Goal: Task Accomplishment & Management: Manage account settings

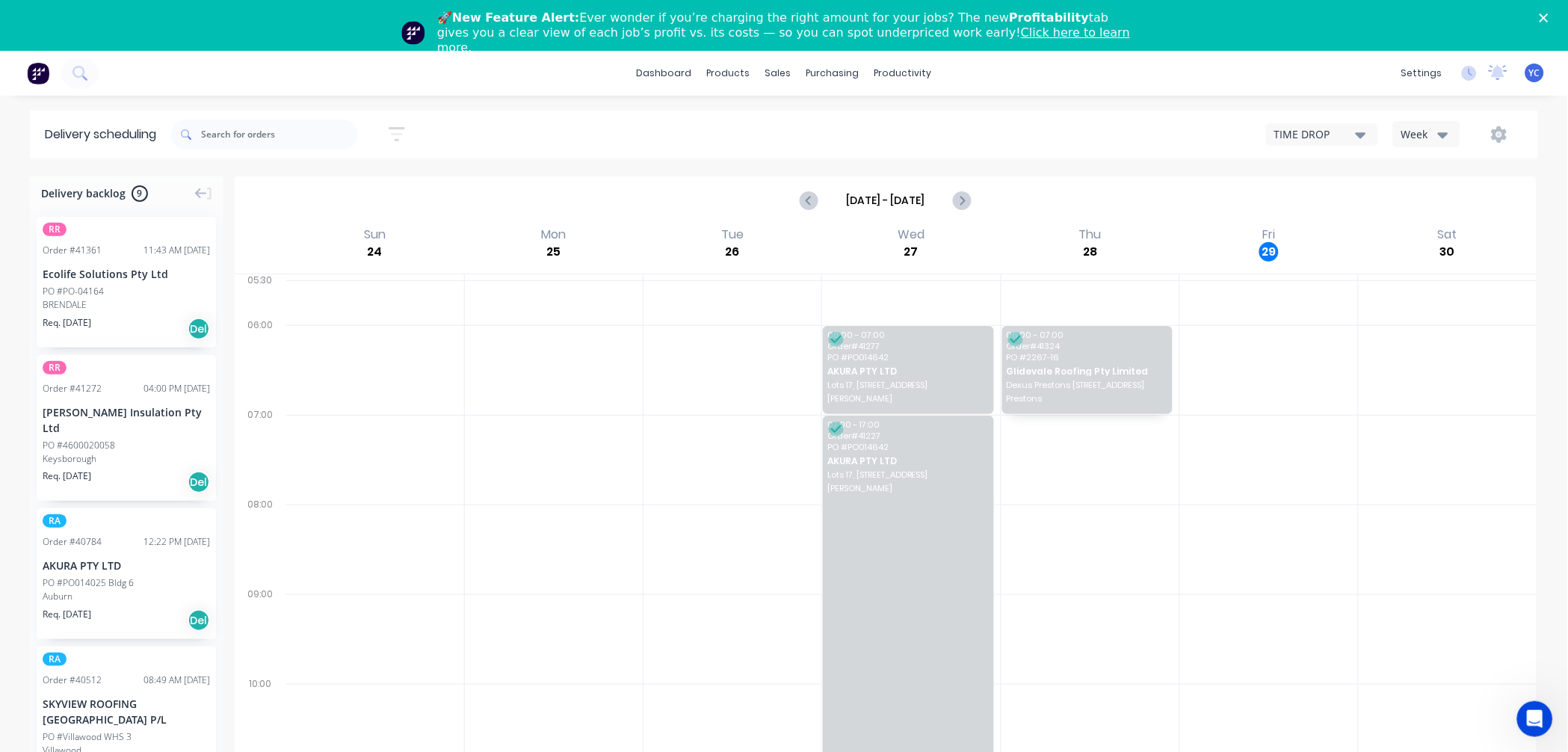
click at [1423, 128] on div "Week" at bounding box center [1423, 134] width 43 height 16
click at [1421, 210] on div "Vehicle" at bounding box center [1467, 204] width 148 height 30
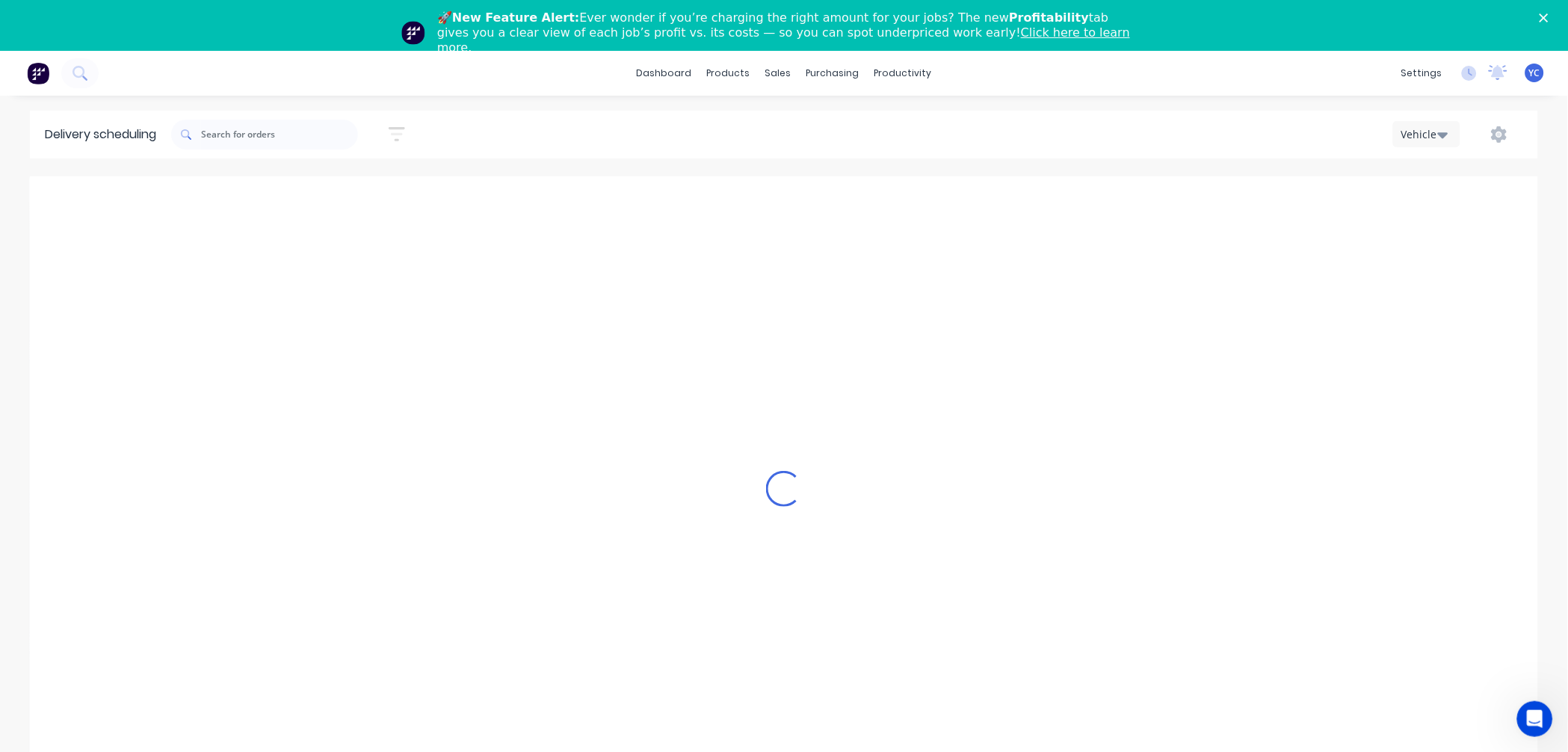
scroll to position [0, 1]
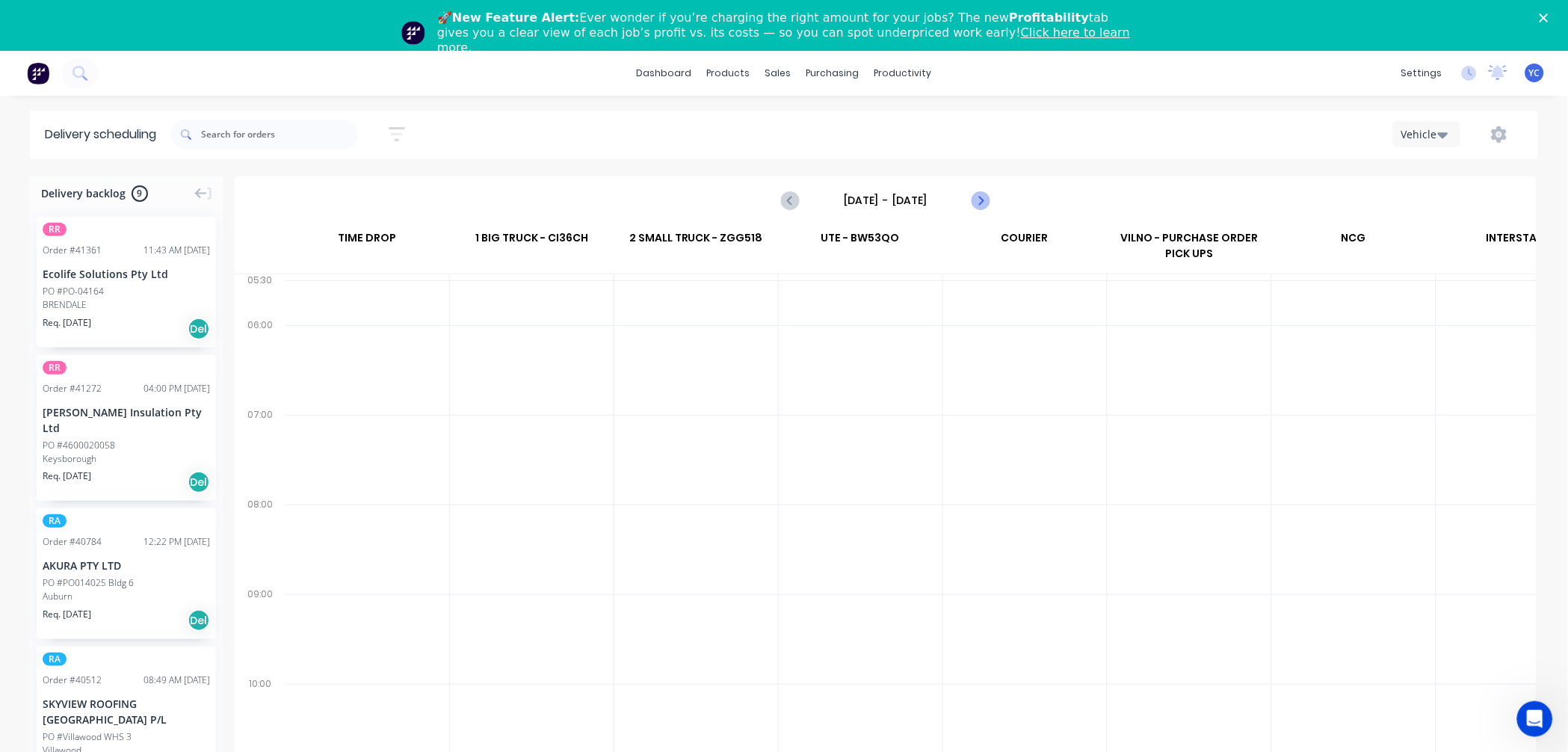
click at [980, 196] on icon "Next page" at bounding box center [980, 201] width 18 height 18
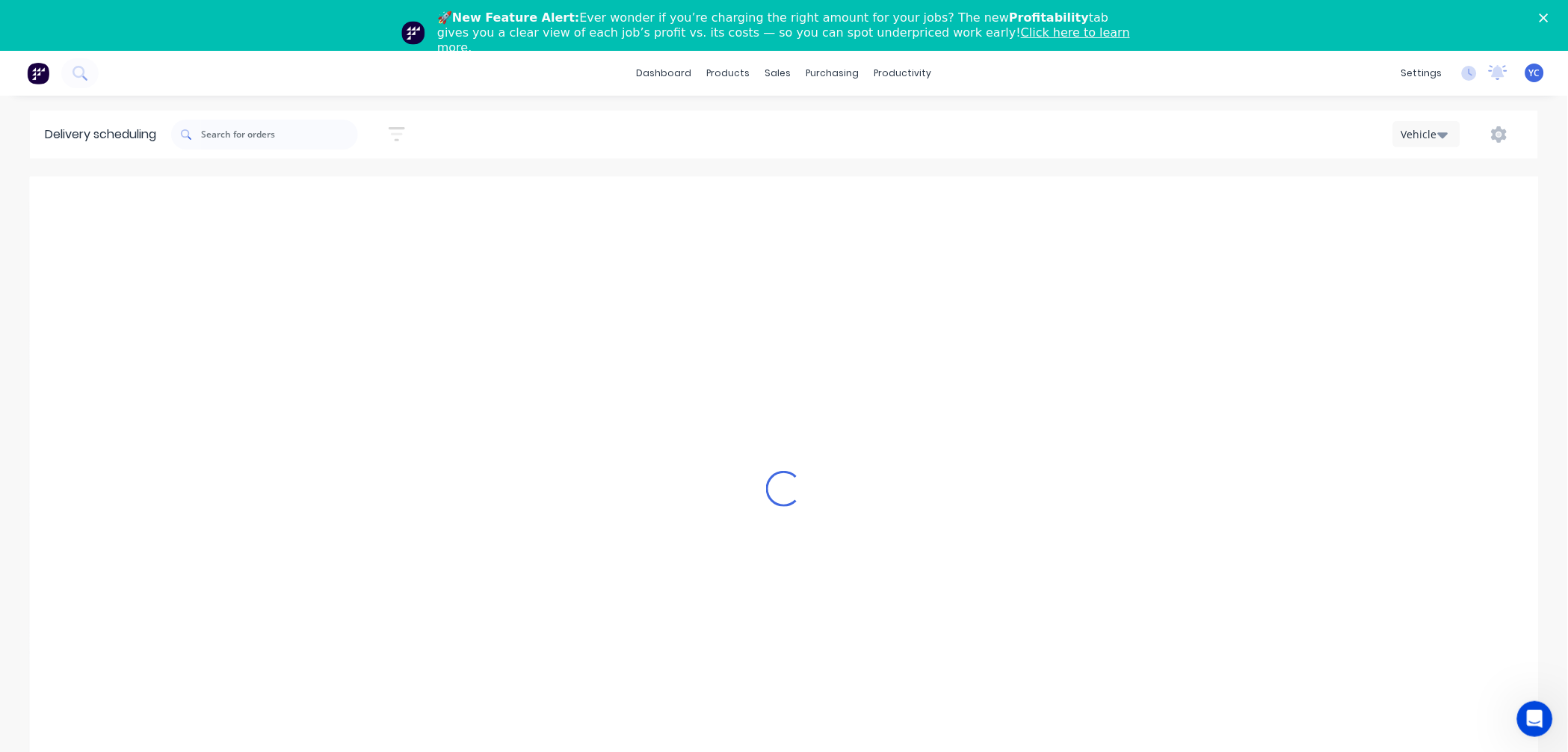
click at [980, 196] on div "Loading..." at bounding box center [784, 489] width 1508 height 625
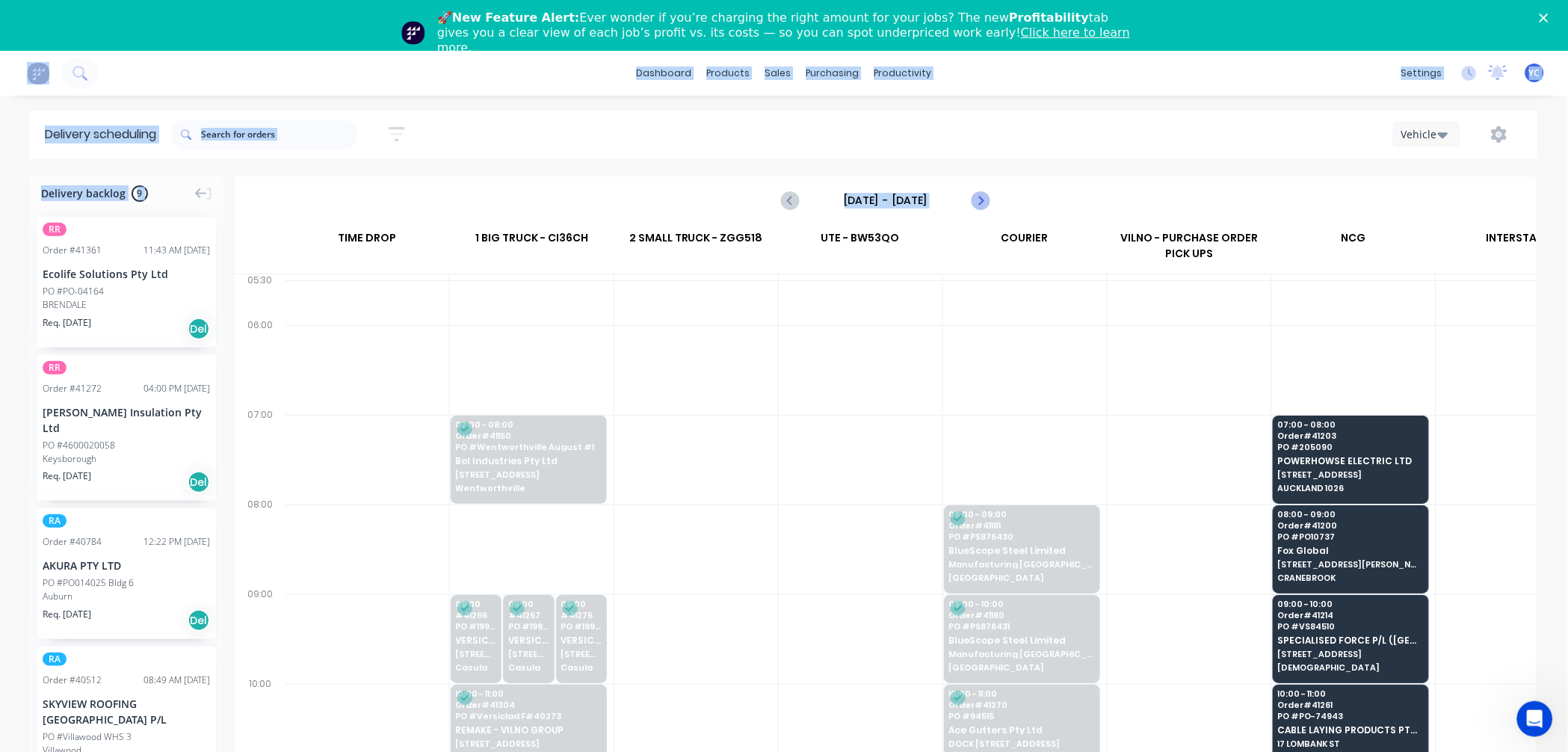
click at [980, 196] on icon "Next page" at bounding box center [980, 201] width 18 height 18
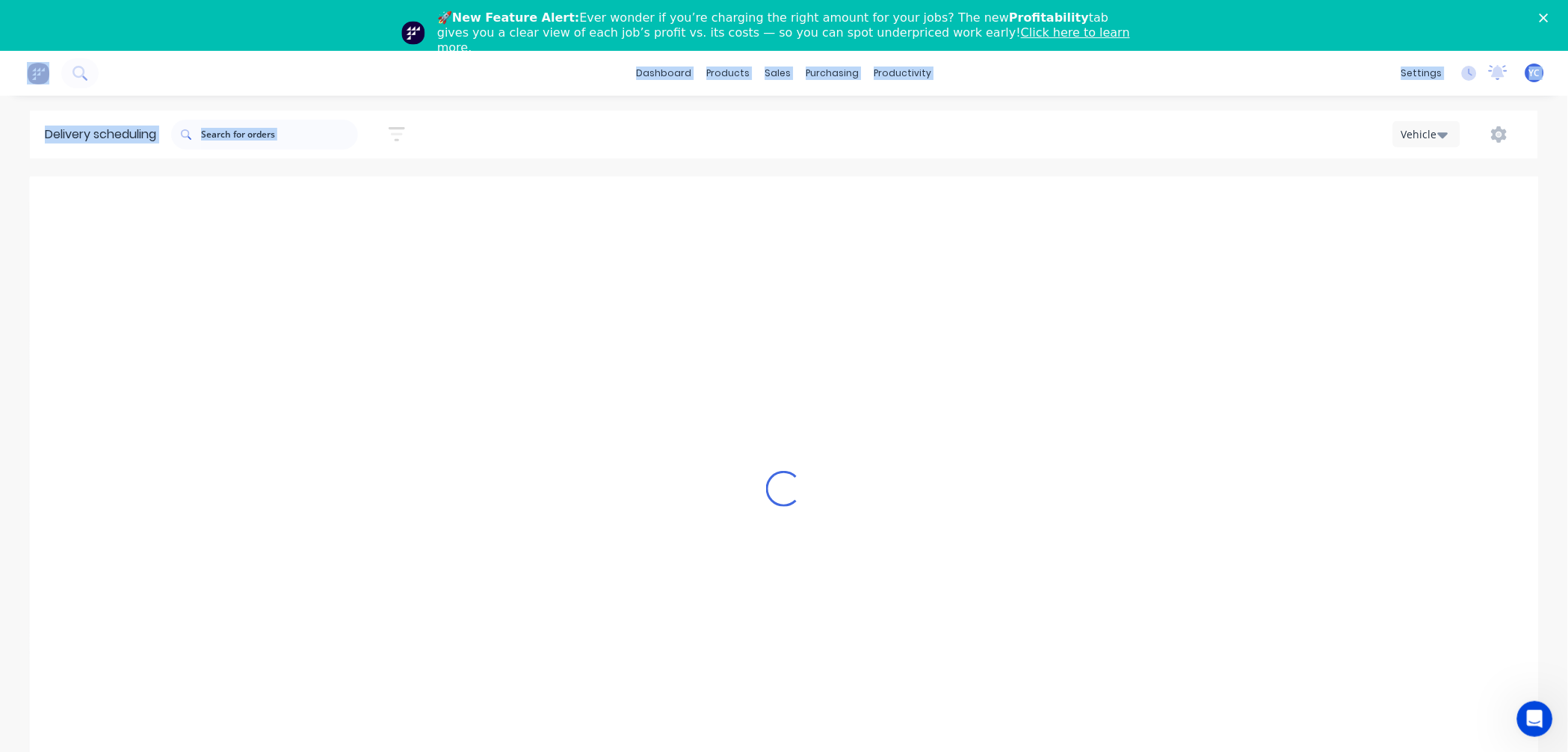
click at [980, 196] on icon "Next page" at bounding box center [980, 201] width 18 height 18
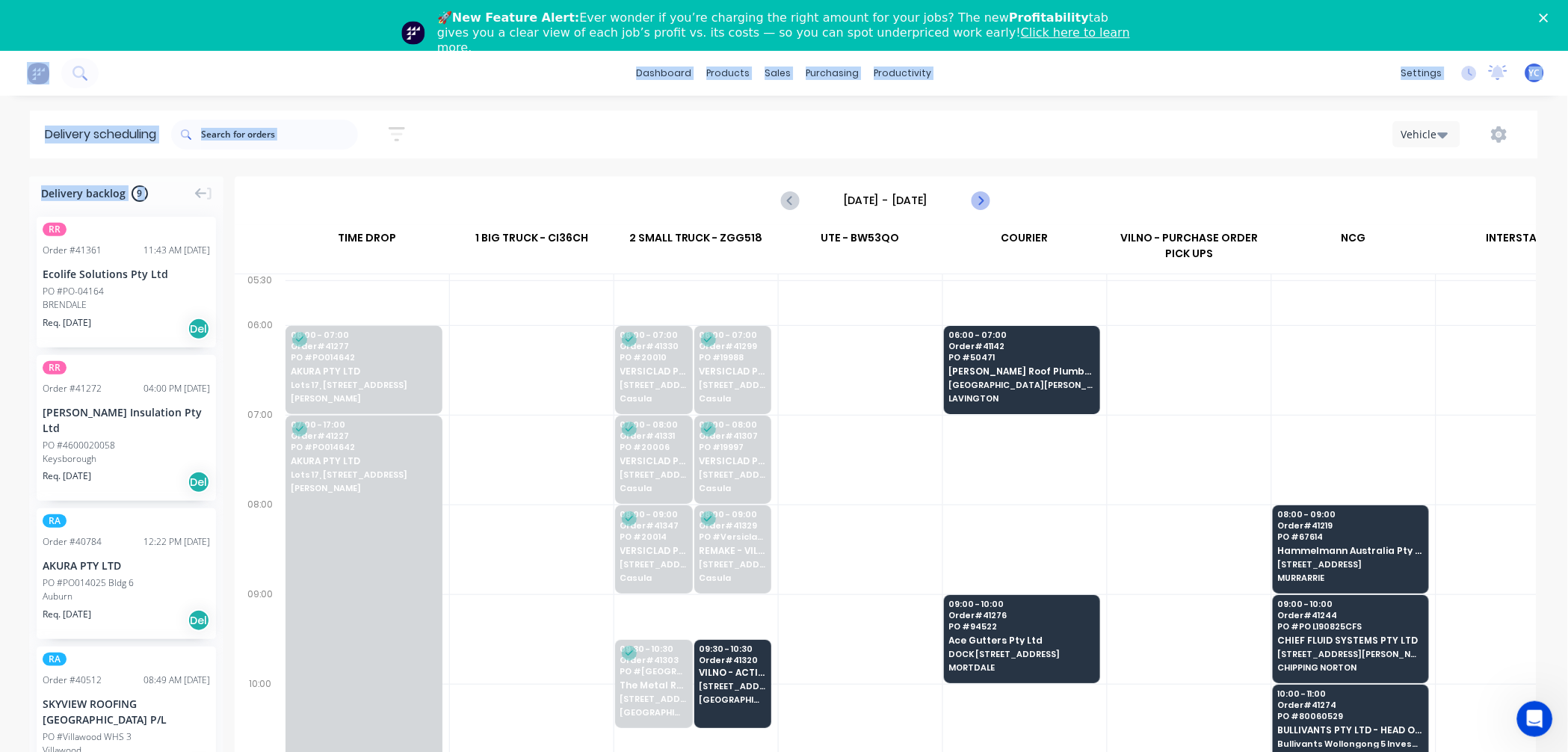
click at [980, 196] on icon "Next page" at bounding box center [980, 201] width 18 height 18
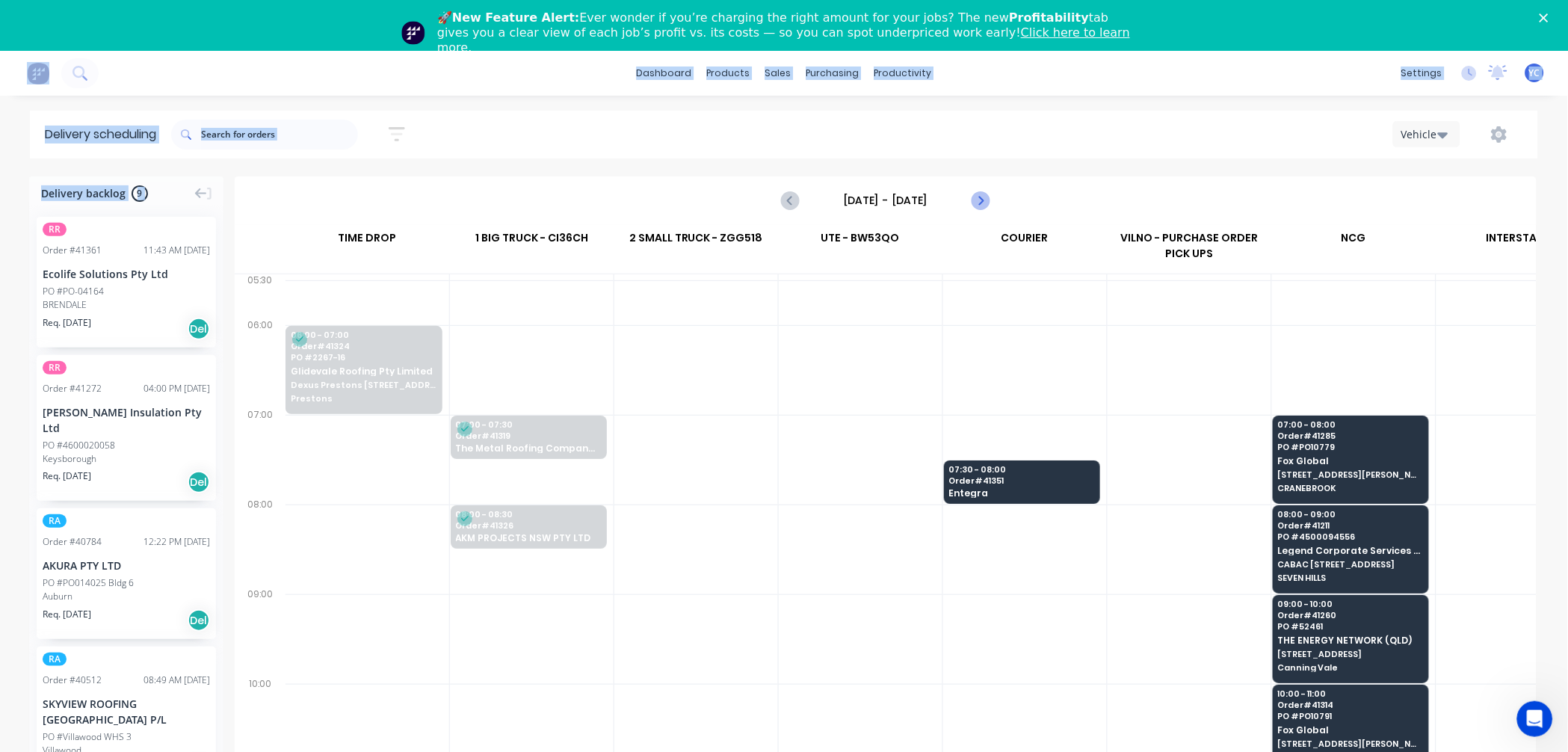
click at [980, 196] on icon "Next page" at bounding box center [980, 201] width 18 height 18
type input "[DATE] - [DATE]"
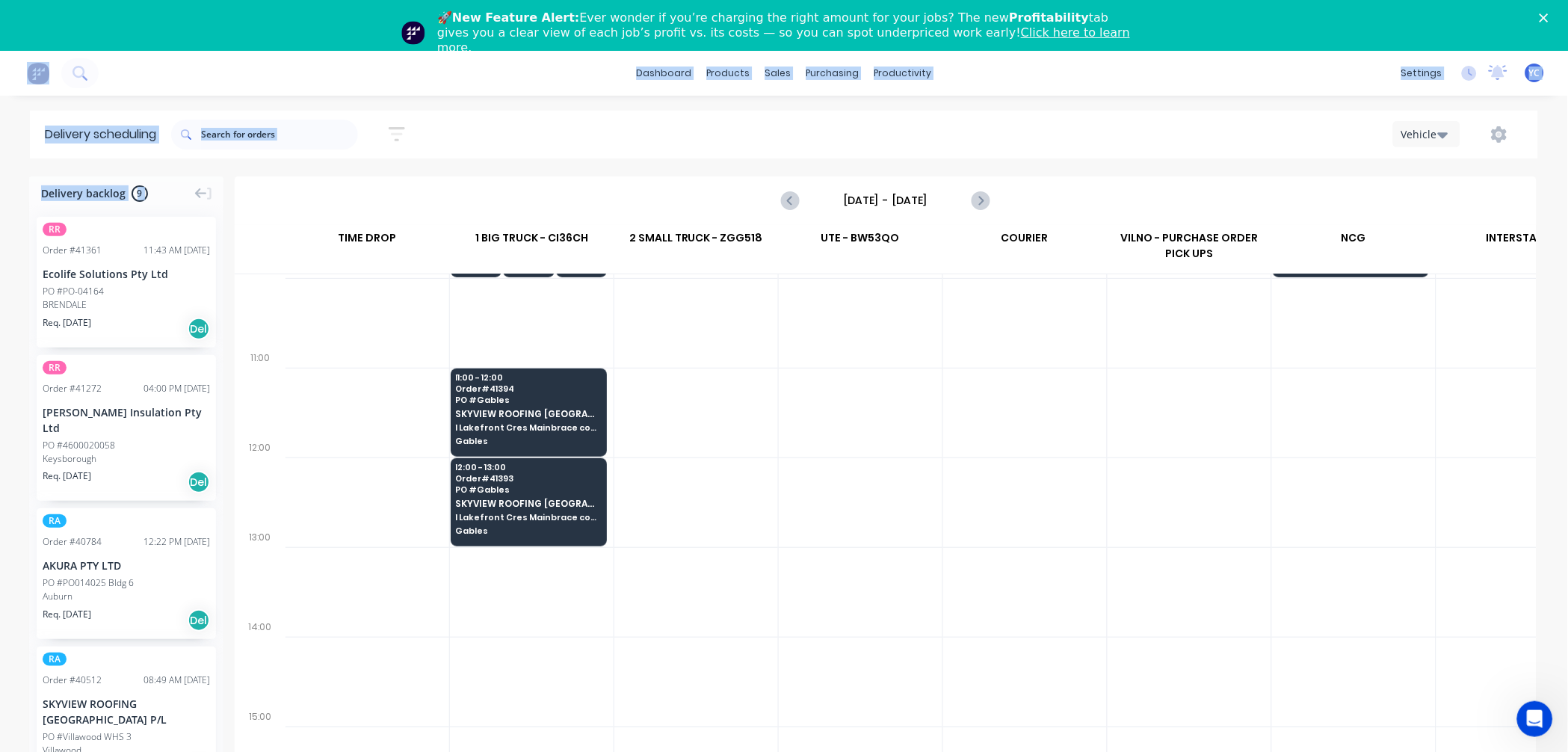
scroll to position [415, 1]
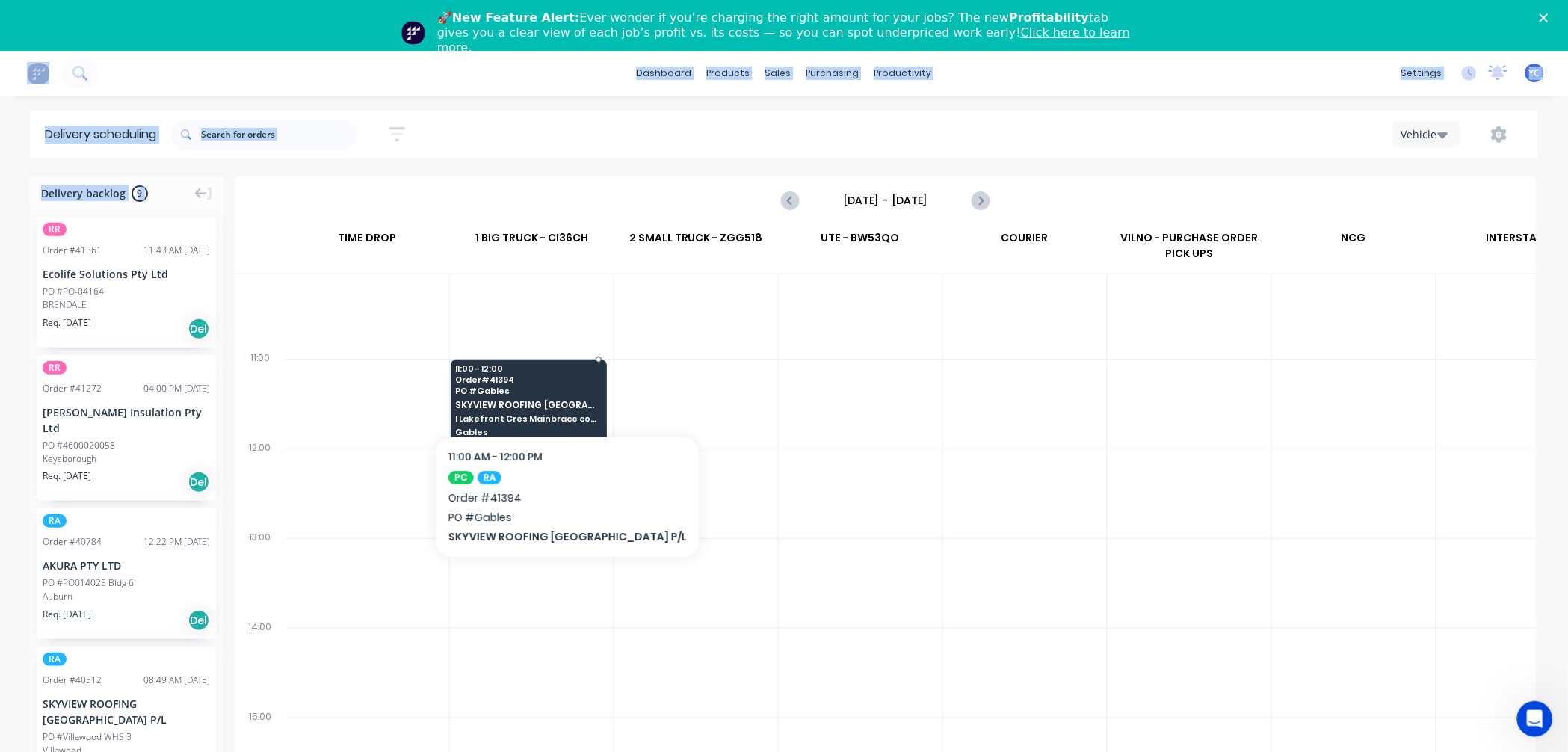
click at [534, 390] on span "PO # Gables" at bounding box center [528, 391] width 145 height 9
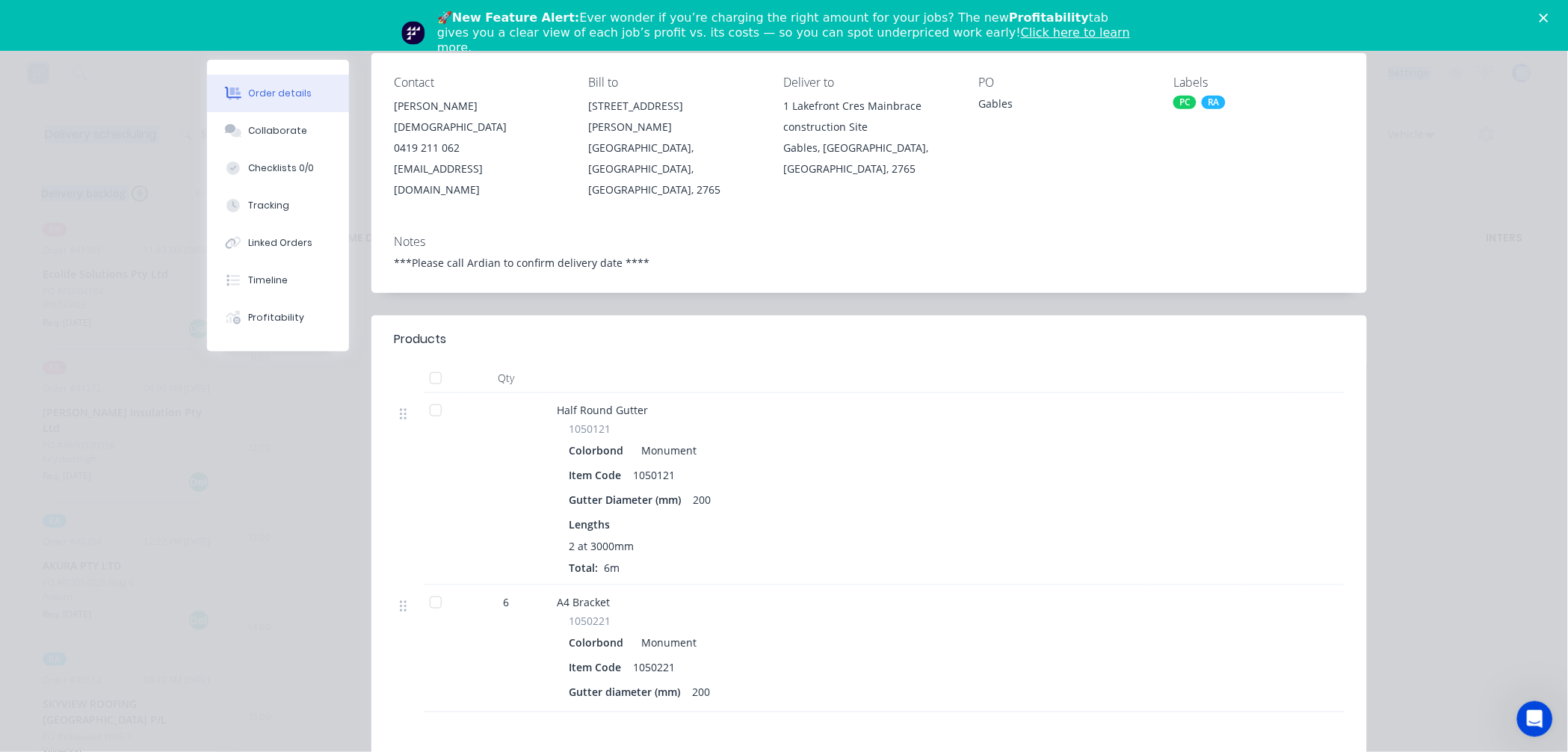
scroll to position [0, 0]
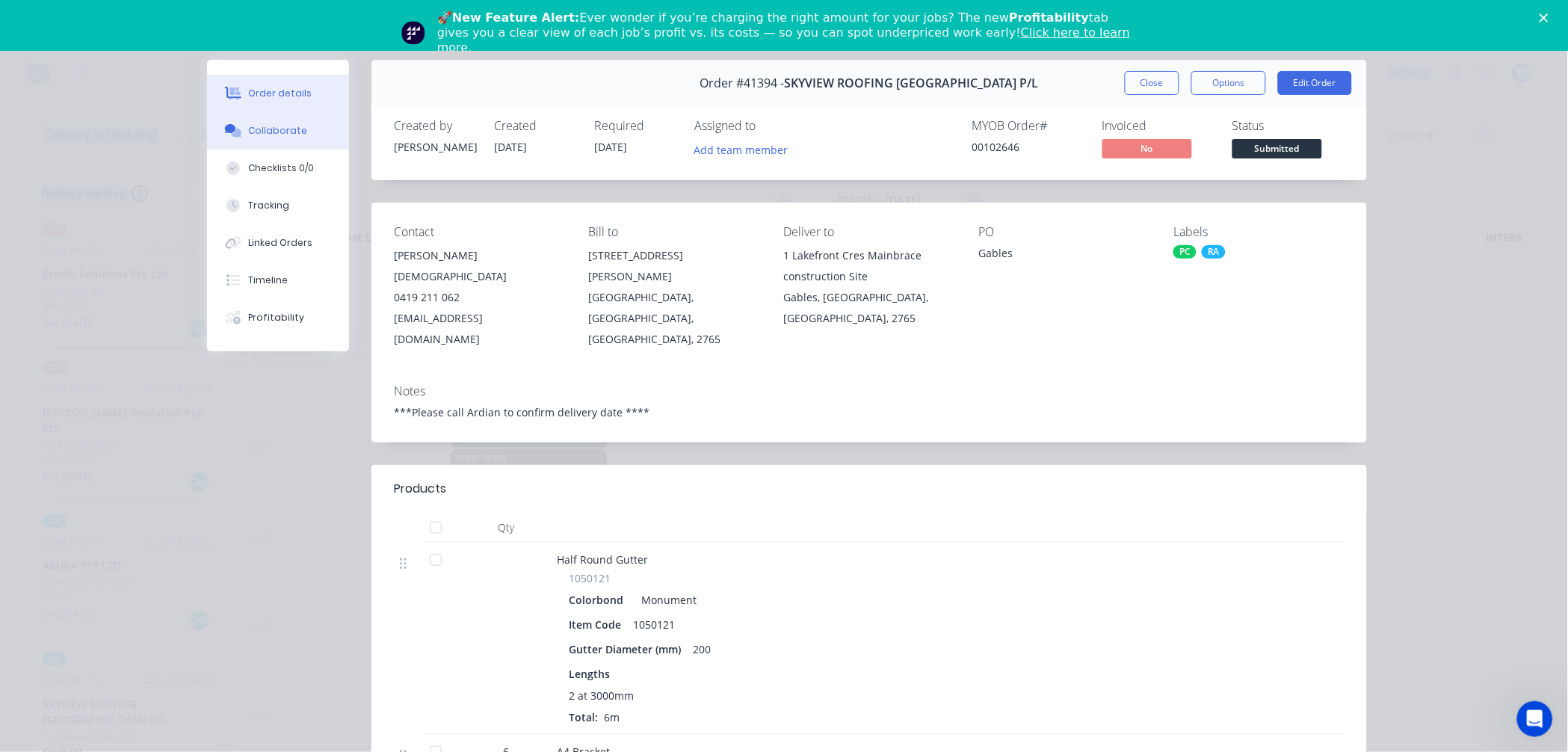
click at [251, 123] on button "Collaborate" at bounding box center [277, 131] width 142 height 38
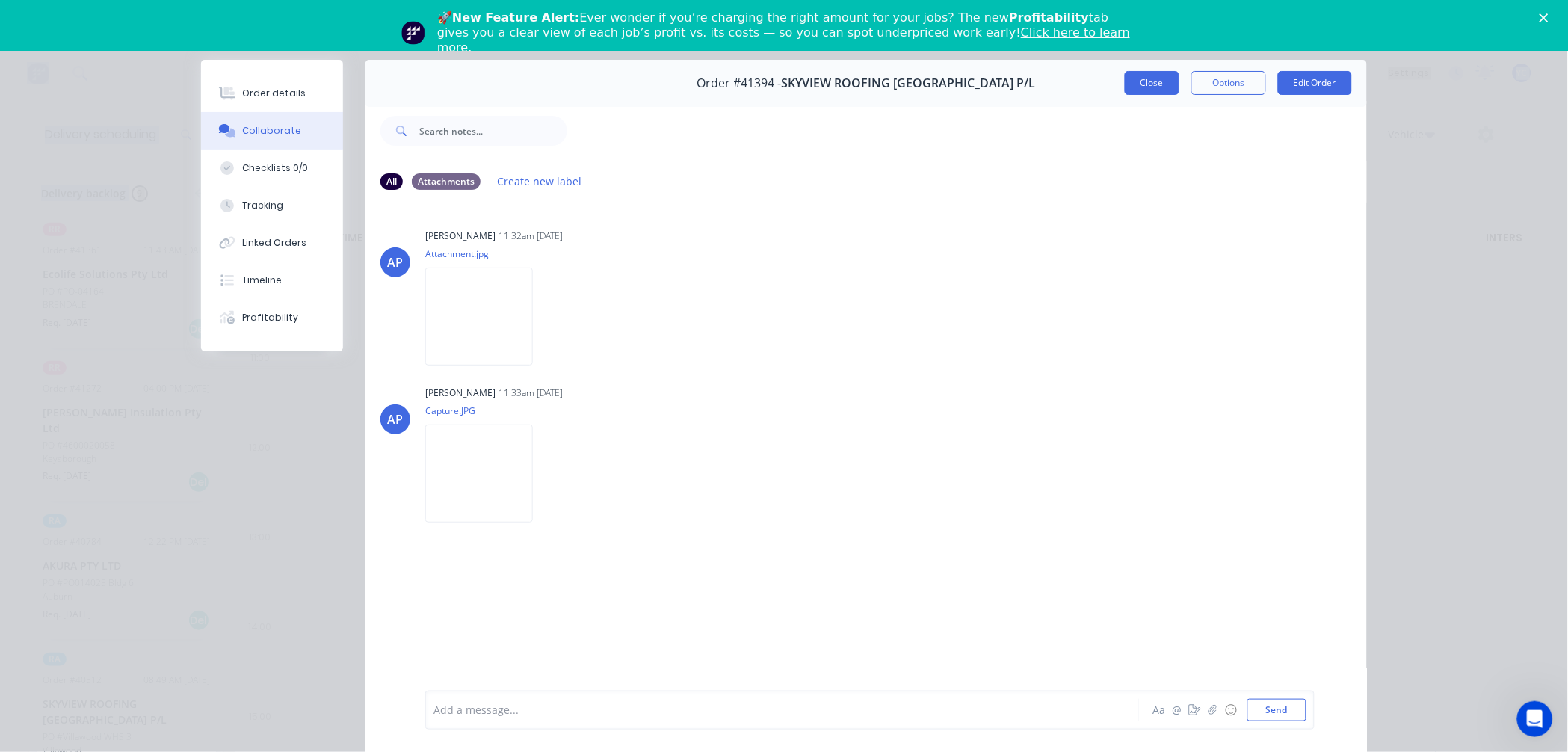
click at [1134, 75] on button "Close" at bounding box center [1152, 82] width 55 height 24
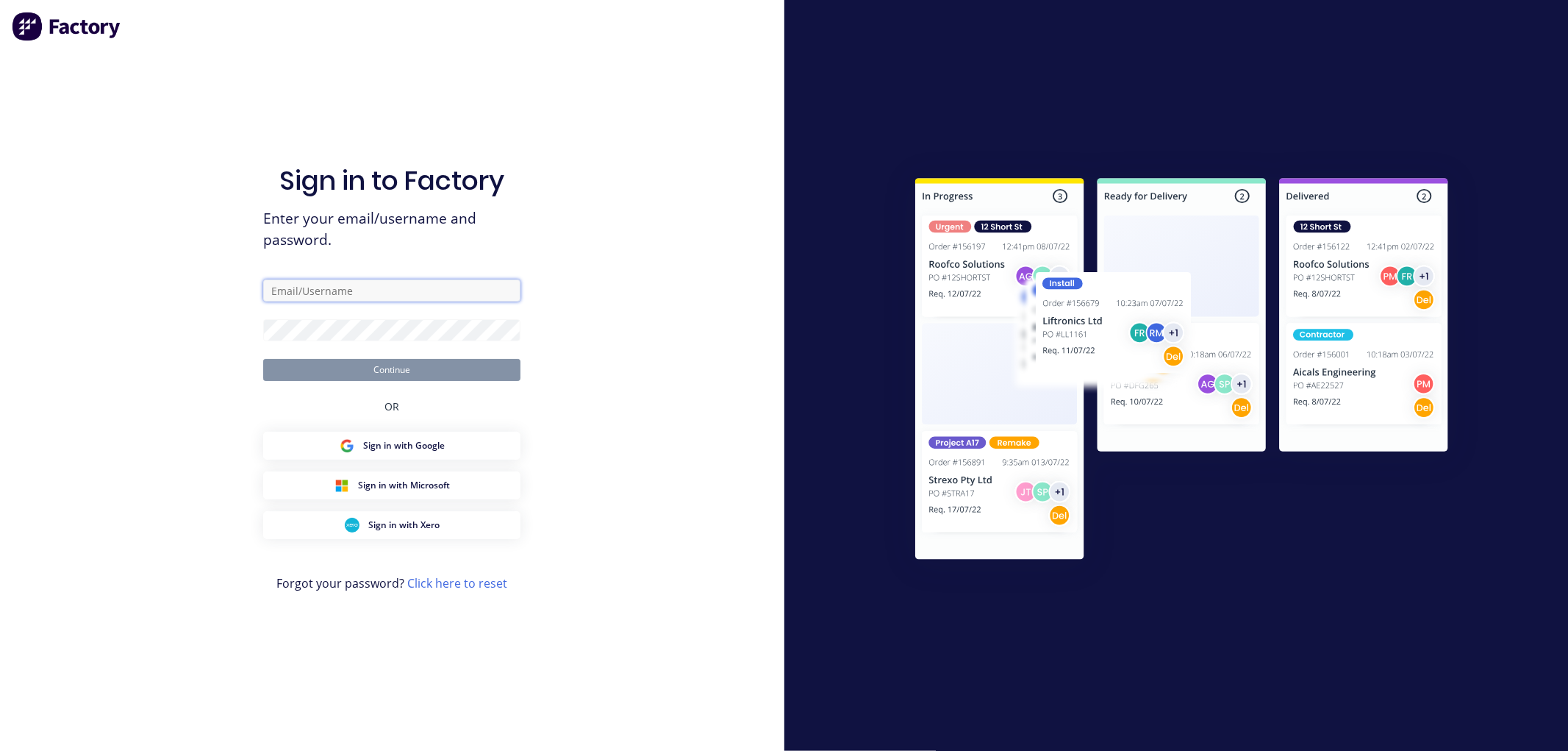
type input "warehouse@vilno.com.au"
click at [382, 377] on button "Continue" at bounding box center [392, 370] width 257 height 22
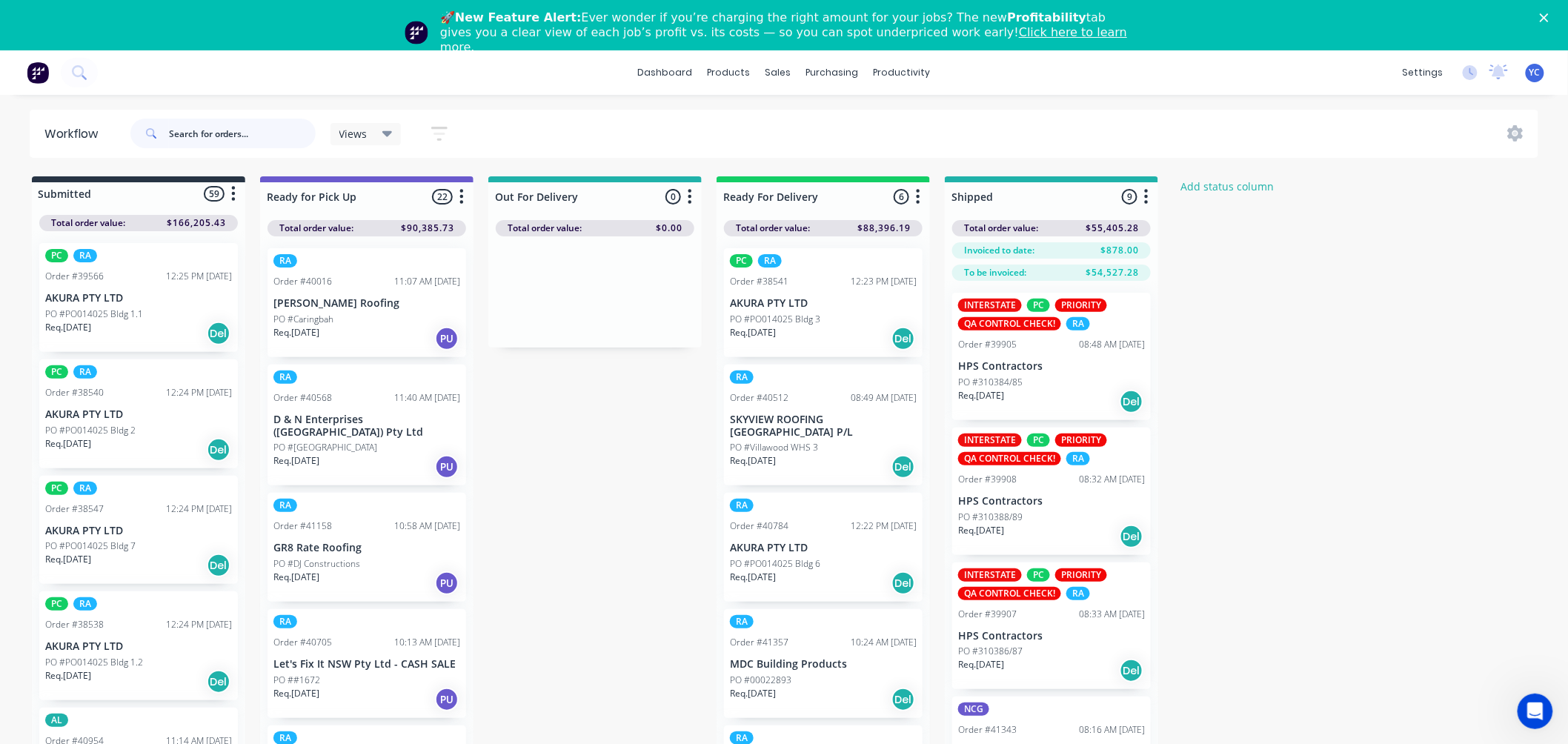
click at [243, 136] on input "text" at bounding box center [242, 134] width 147 height 30
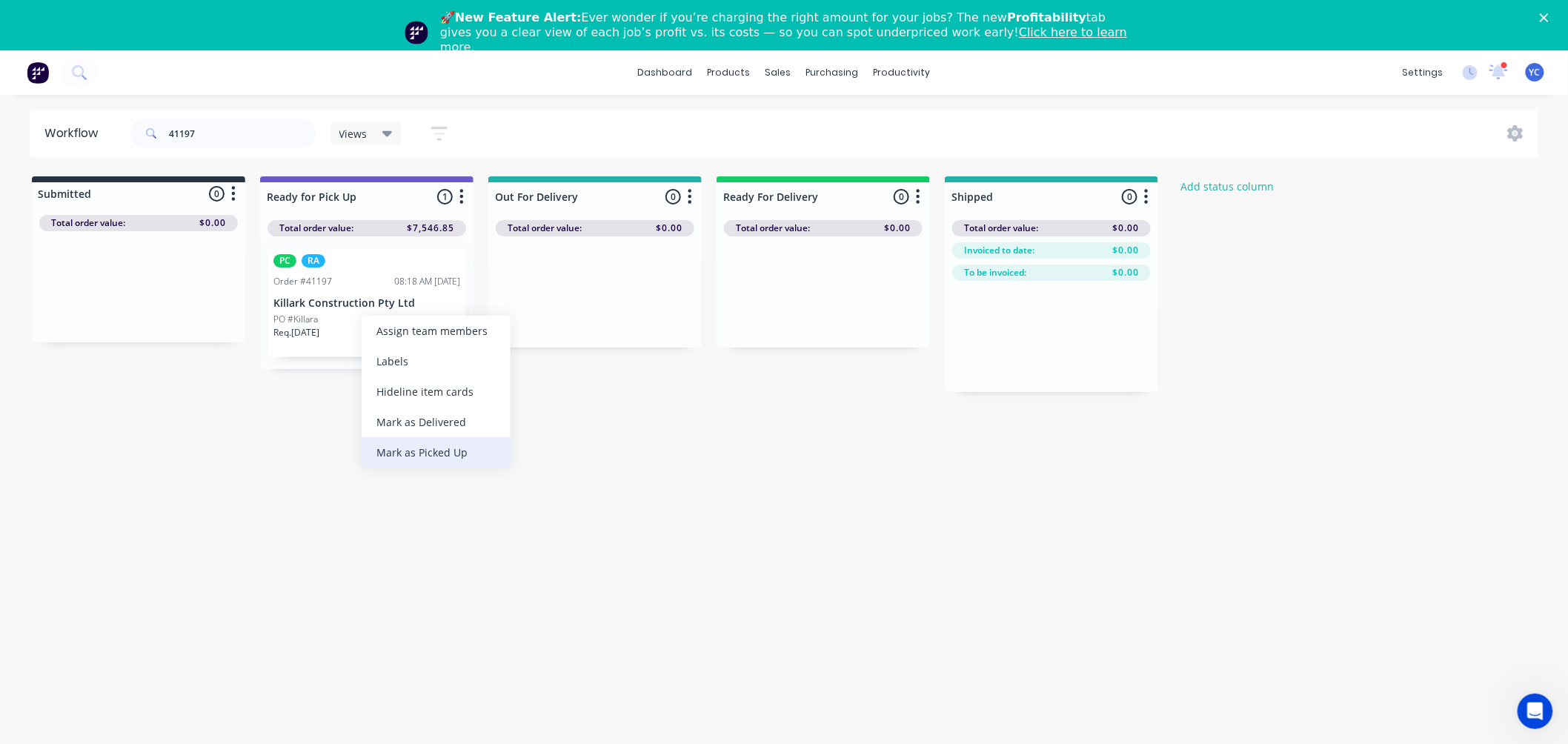
click at [449, 444] on div "Mark as Picked Up" at bounding box center [436, 452] width 149 height 30
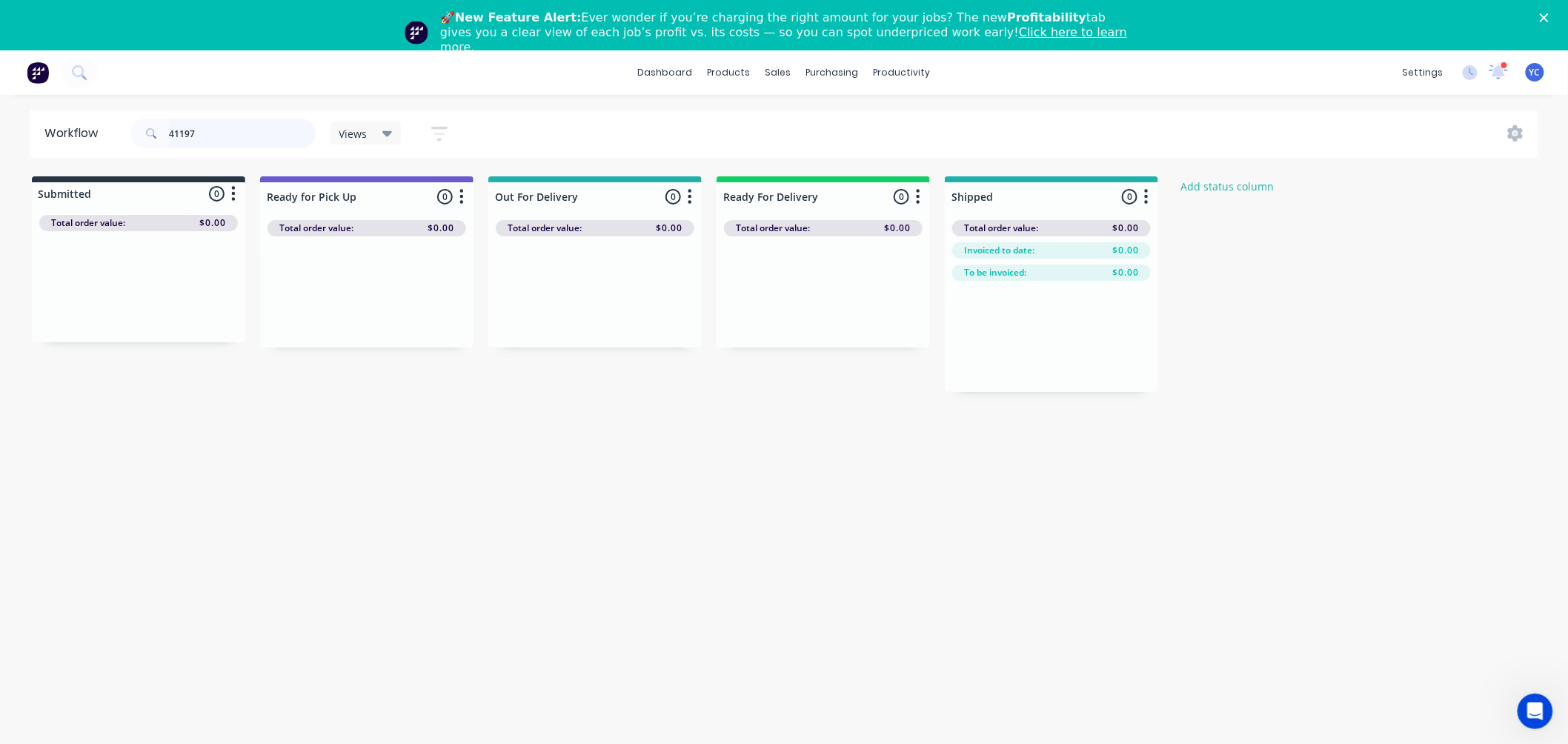
click at [251, 129] on input "41197" at bounding box center [242, 134] width 147 height 30
drag, startPoint x: 145, startPoint y: 302, endPoint x: 369, endPoint y: 301, distance: 224.0
click at [369, 301] on div "Submitted 1 Status colour #273444 hex #273444 Save Cancel Summaries Total order…" at bounding box center [794, 284] width 1612 height 215
click at [197, 131] on input "41367" at bounding box center [242, 134] width 147 height 30
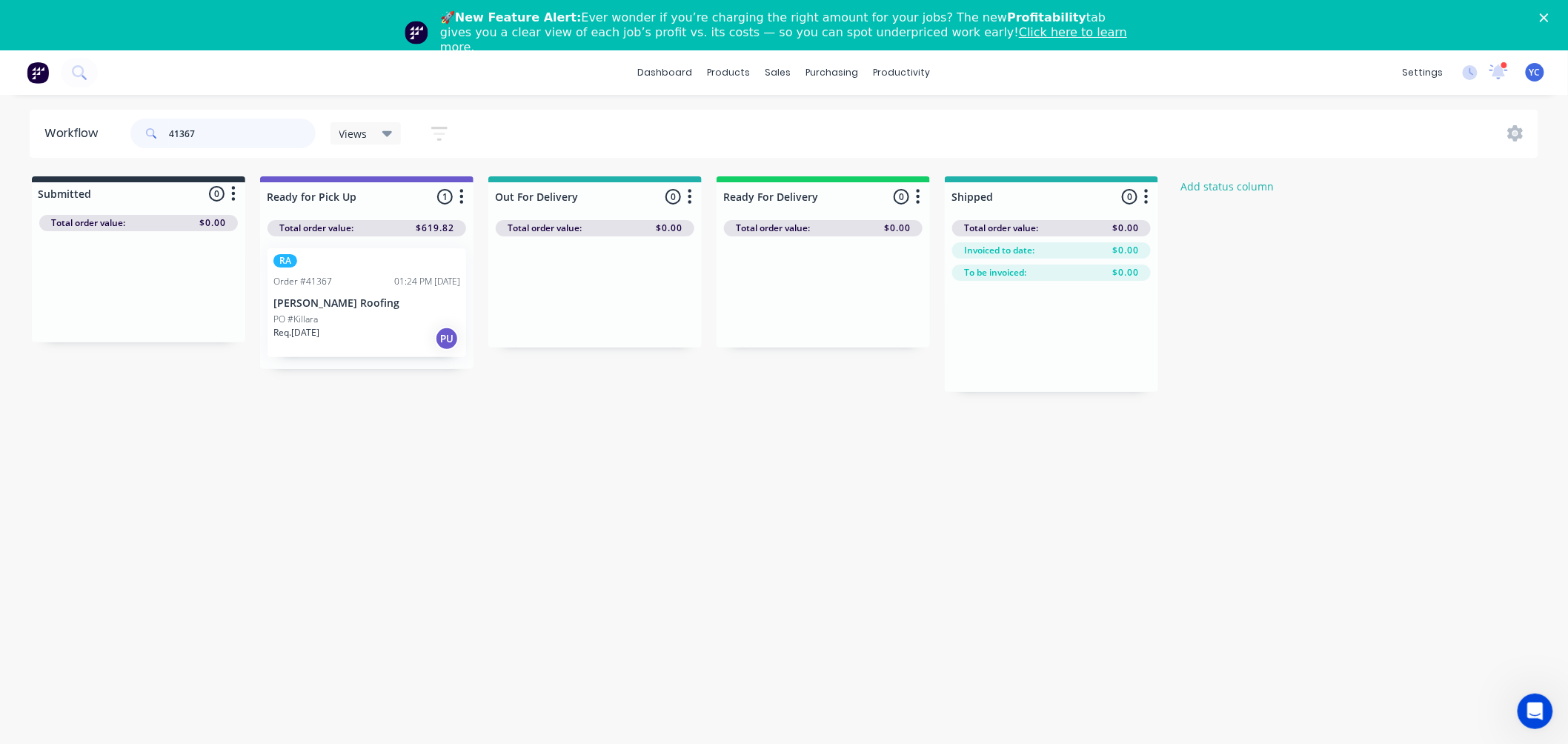
click at [197, 131] on input "41367" at bounding box center [242, 134] width 147 height 30
type input "41354"
click at [436, 473] on div "Mark as Picked Up" at bounding box center [433, 468] width 149 height 30
click at [285, 138] on input "41354" at bounding box center [242, 134] width 147 height 30
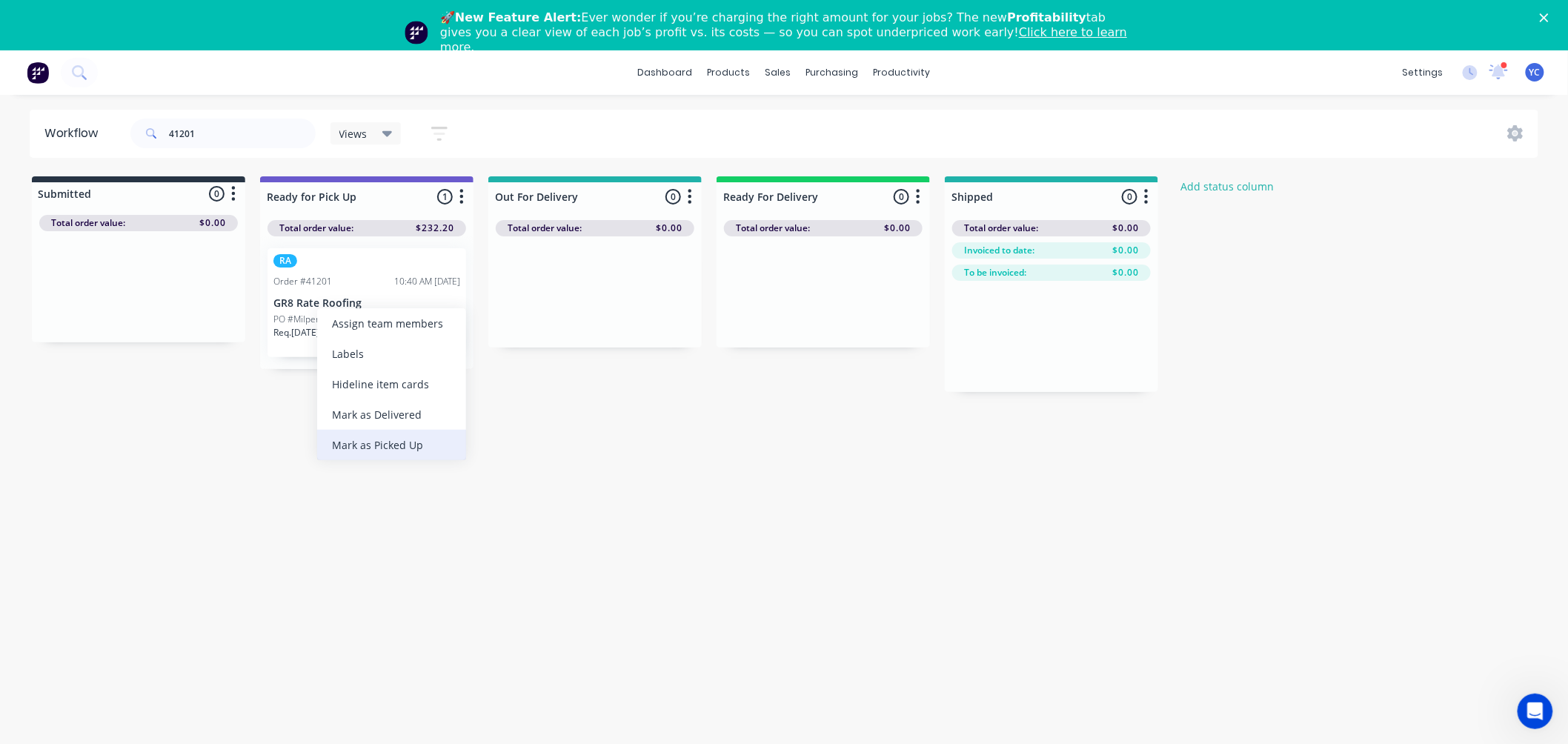
click at [403, 442] on div "Mark as Picked Up" at bounding box center [391, 445] width 149 height 30
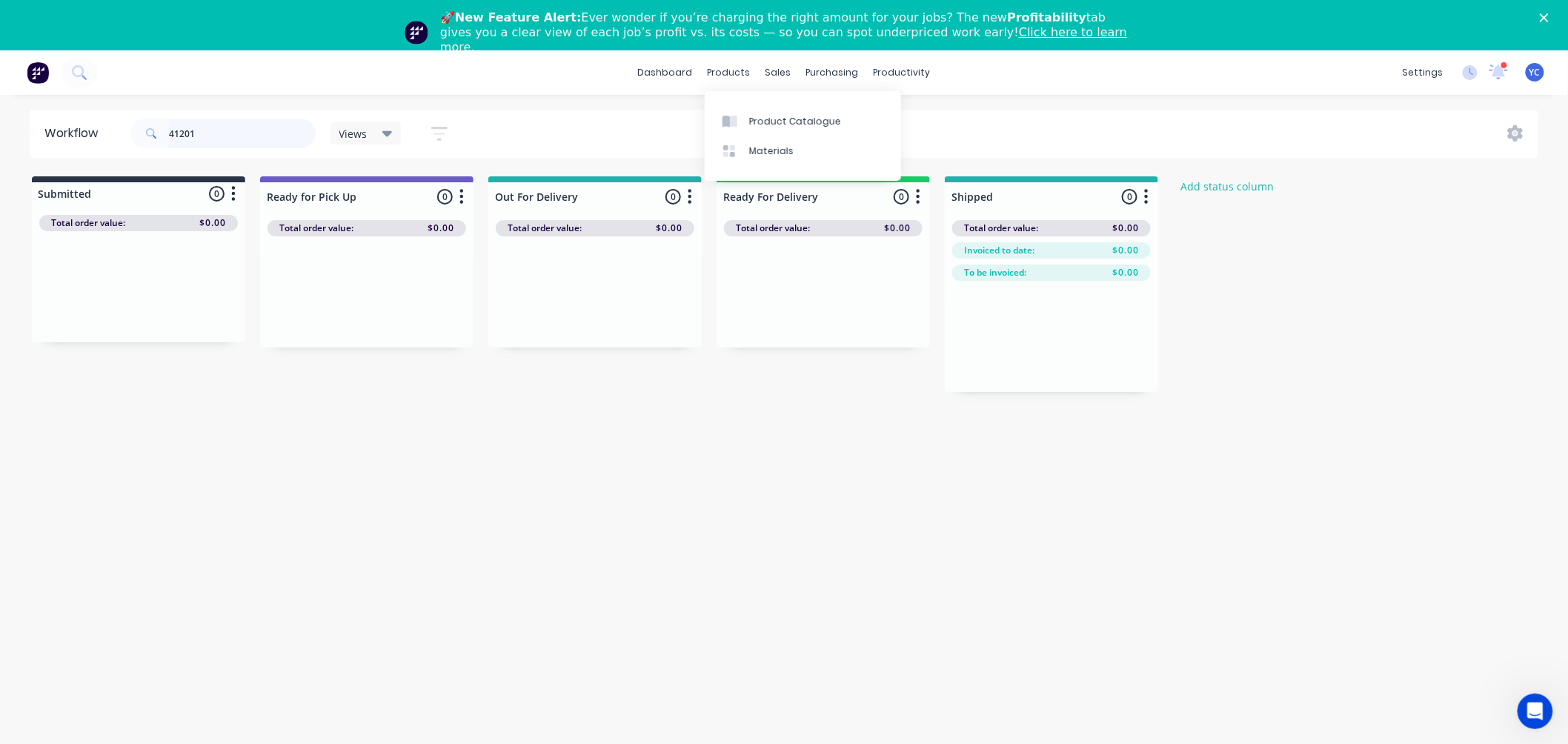
click at [254, 134] on input "41201" at bounding box center [242, 134] width 147 height 30
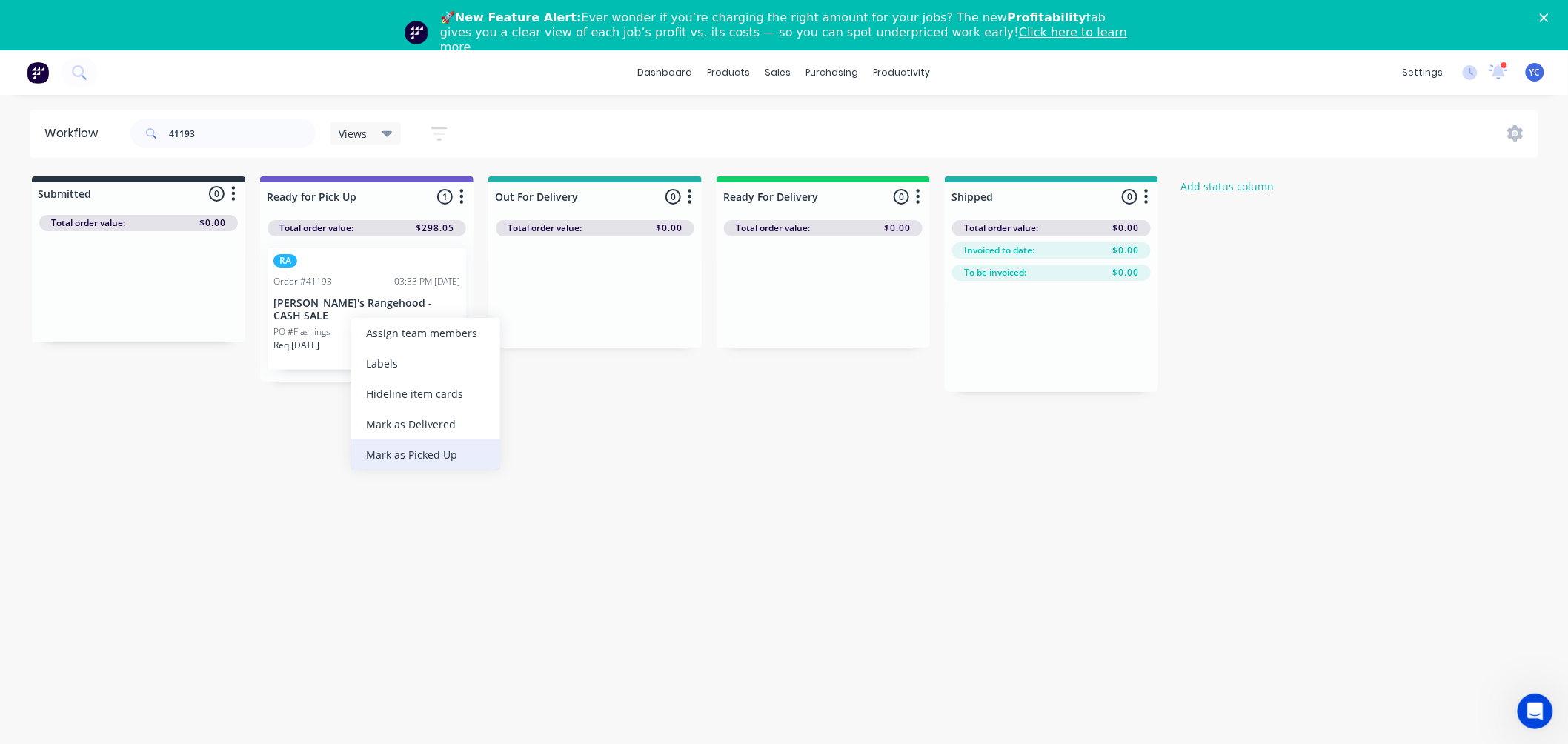
click at [441, 460] on div "Mark as Picked Up" at bounding box center [425, 455] width 149 height 30
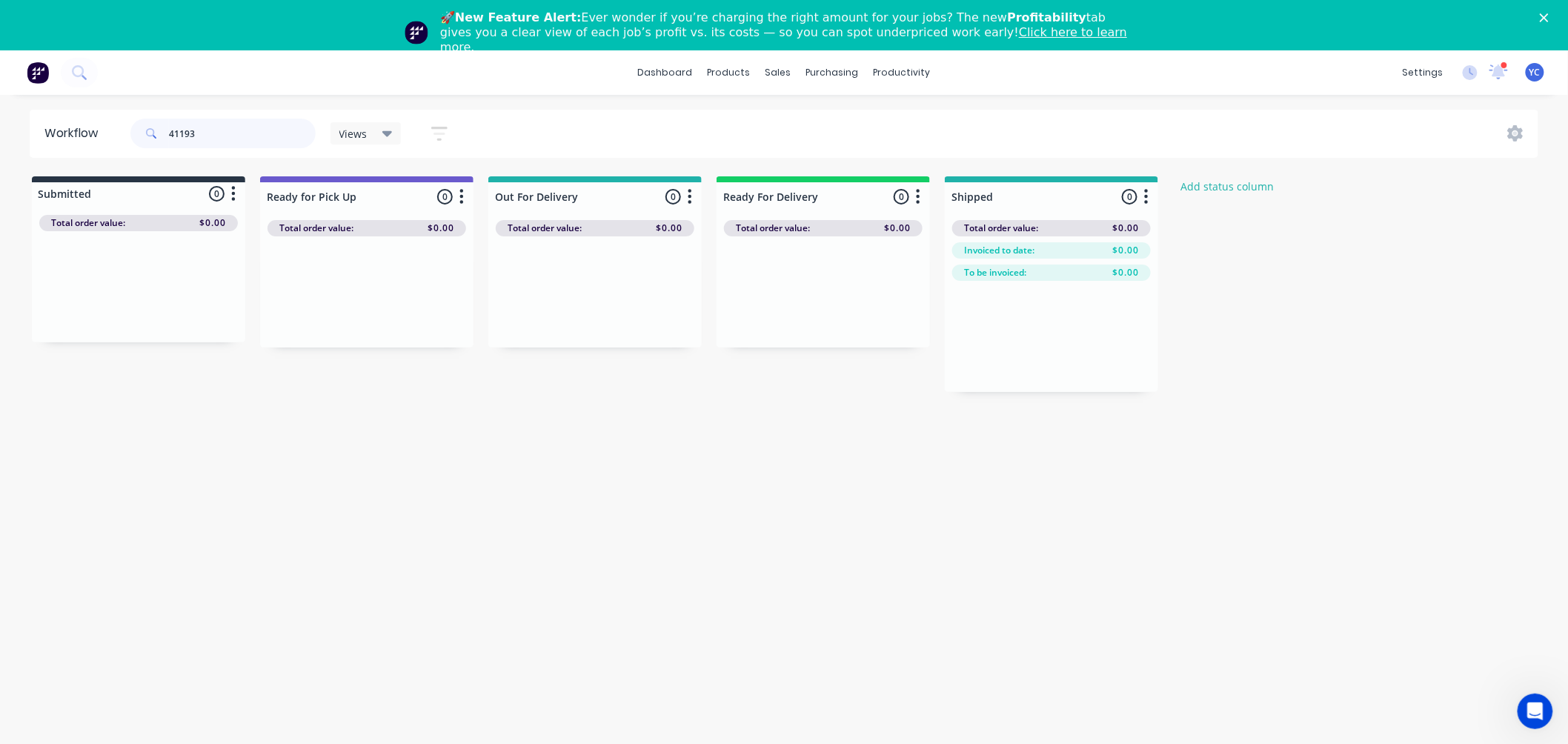
click at [254, 141] on input "41193" at bounding box center [242, 134] width 147 height 30
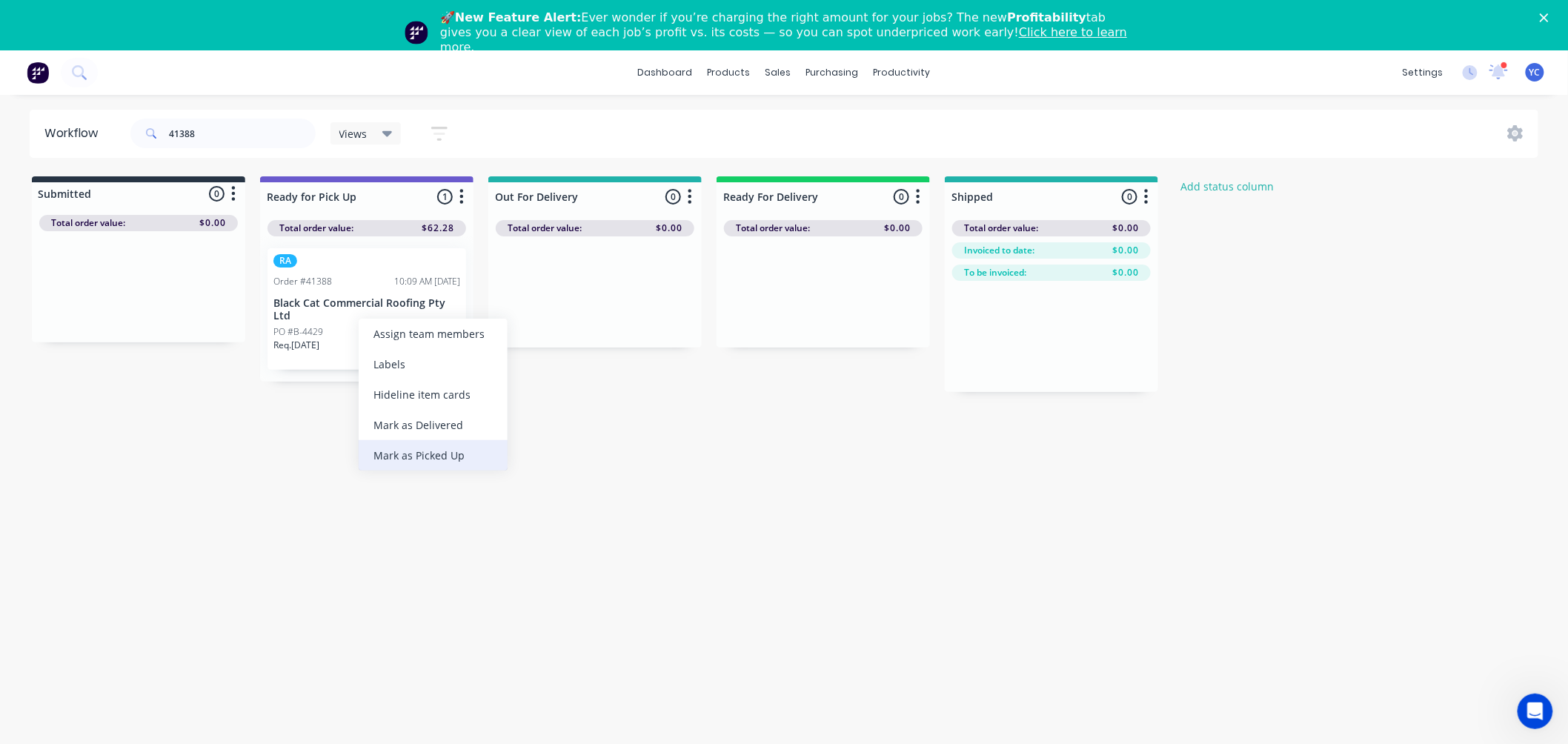
click at [451, 457] on div "Mark as Picked Up" at bounding box center [432, 455] width 149 height 30
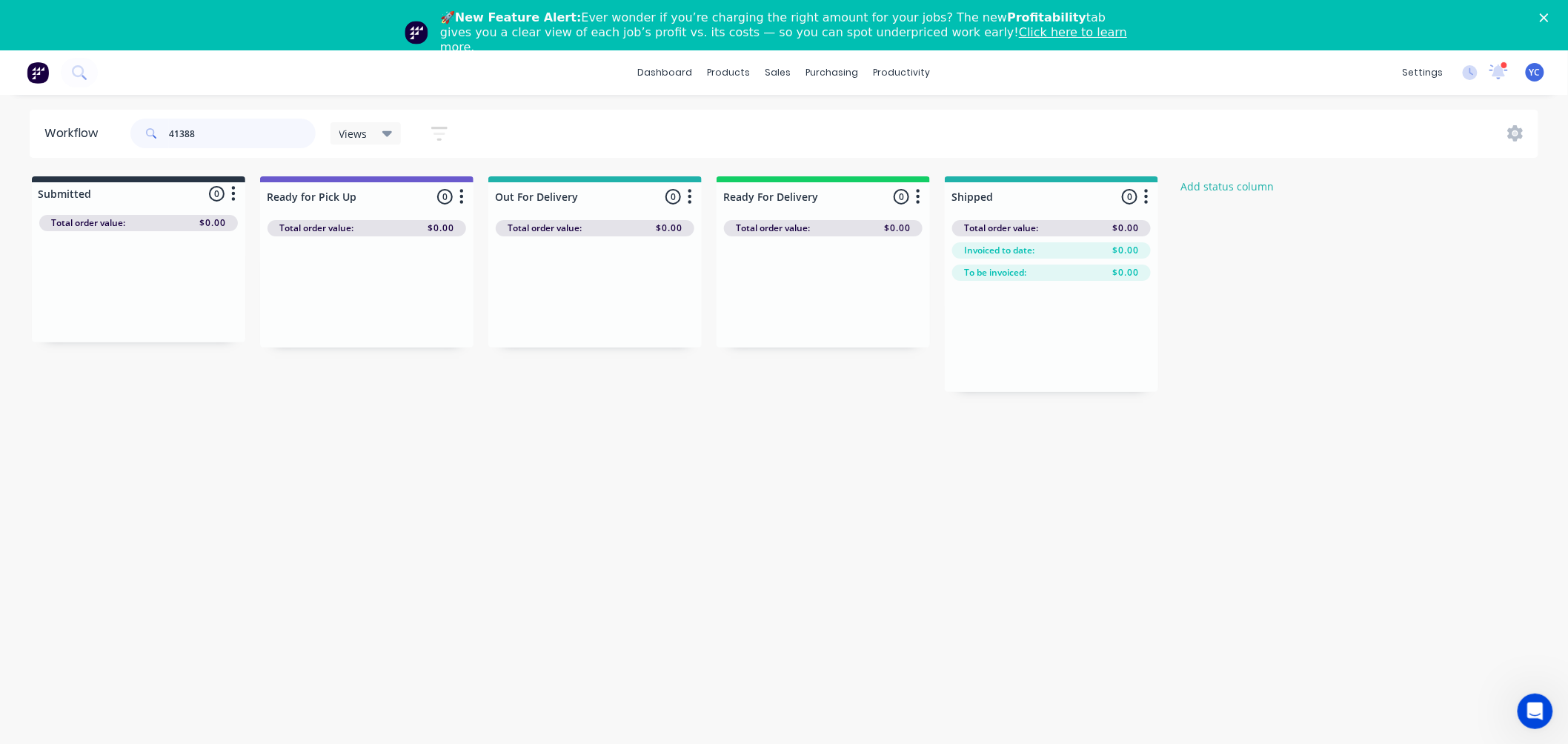
click at [253, 131] on input "41388" at bounding box center [242, 134] width 147 height 30
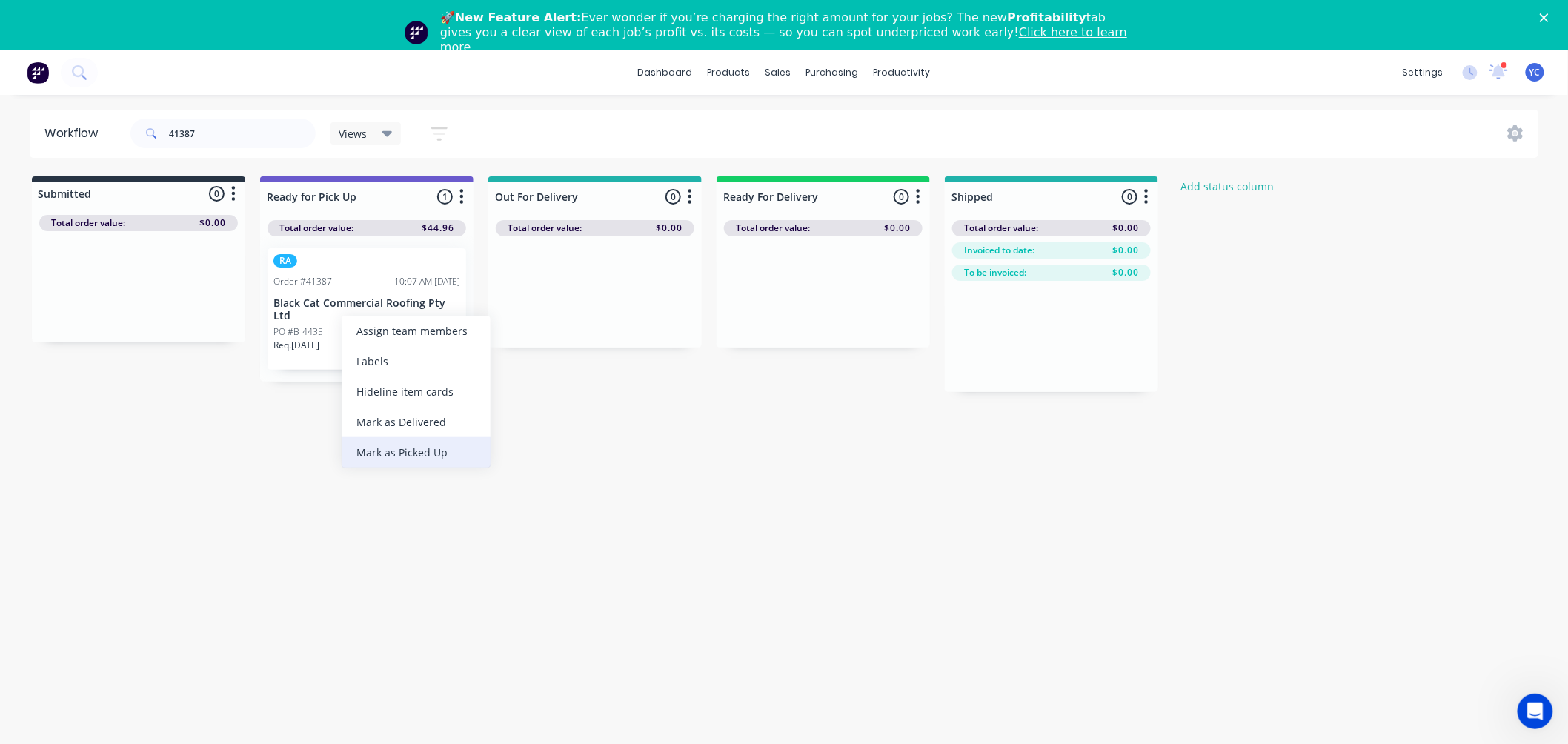
click at [446, 454] on div "Mark as Picked Up" at bounding box center [415, 452] width 149 height 30
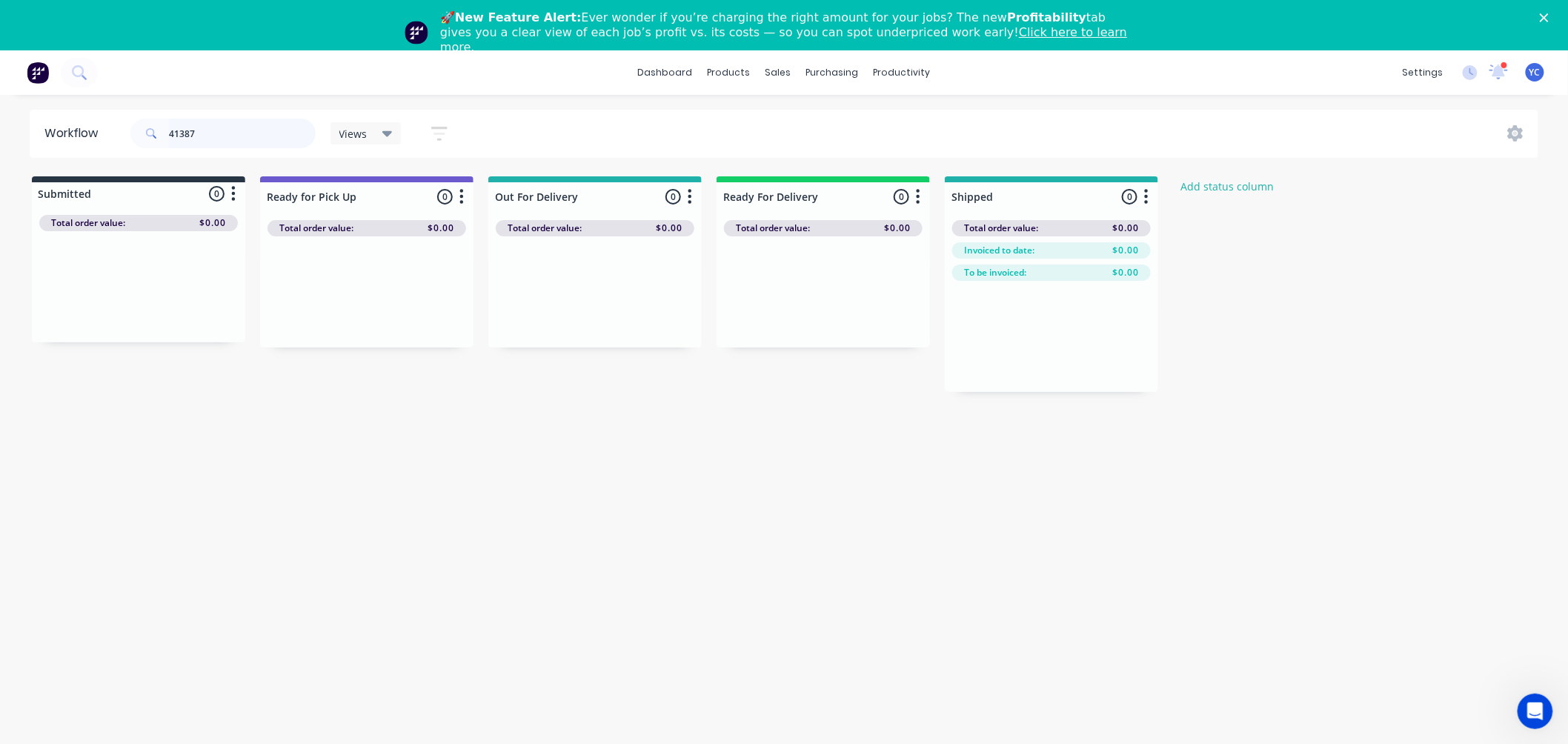
click at [276, 124] on input "41387" at bounding box center [242, 134] width 147 height 30
type input "41364"
click at [120, 316] on p "PO #CORVUS F# 41325" at bounding box center [92, 314] width 94 height 13
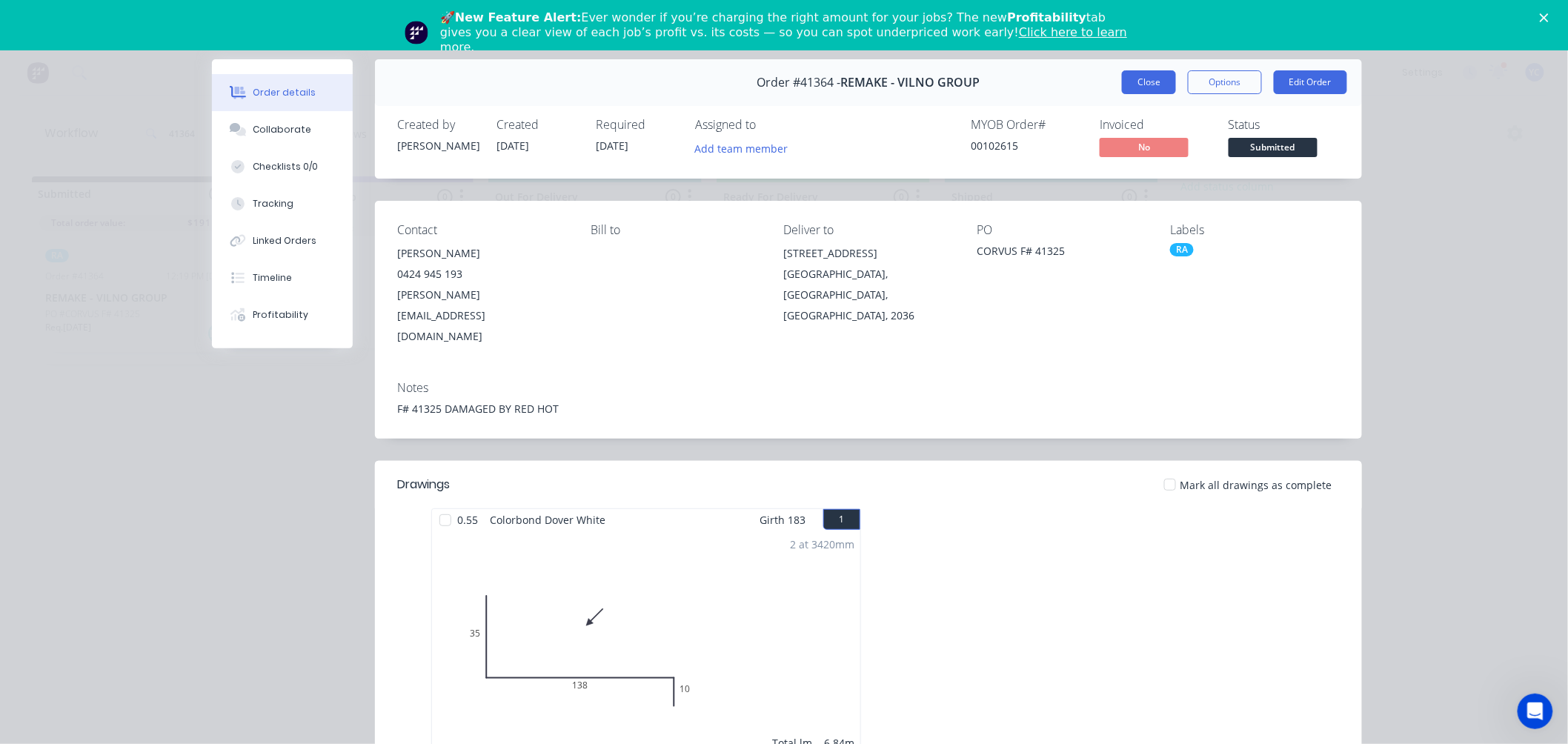
click at [1142, 82] on button "Close" at bounding box center [1149, 81] width 54 height 23
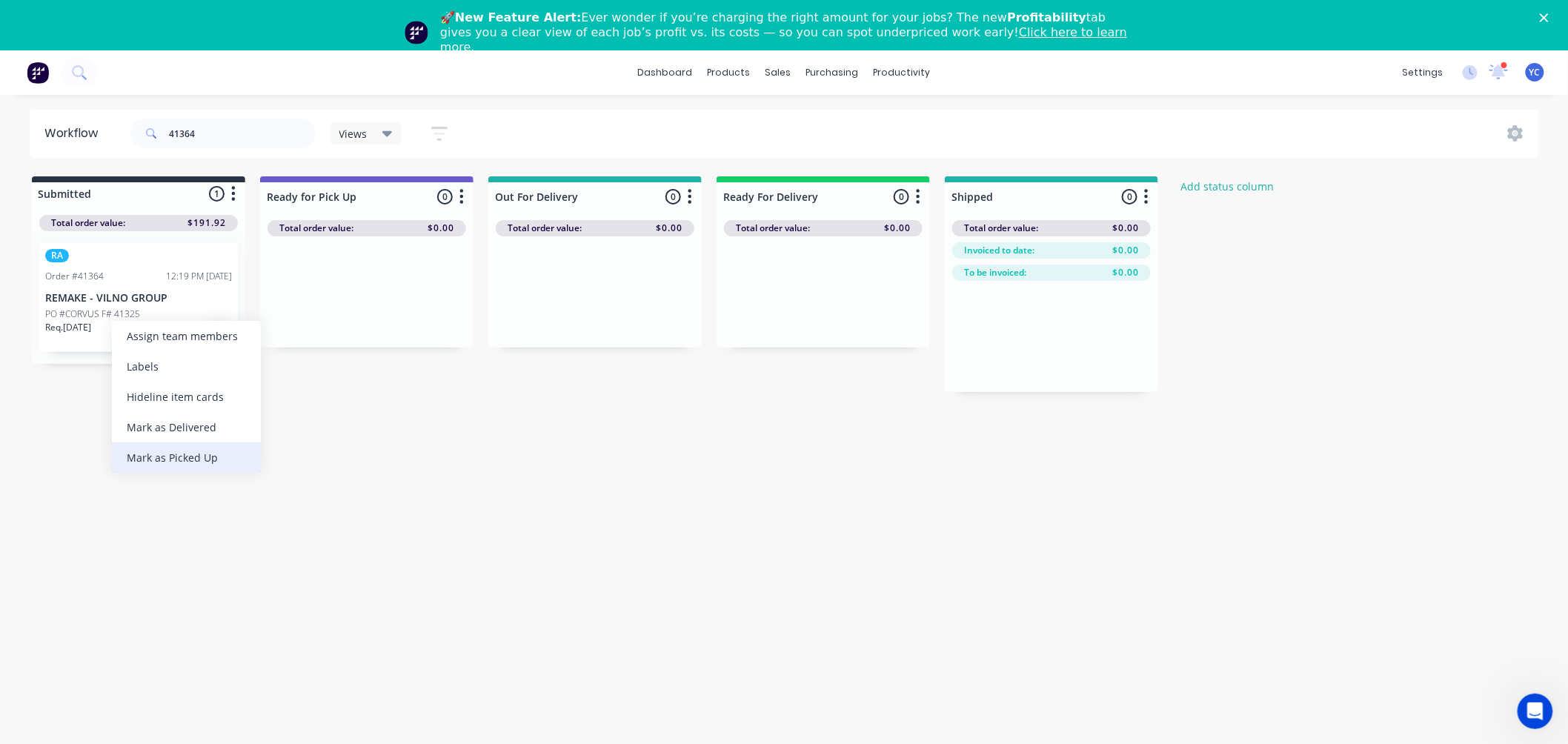
click at [205, 452] on div "Mark as Picked Up" at bounding box center [186, 458] width 149 height 30
click at [243, 147] on input "41364" at bounding box center [242, 134] width 147 height 30
click at [260, 136] on input "41387" at bounding box center [242, 134] width 147 height 30
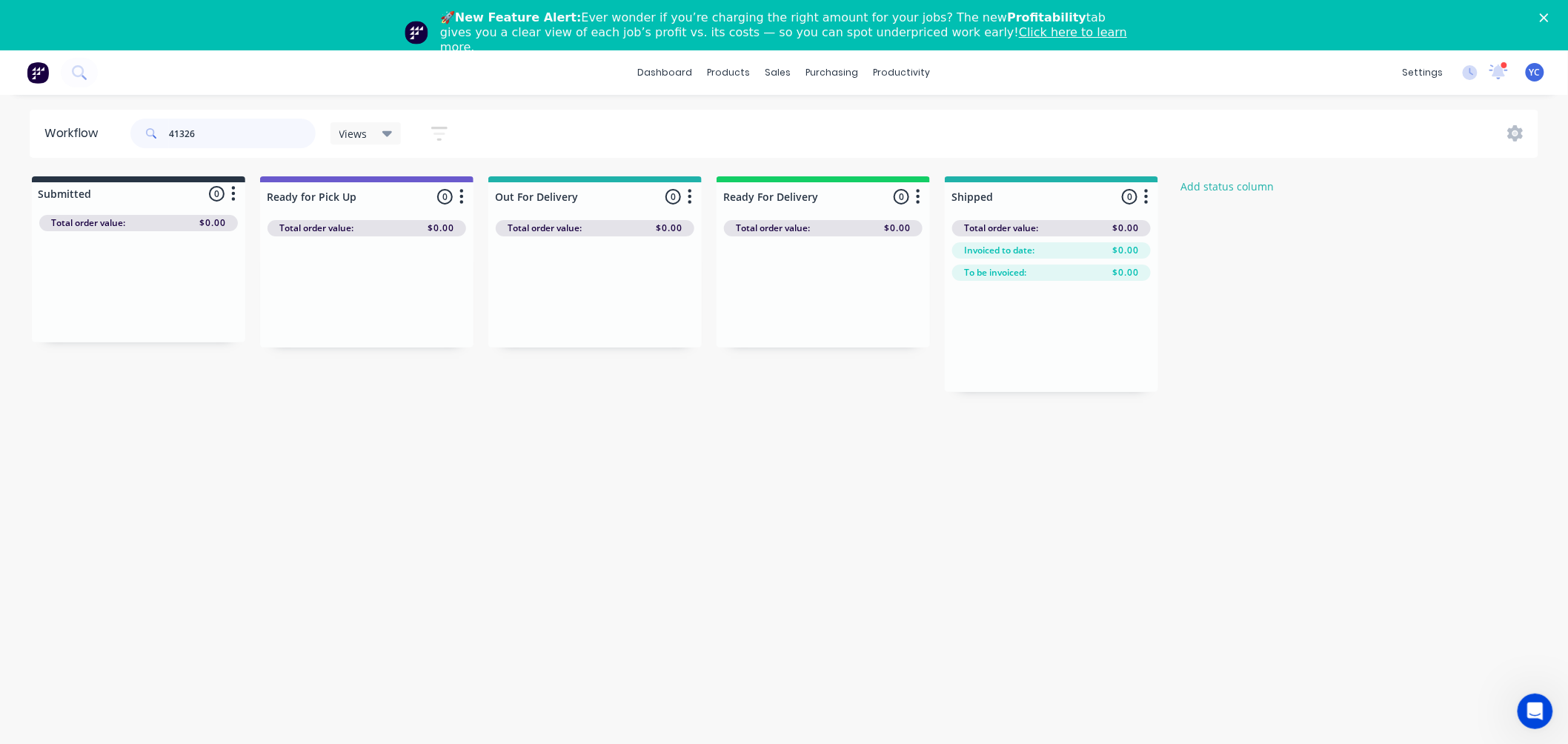
click at [230, 130] on input "41326" at bounding box center [242, 134] width 147 height 30
type input "doorworks"
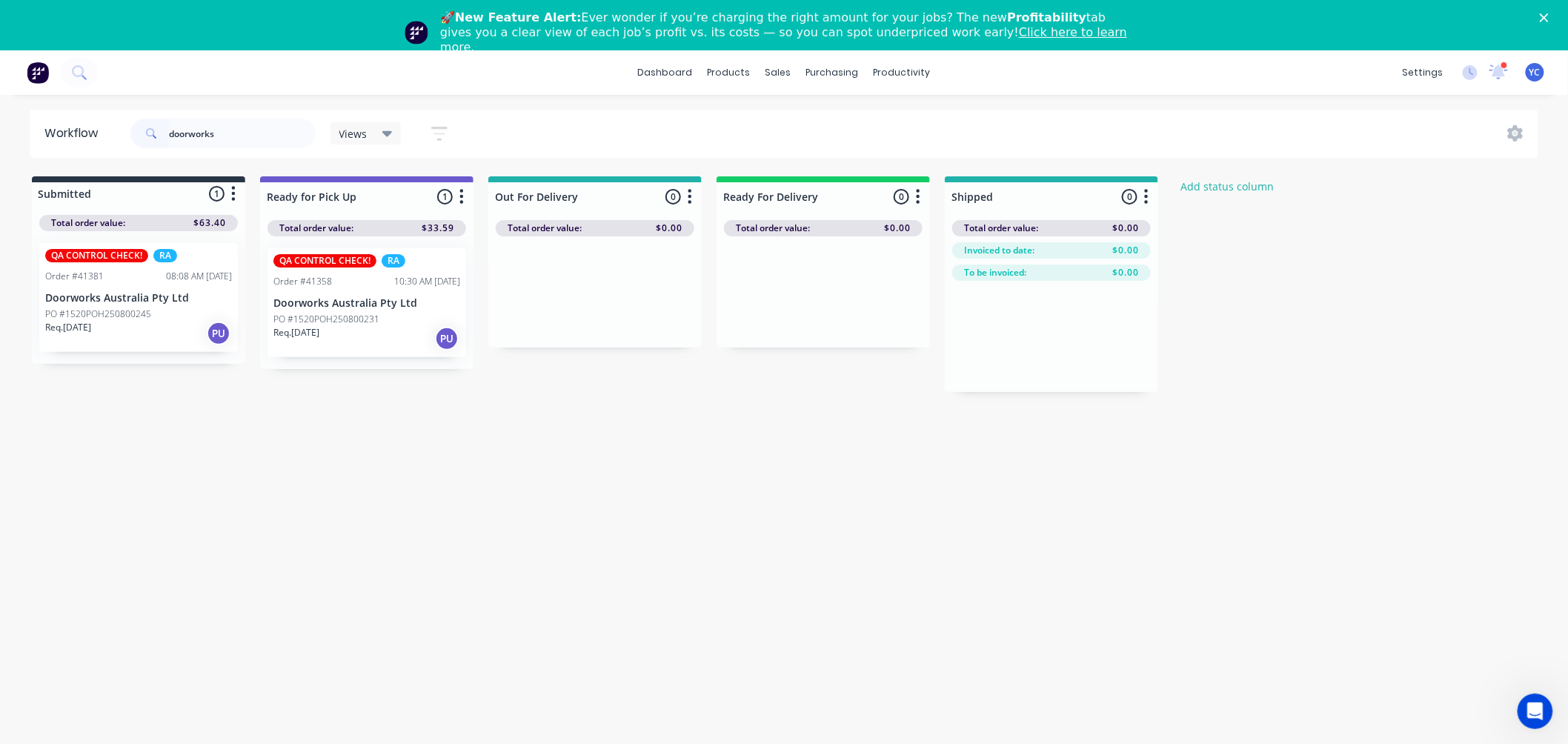
click at [132, 330] on div "Req. 29/08/25 PU" at bounding box center [138, 333] width 187 height 25
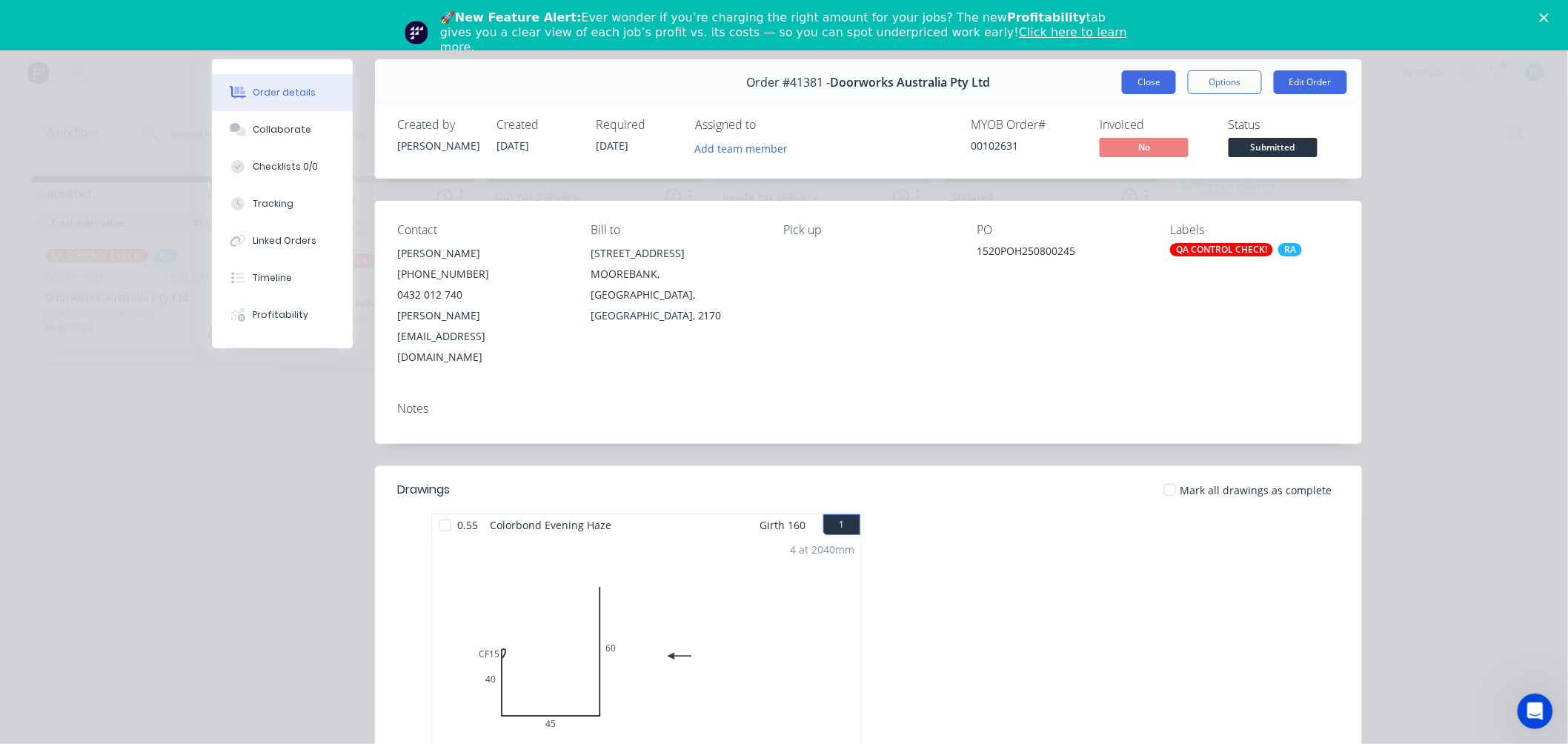
click at [1125, 81] on button "Close" at bounding box center [1149, 81] width 54 height 23
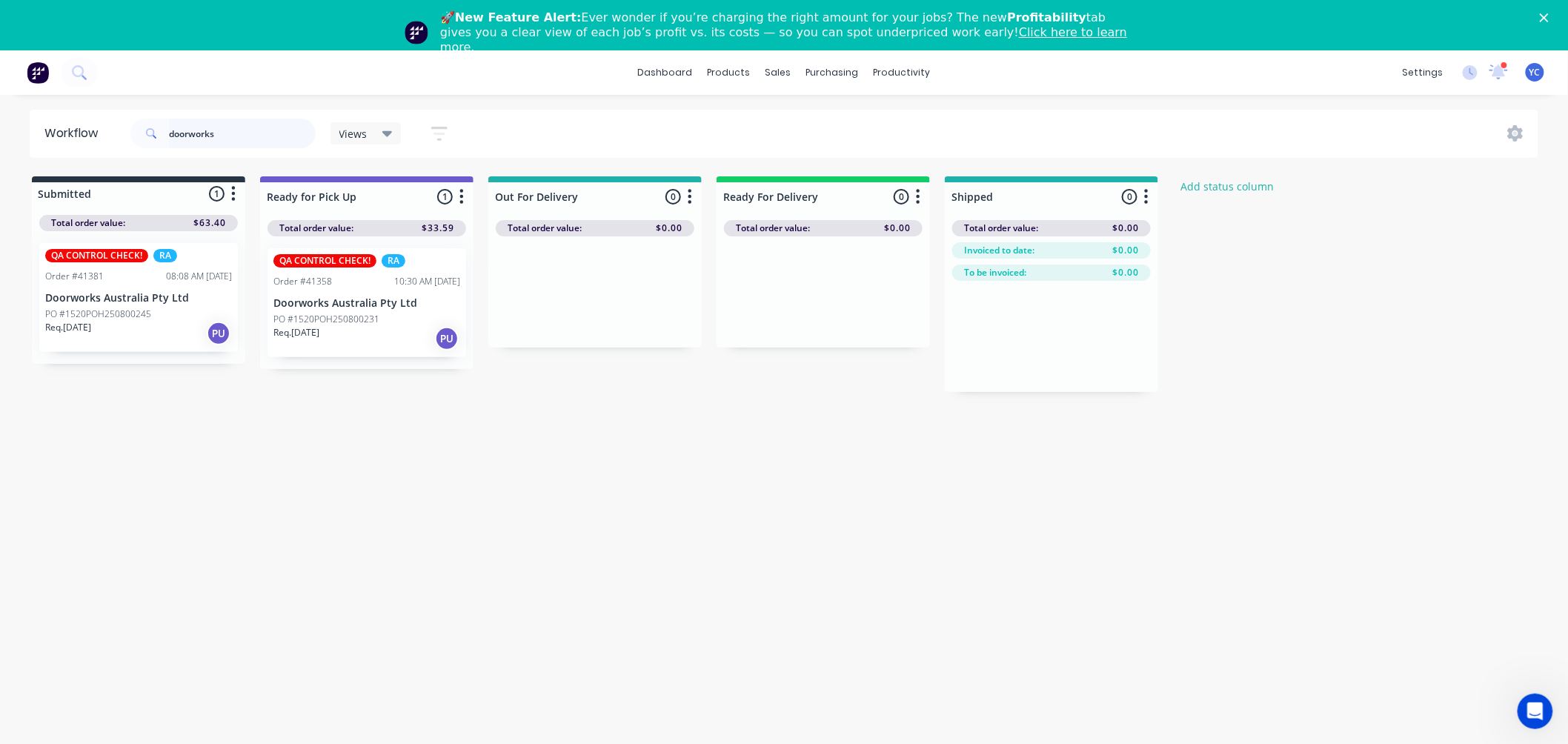
drag, startPoint x: 271, startPoint y: 136, endPoint x: 254, endPoint y: 130, distance: 18.0
click at [268, 136] on input "doorworks" at bounding box center [242, 134] width 147 height 30
click at [254, 130] on input "doorworks" at bounding box center [242, 134] width 147 height 30
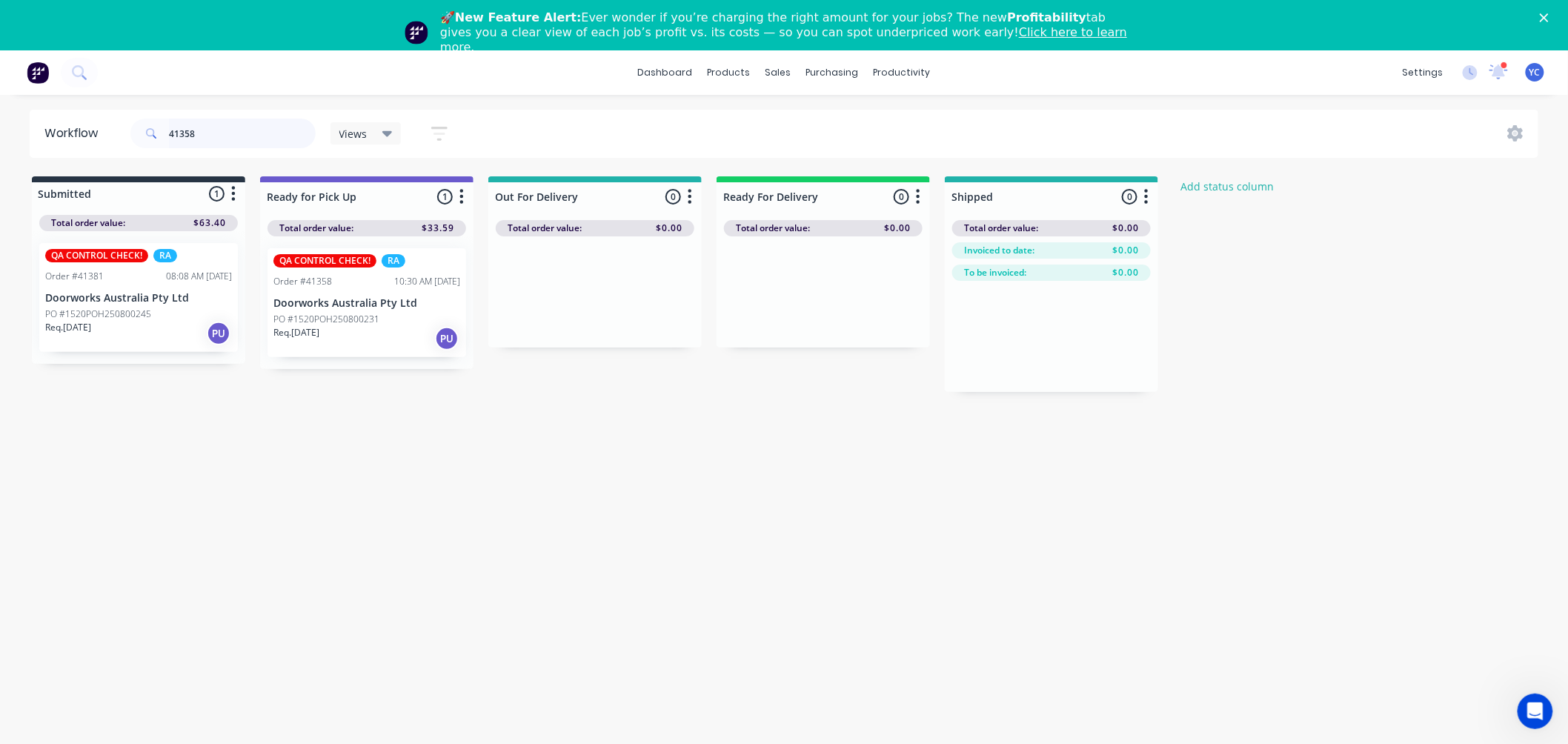
type input "41358"
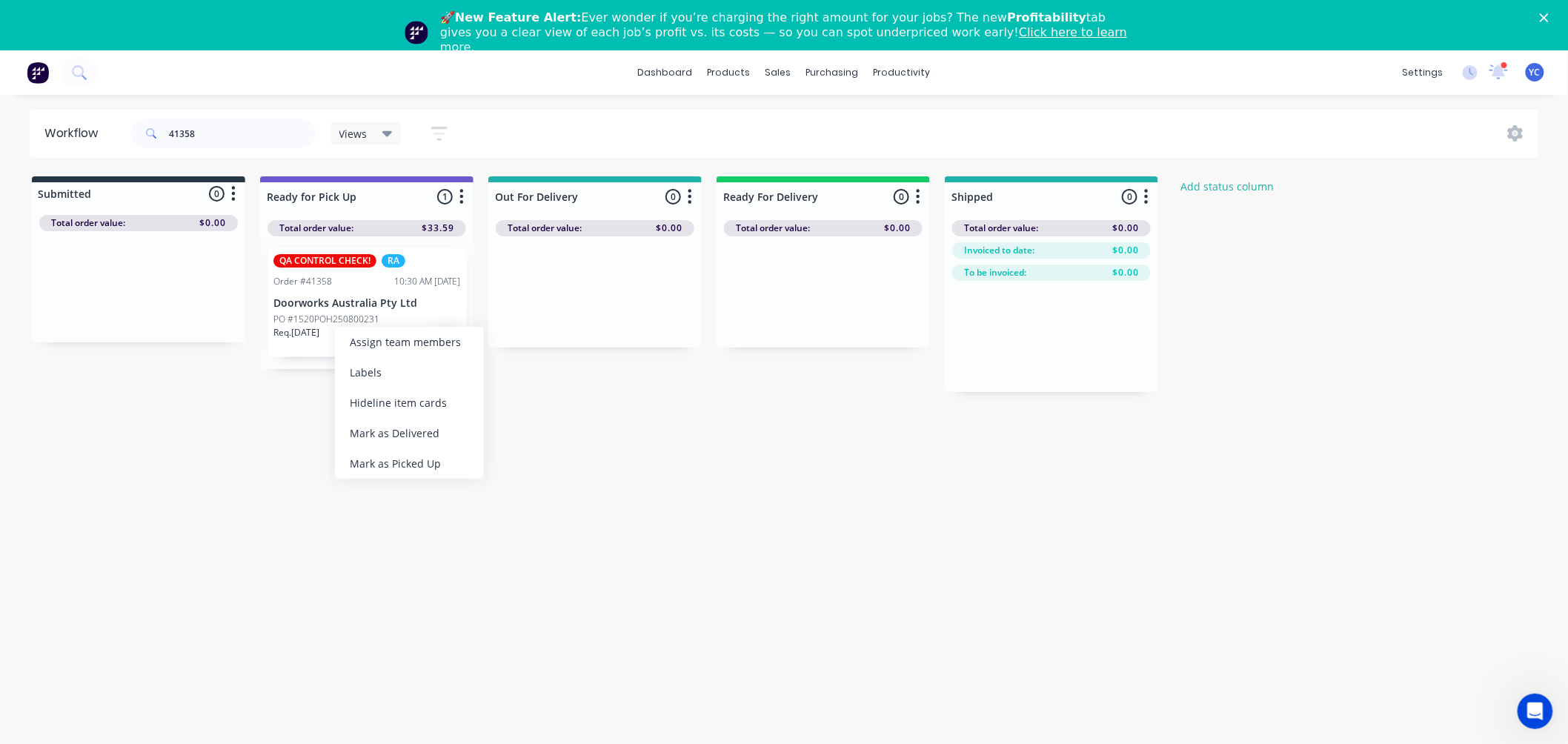
click at [415, 452] on div "Mark as Picked Up" at bounding box center [409, 463] width 149 height 30
click at [275, 132] on input "41358" at bounding box center [242, 134] width 147 height 30
drag, startPoint x: 540, startPoint y: 324, endPoint x: 604, endPoint y: 329, distance: 64.2
click at [602, 328] on div at bounding box center [595, 292] width 213 height 111
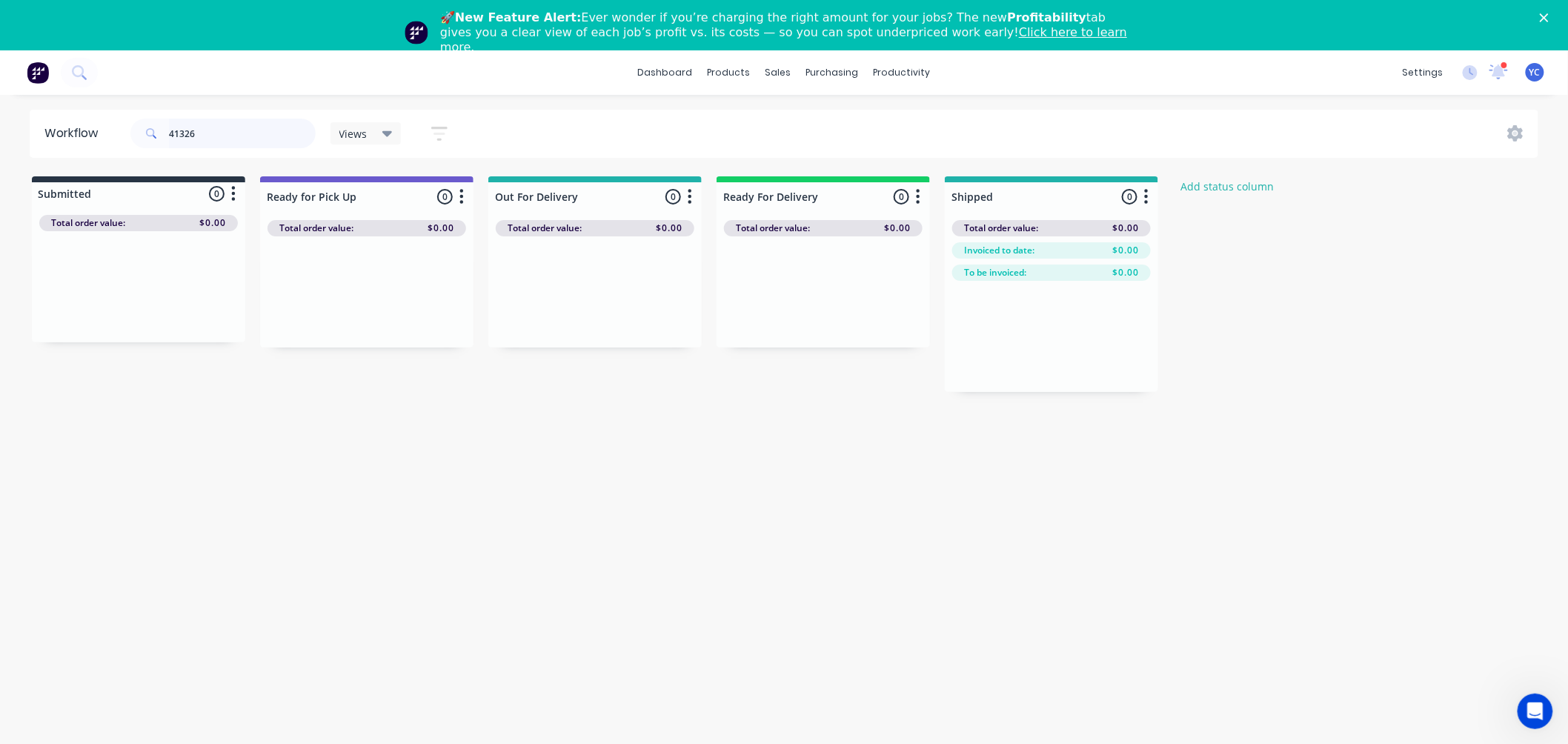
click at [238, 140] on input "41326" at bounding box center [242, 134] width 147 height 30
type input "41387"
click at [297, 140] on input "41387" at bounding box center [242, 134] width 147 height 30
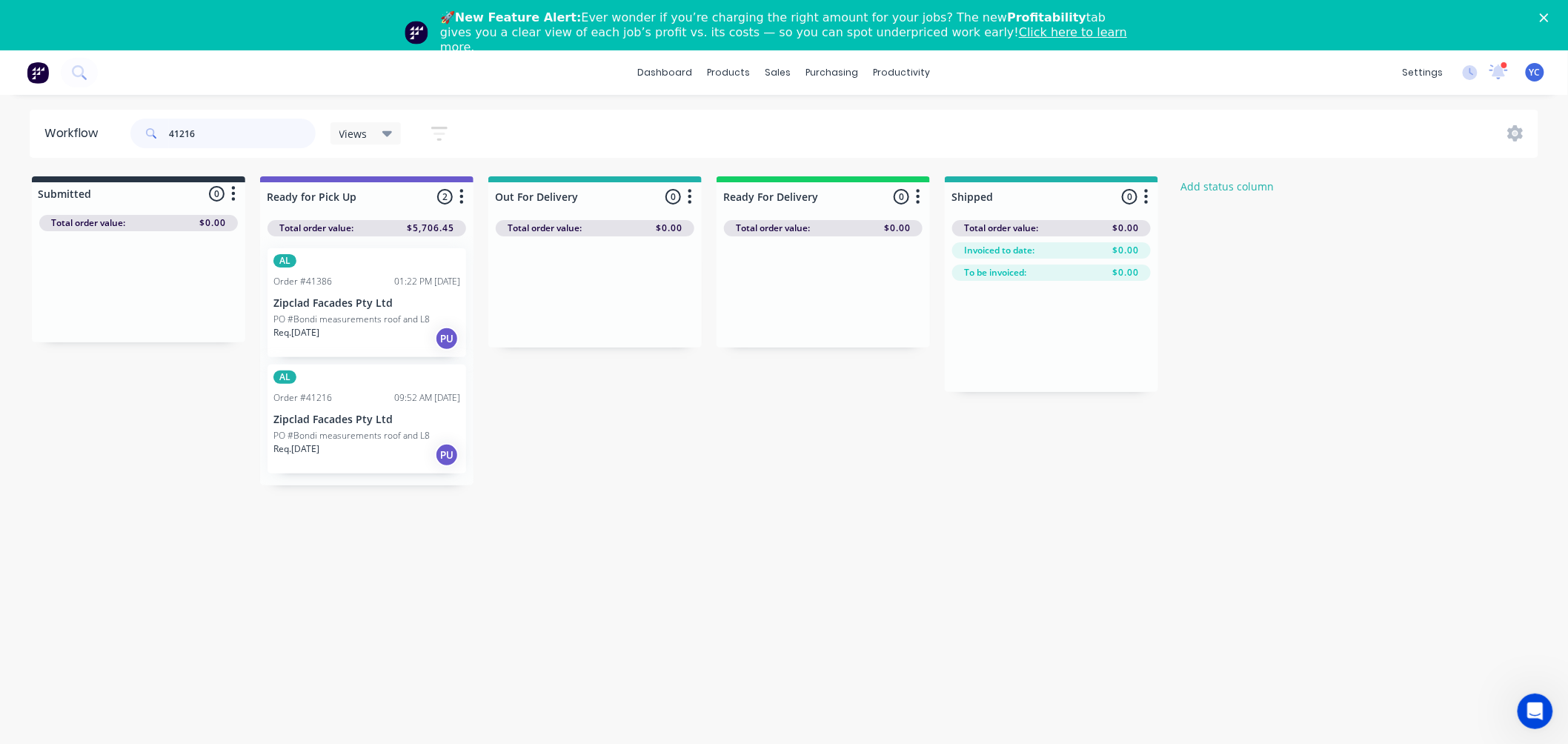
type input "41216"
click at [365, 438] on p "PO #Bondi measurements roof and L8" at bounding box center [351, 436] width 156 height 13
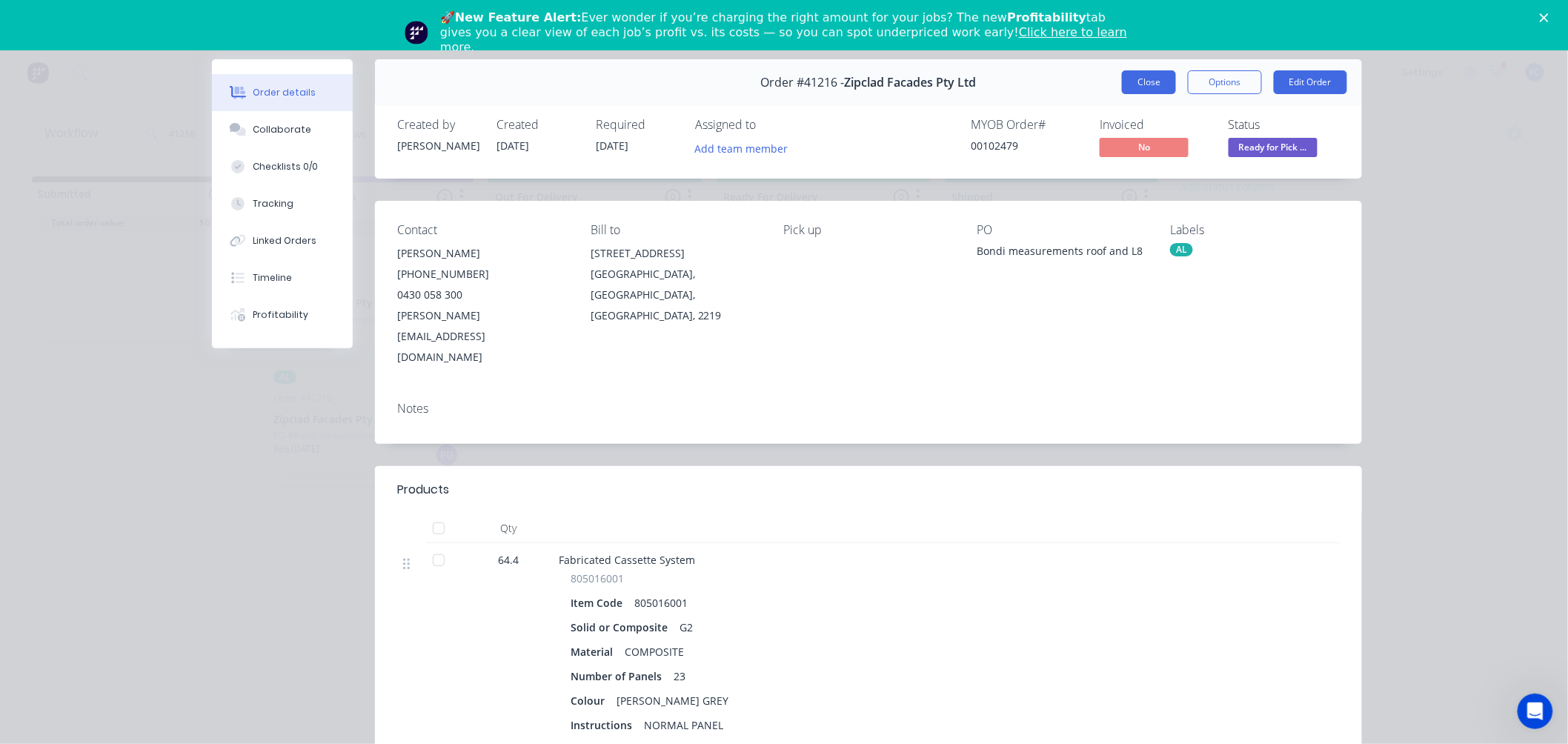
click at [1141, 76] on button "Close" at bounding box center [1149, 81] width 54 height 23
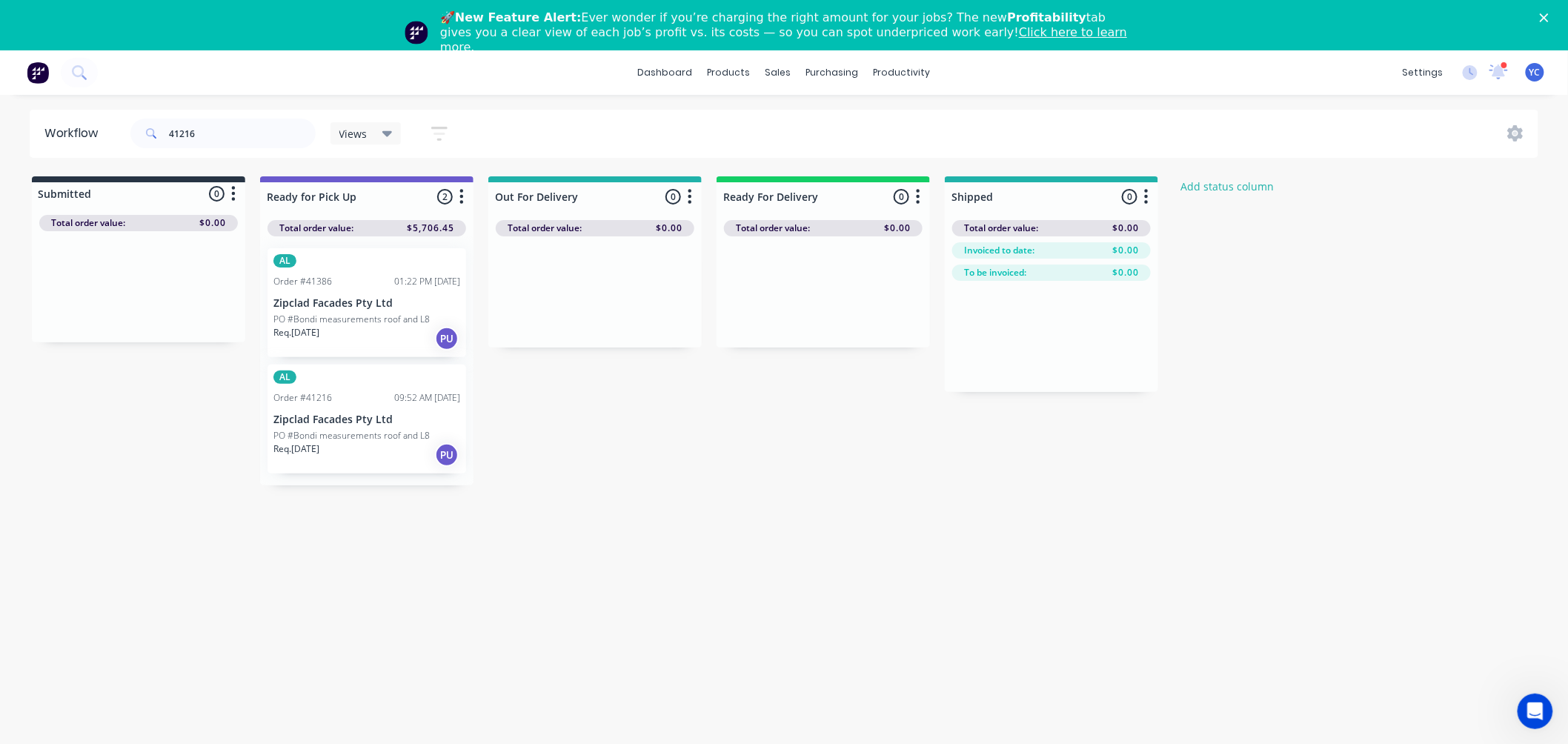
click at [376, 408] on div "AL Order #41216 09:52 AM 28/08/25 Zipclad Facades Pty Ltd PO #Bondi measurement…" at bounding box center [367, 419] width 198 height 109
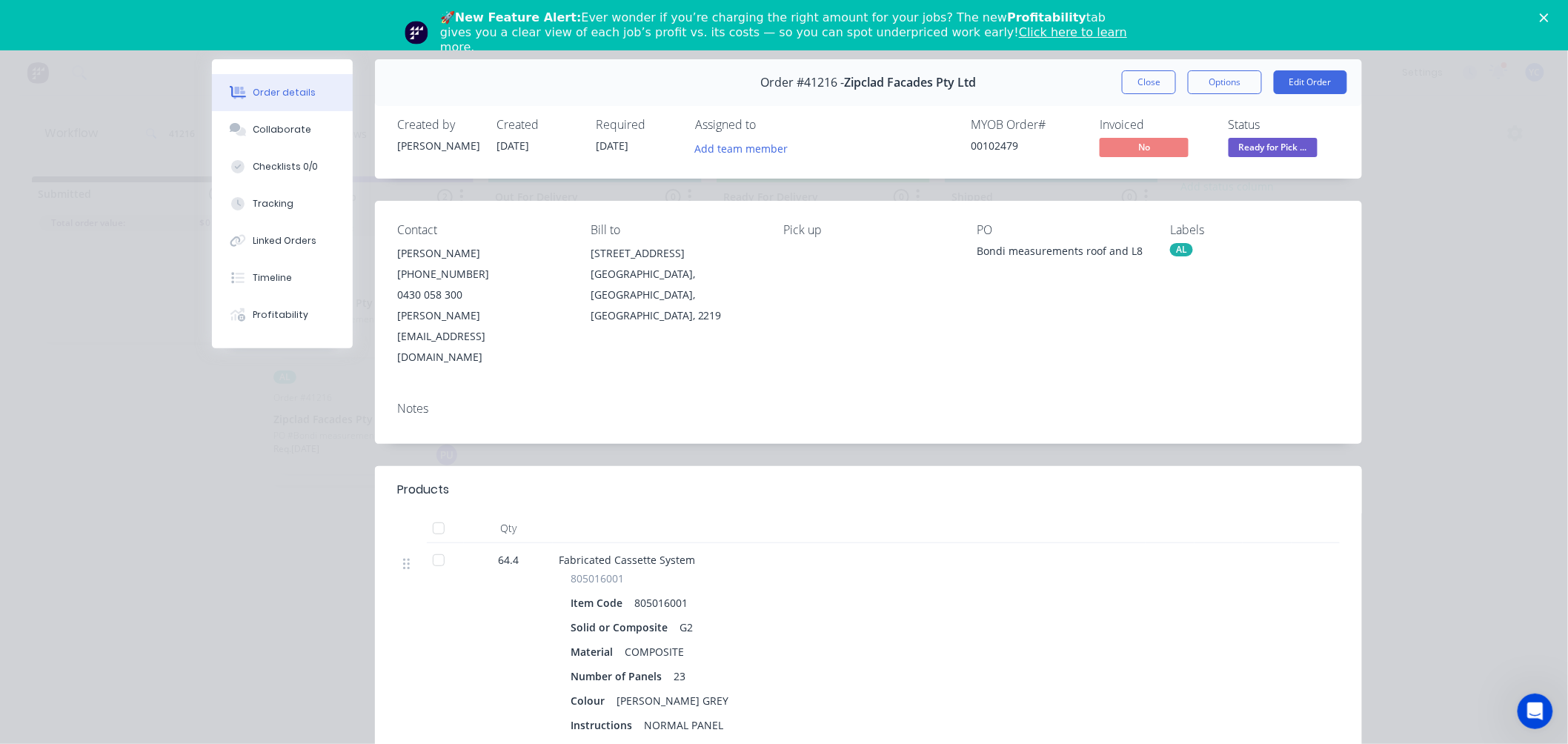
drag, startPoint x: 1150, startPoint y: 82, endPoint x: 625, endPoint y: 349, distance: 589.0
click at [1150, 82] on button "Close" at bounding box center [1149, 81] width 54 height 23
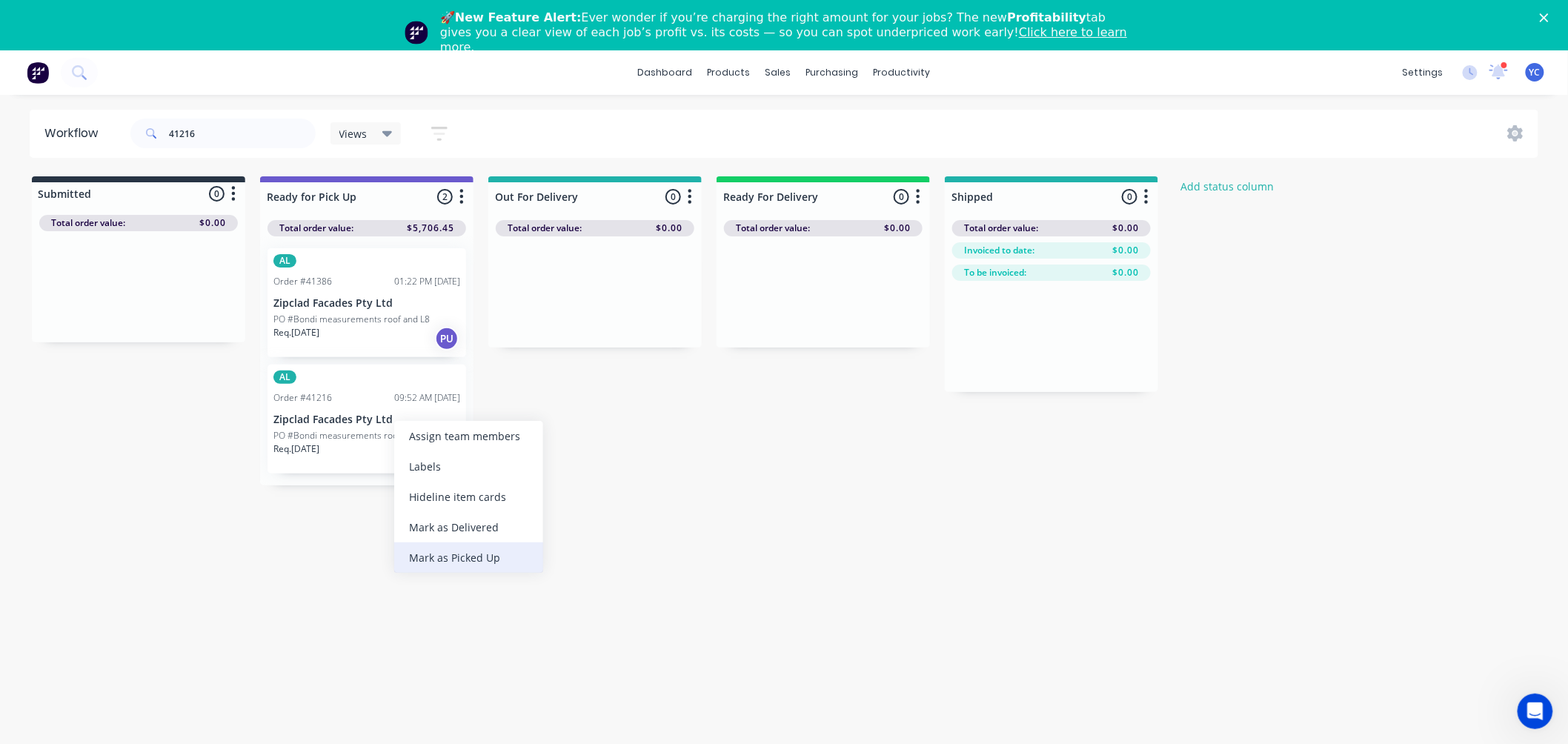
click at [501, 553] on div "Mark as Picked Up" at bounding box center [468, 558] width 149 height 30
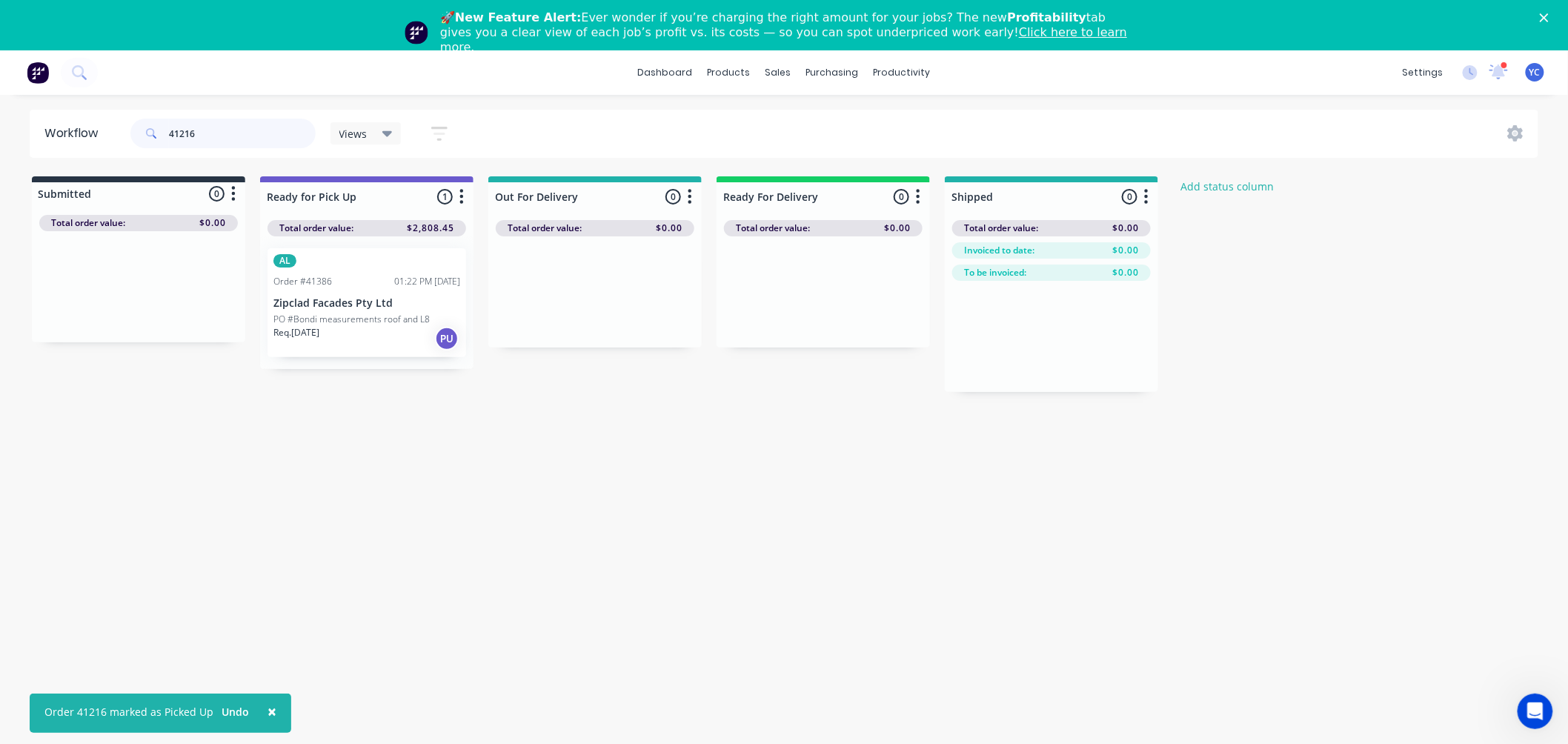
click at [271, 139] on input "41216" at bounding box center [242, 134] width 147 height 30
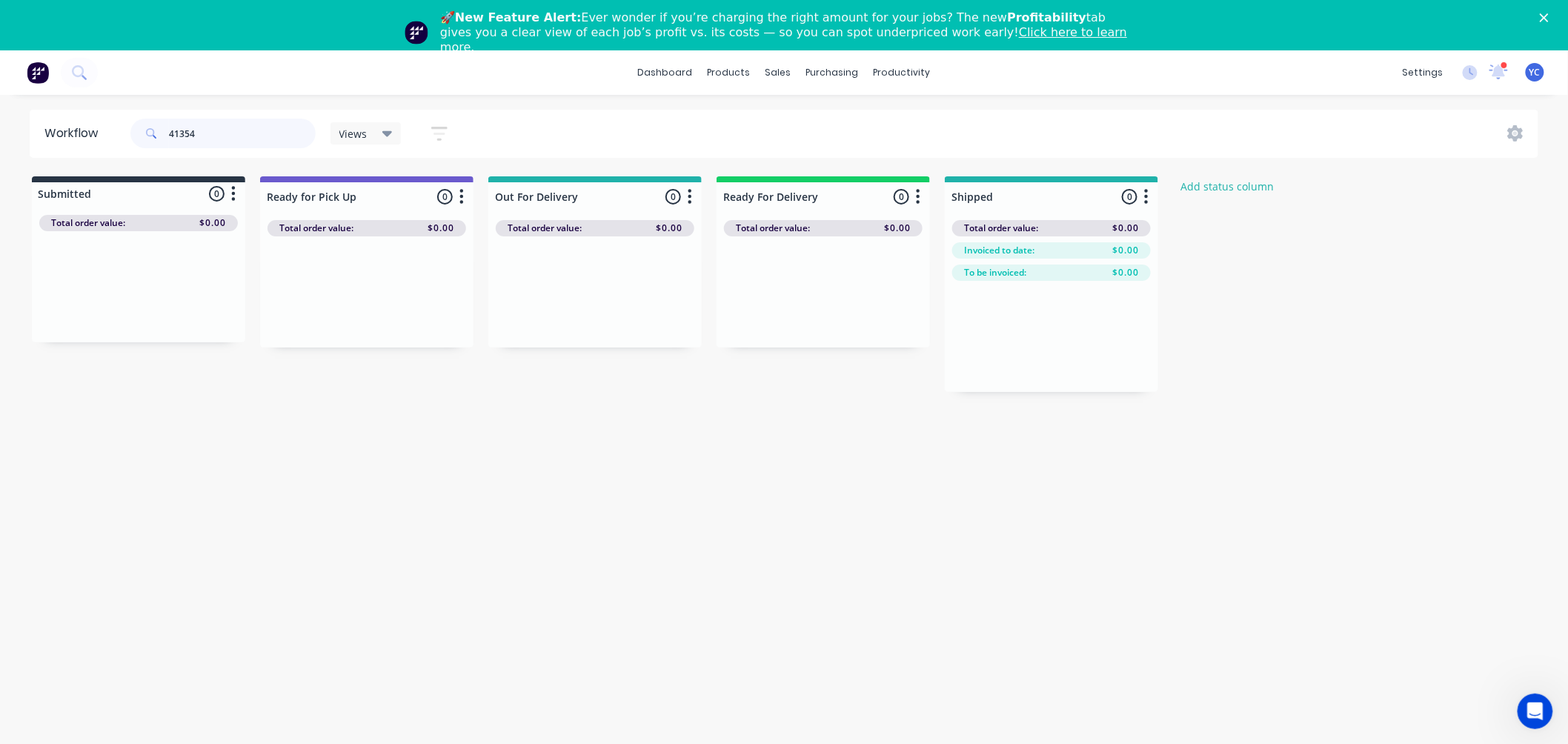
click at [233, 131] on input "41354" at bounding box center [242, 134] width 147 height 30
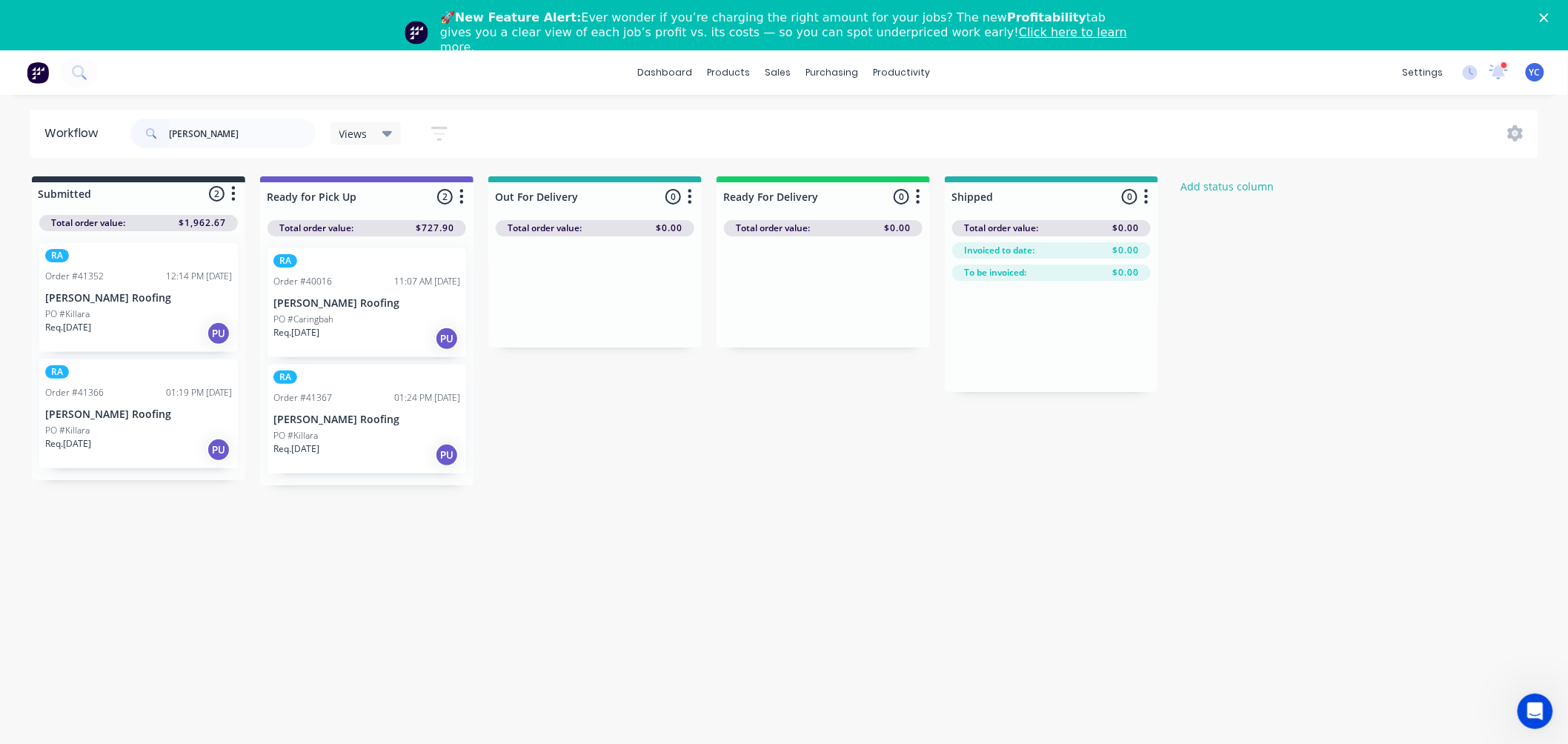
click at [105, 433] on div "PO #Killara" at bounding box center [138, 430] width 187 height 13
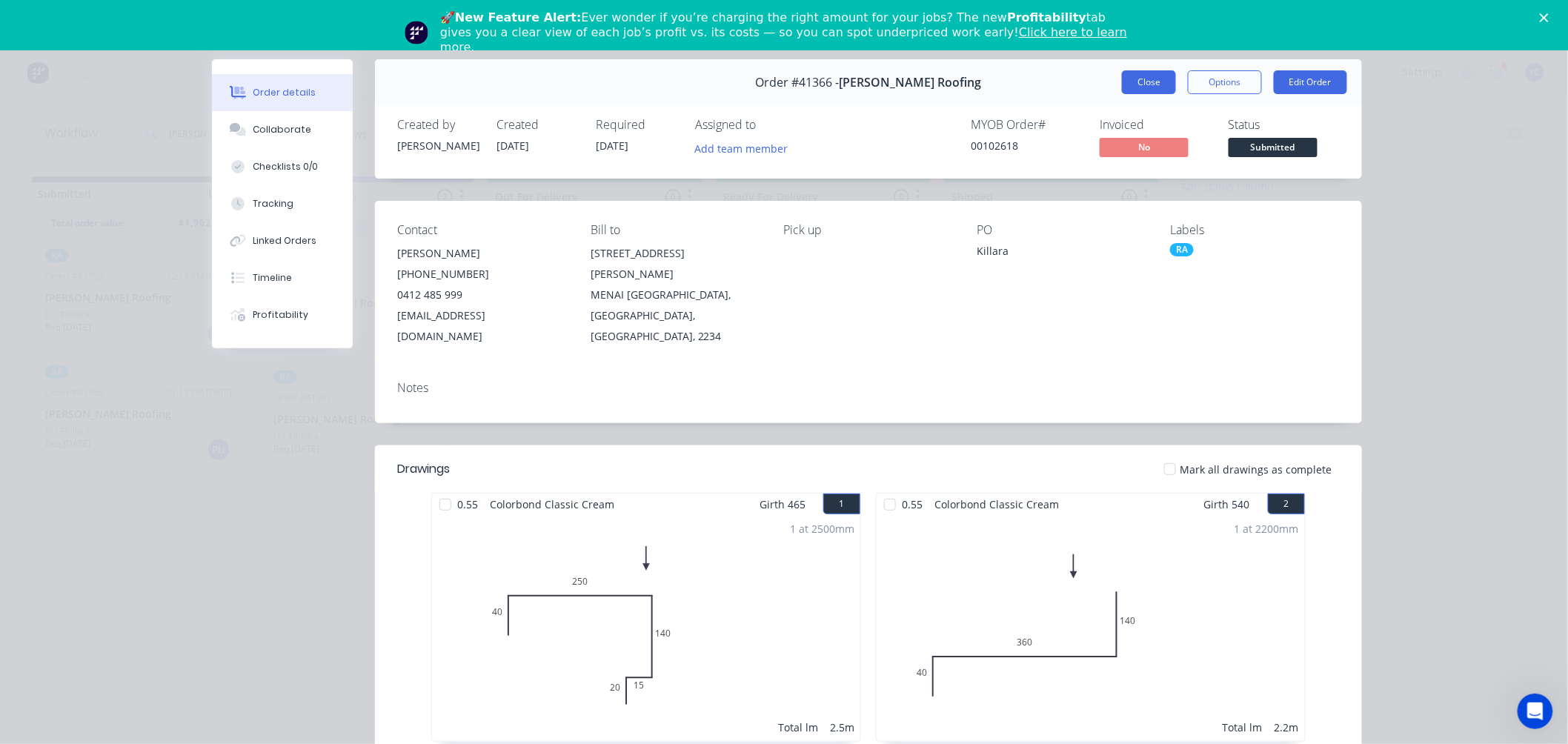
click at [1130, 81] on button "Close" at bounding box center [1149, 81] width 54 height 23
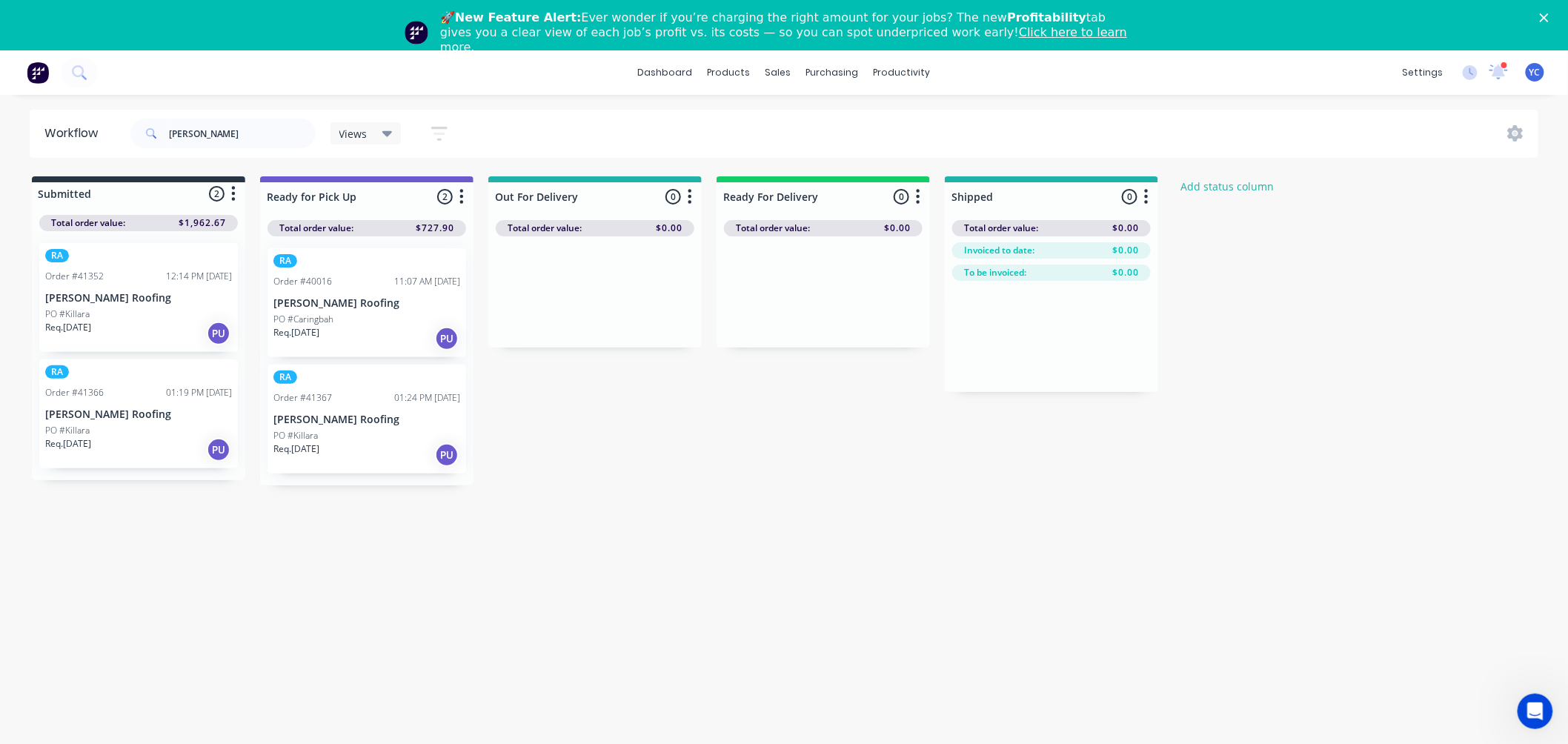
click at [312, 289] on div "RA Order #40016 11:07 AM 12/06/25 Lamont Roofing PO #Caringbah Req. 13/06/25 PU" at bounding box center [367, 302] width 198 height 109
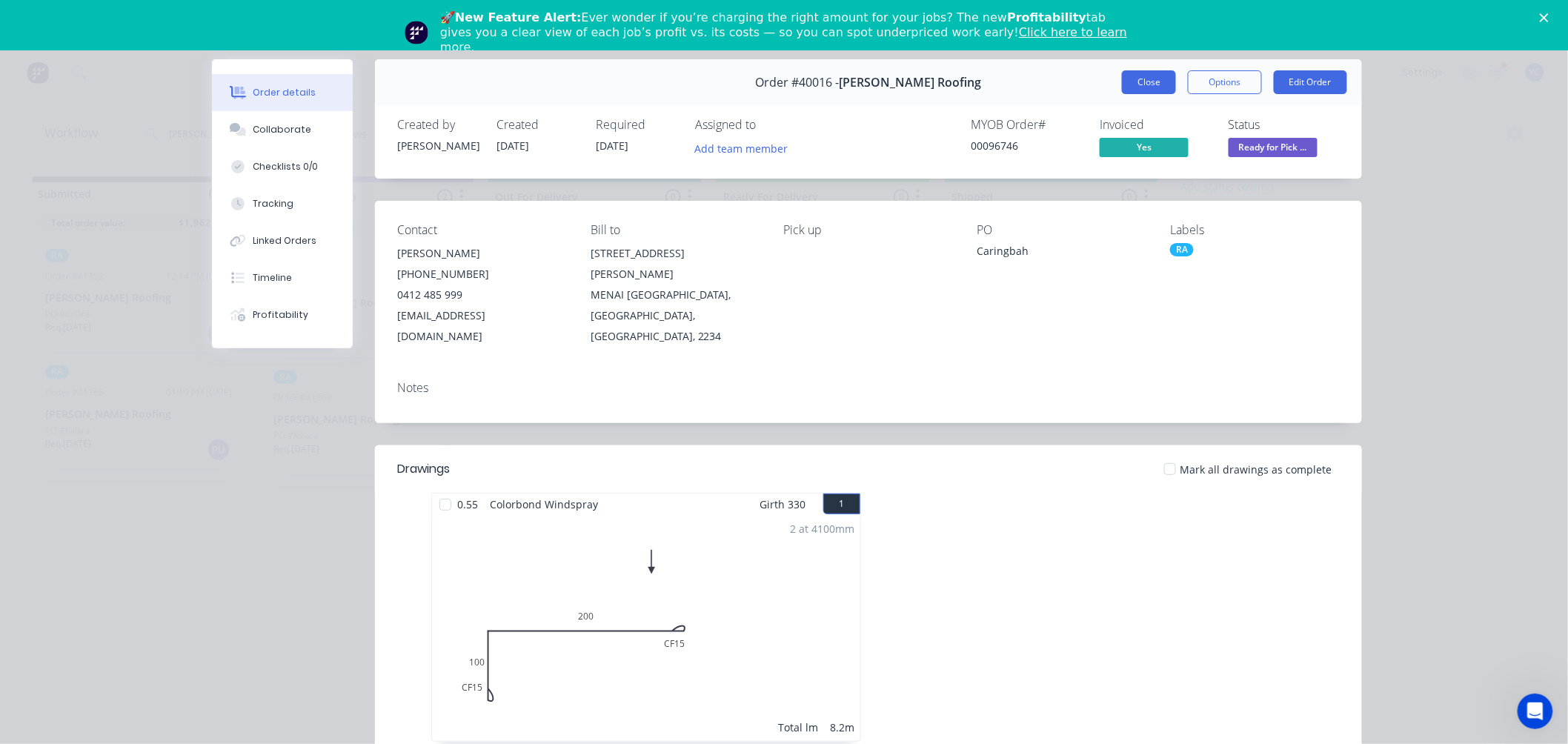
click at [1146, 85] on button "Close" at bounding box center [1149, 81] width 54 height 23
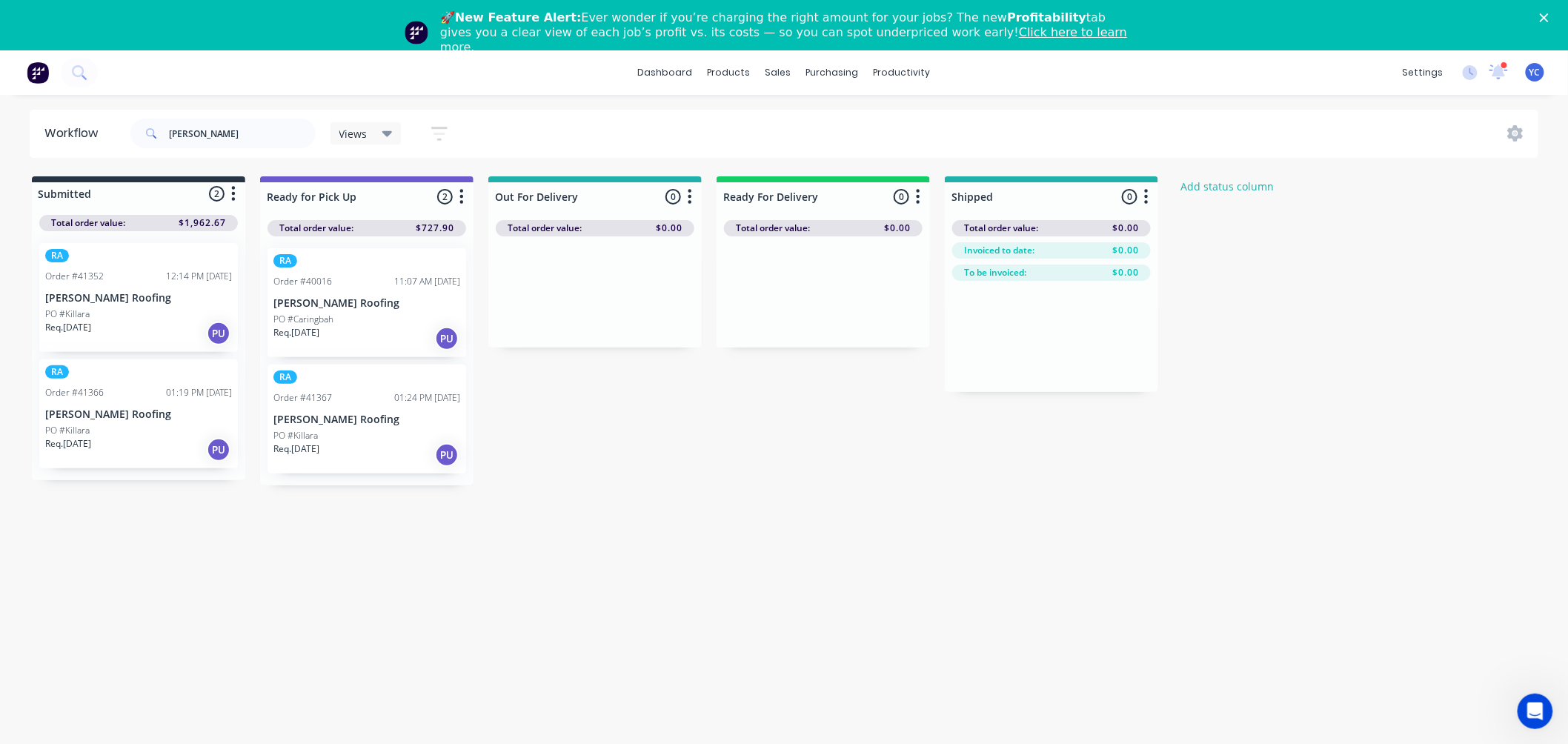
click at [343, 430] on div "PO #Killara" at bounding box center [367, 436] width 187 height 13
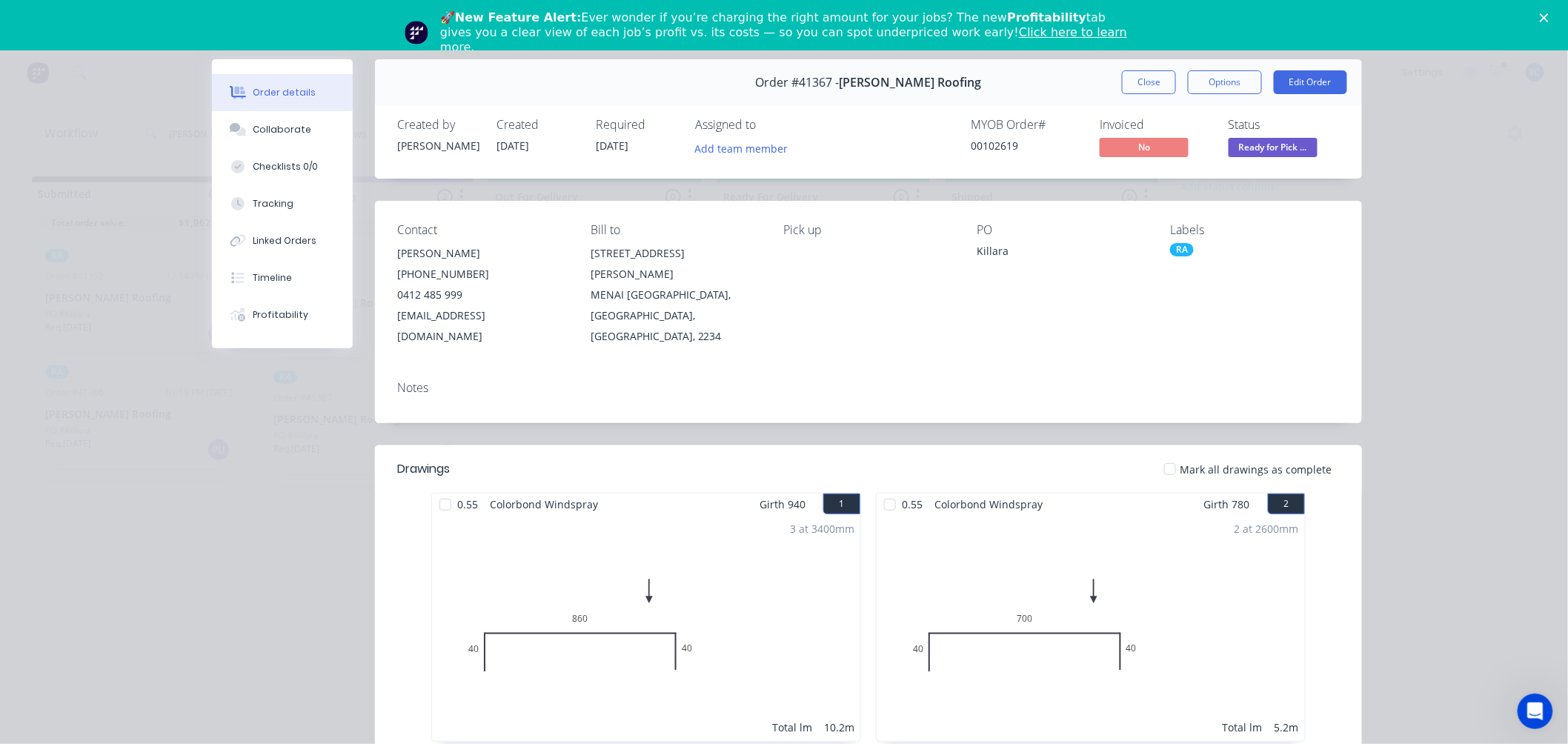
drag, startPoint x: 1126, startPoint y: 87, endPoint x: 634, endPoint y: 252, distance: 518.9
click at [1127, 87] on button "Close" at bounding box center [1149, 81] width 54 height 23
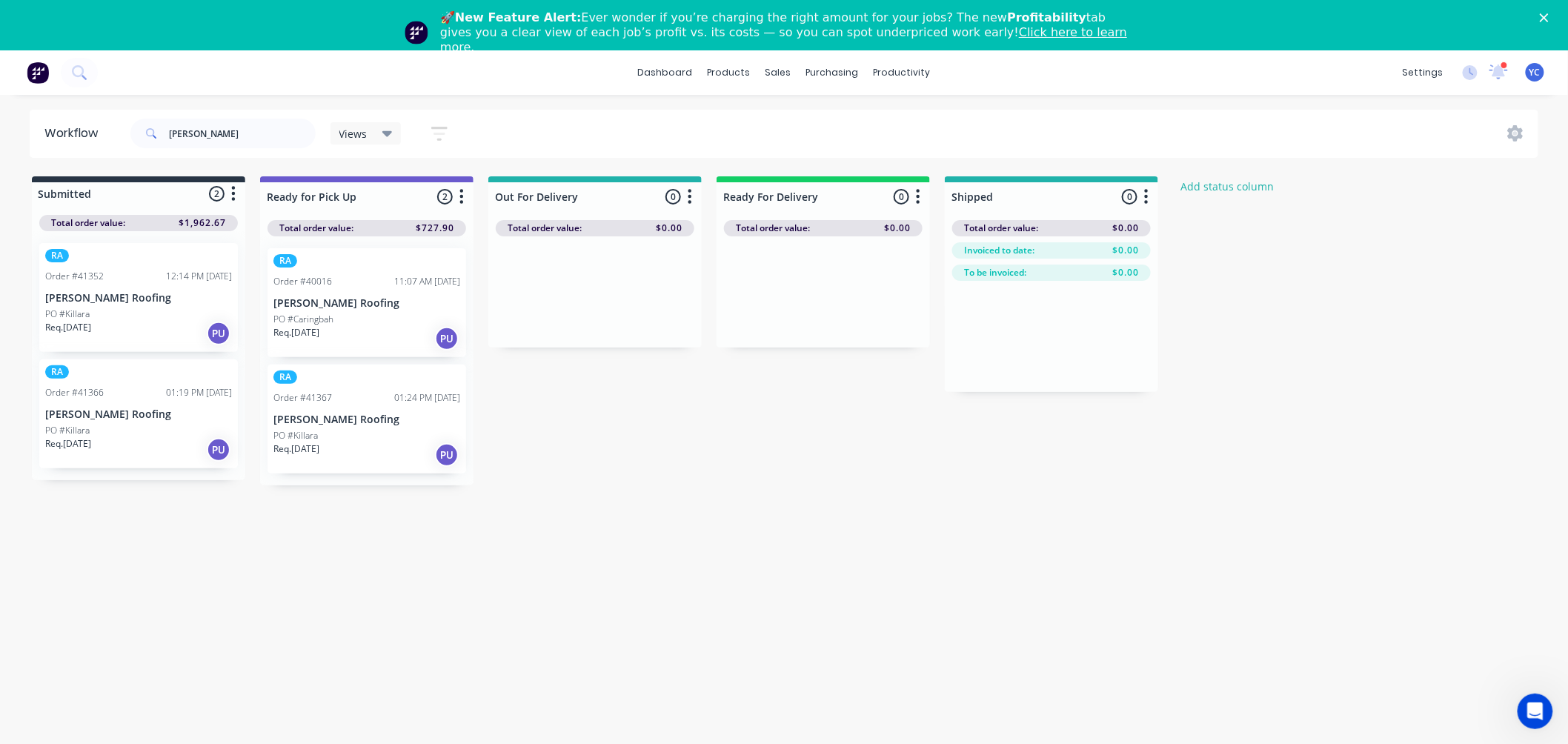
click at [155, 419] on p "Lamont Roofing" at bounding box center [138, 414] width 187 height 12
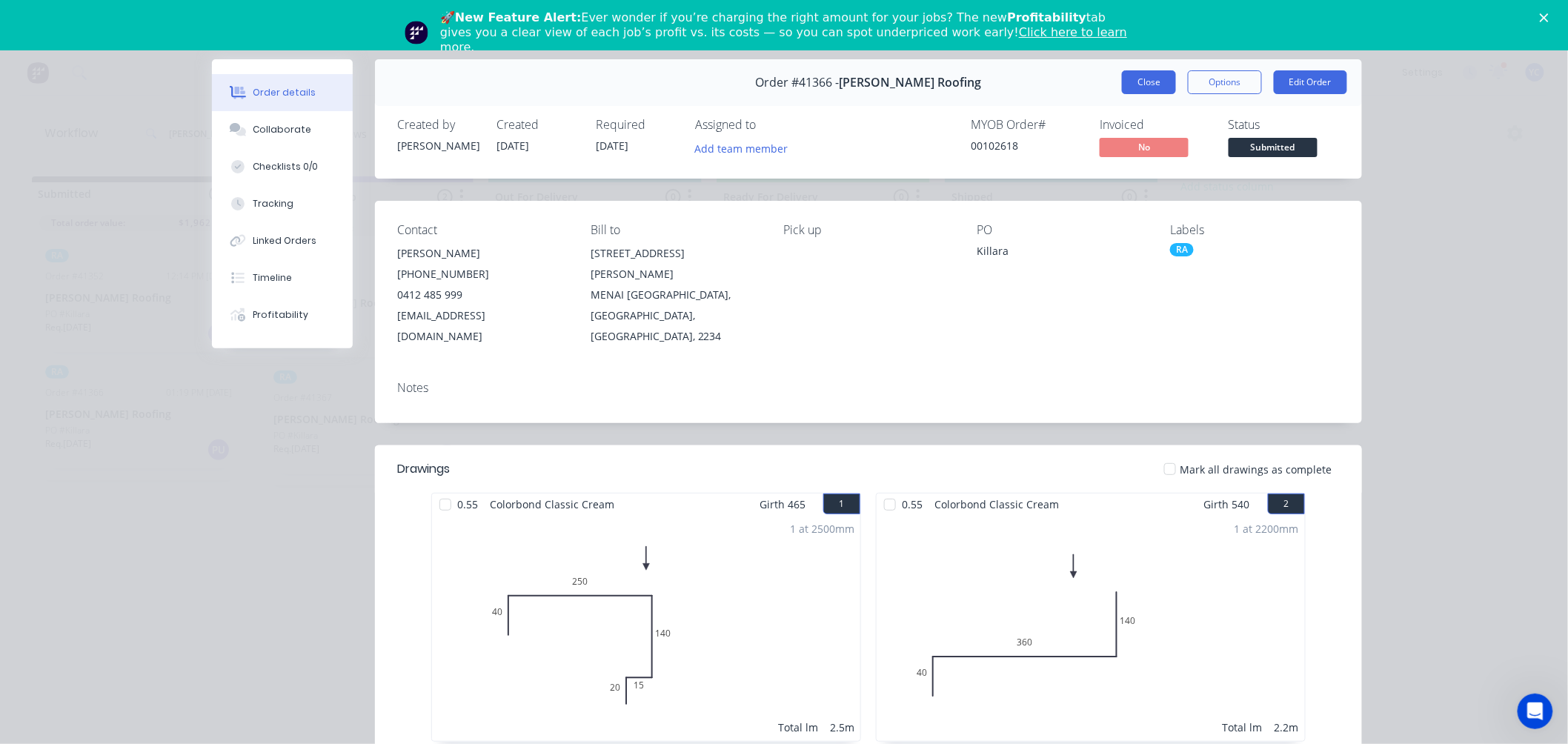
click at [1131, 87] on button "Close" at bounding box center [1149, 81] width 54 height 23
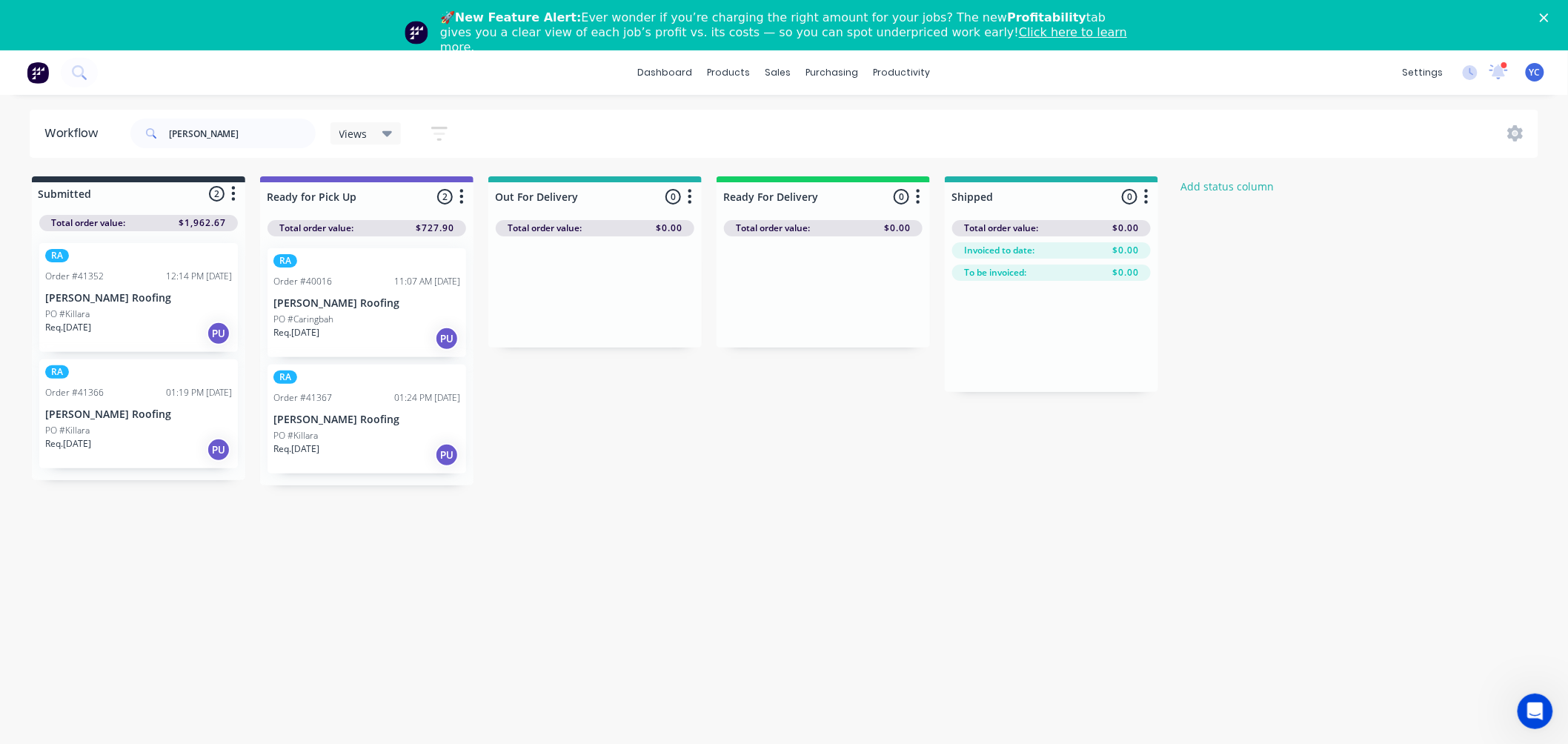
click at [179, 287] on div "RA Order #41352 12:14 PM 27/08/25 Lamont Roofing PO #Killara Req. 28/08/25 PU" at bounding box center [138, 298] width 198 height 109
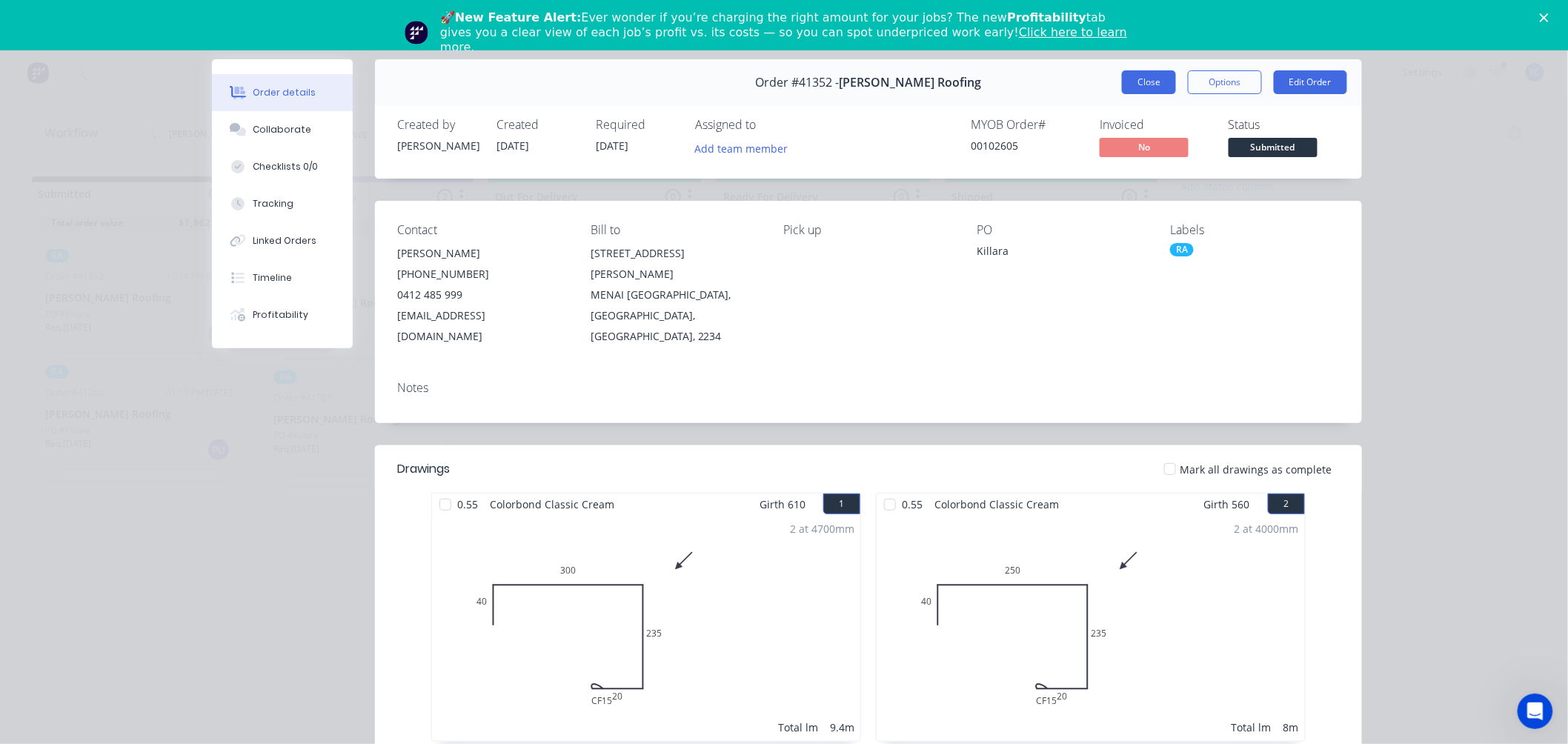
click at [1131, 92] on button "Close" at bounding box center [1149, 81] width 54 height 23
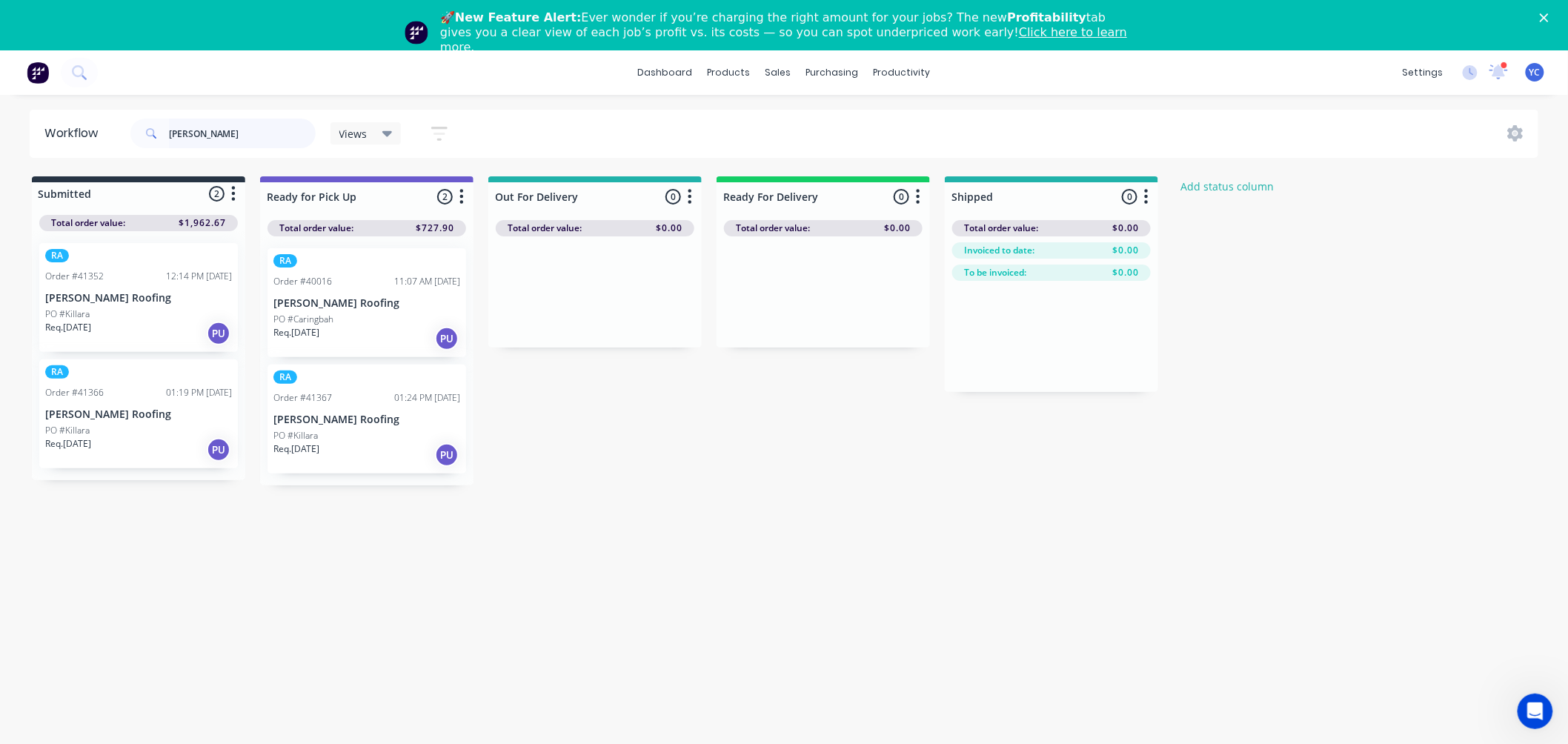
click at [272, 140] on input "lamont" at bounding box center [242, 134] width 147 height 30
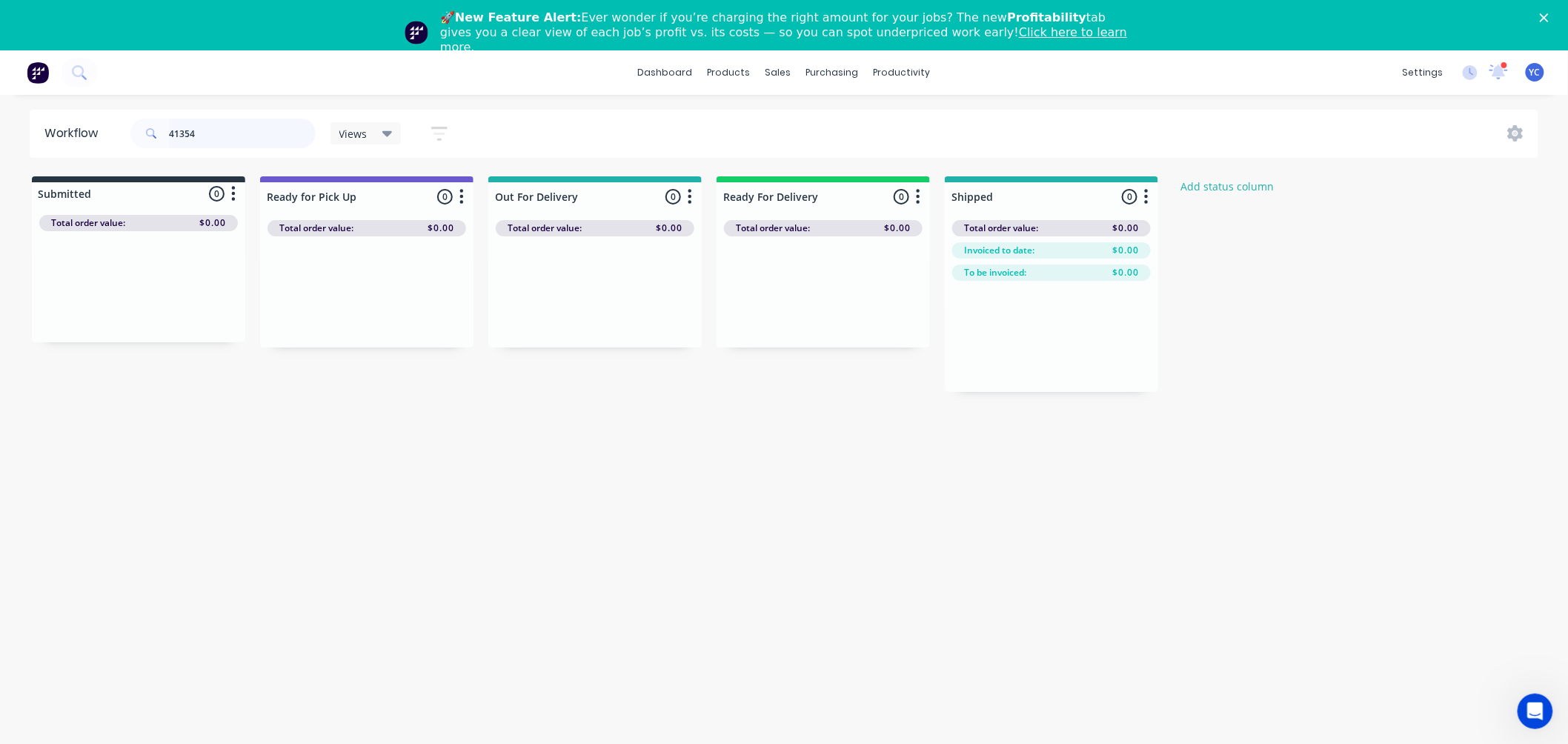
click at [263, 138] on input "41354" at bounding box center [242, 134] width 147 height 30
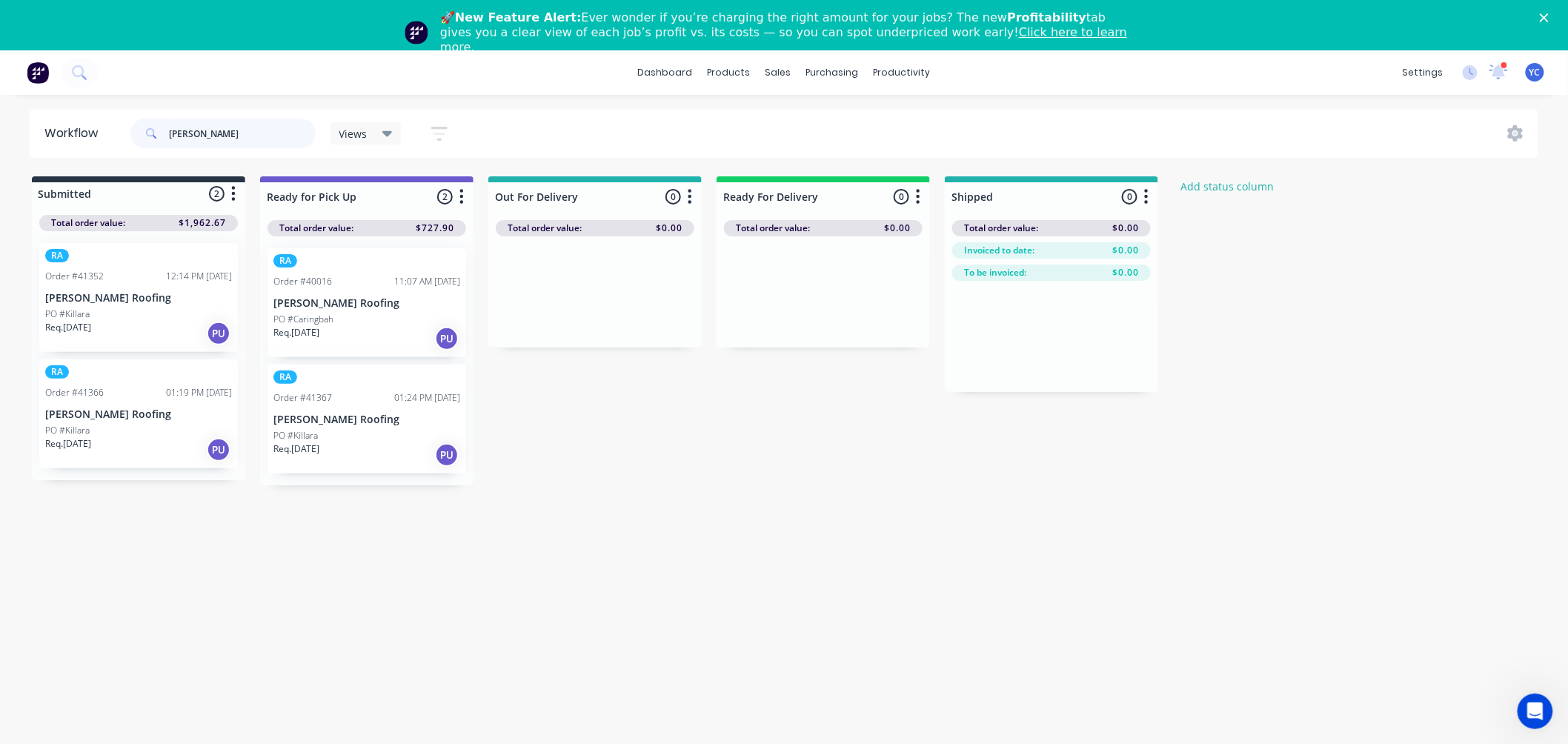
click at [240, 134] on input "lamont" at bounding box center [242, 134] width 147 height 30
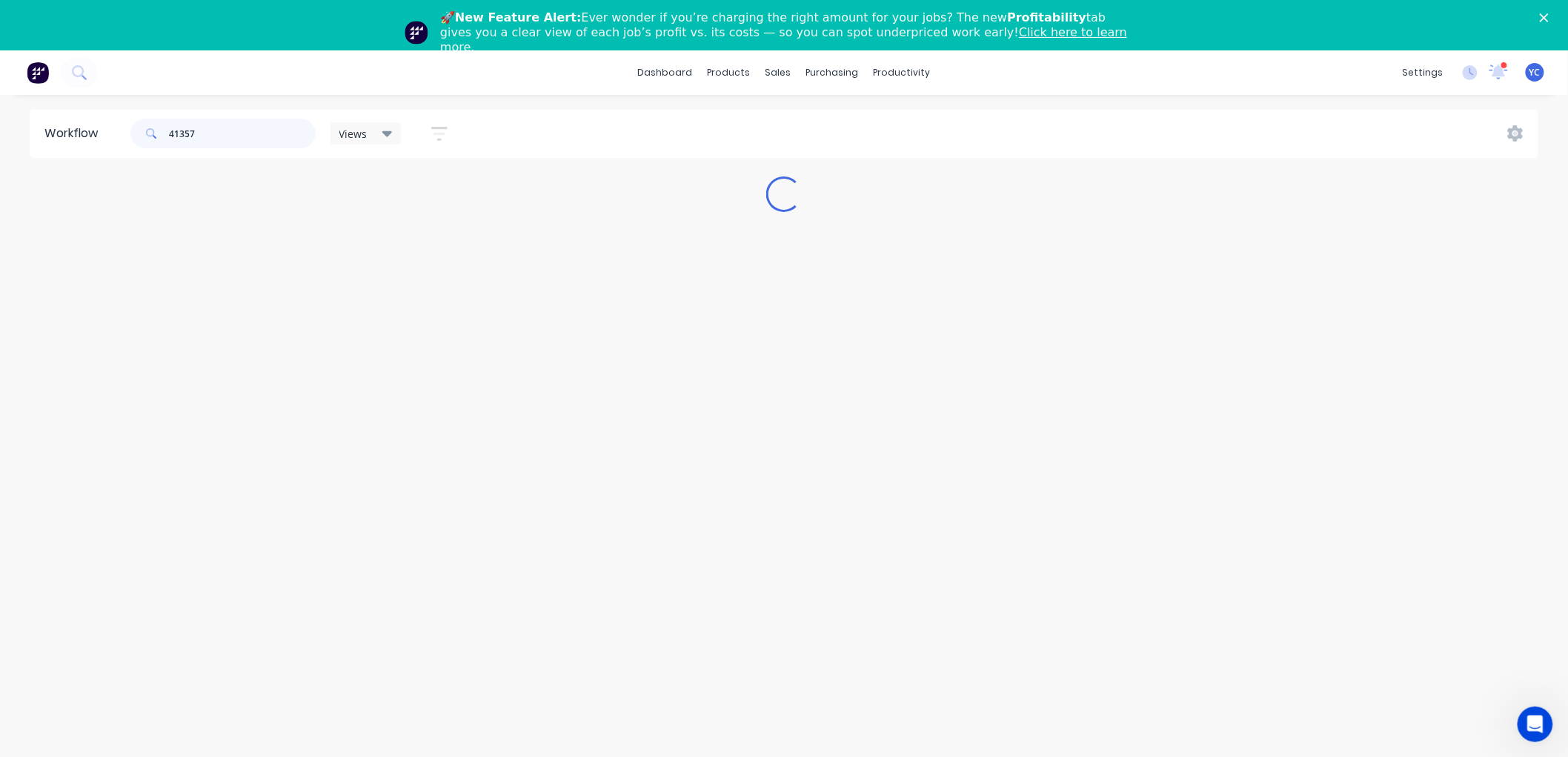
type input "41357"
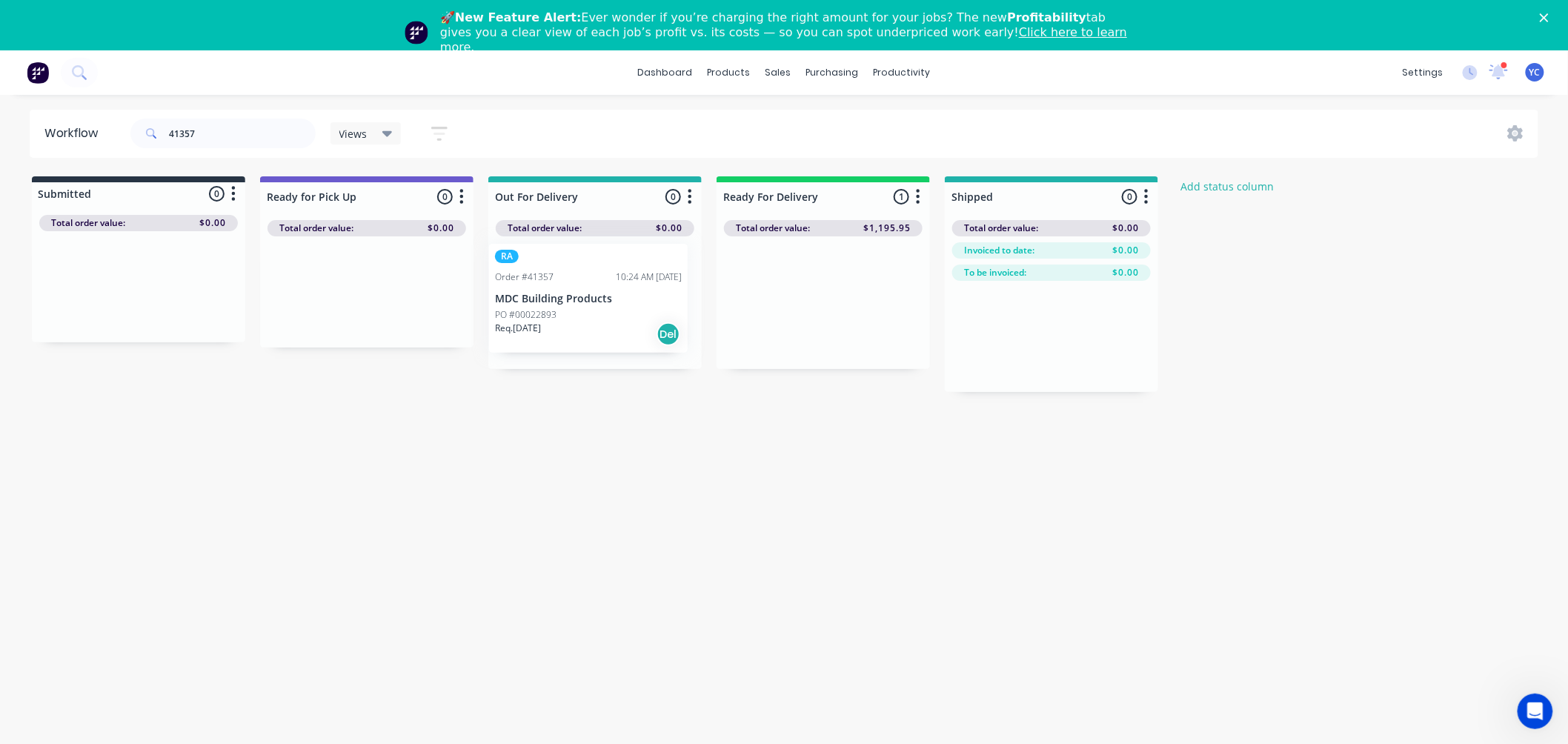
drag, startPoint x: 754, startPoint y: 309, endPoint x: 506, endPoint y: 312, distance: 248.0
click at [501, 308] on div "Submitted 0 Status colour #273444 hex #273444 Save Cancel Summaries Total order…" at bounding box center [794, 284] width 1612 height 215
click at [235, 130] on input "41357" at bounding box center [242, 134] width 147 height 30
click at [225, 143] on input "41364" at bounding box center [242, 134] width 147 height 30
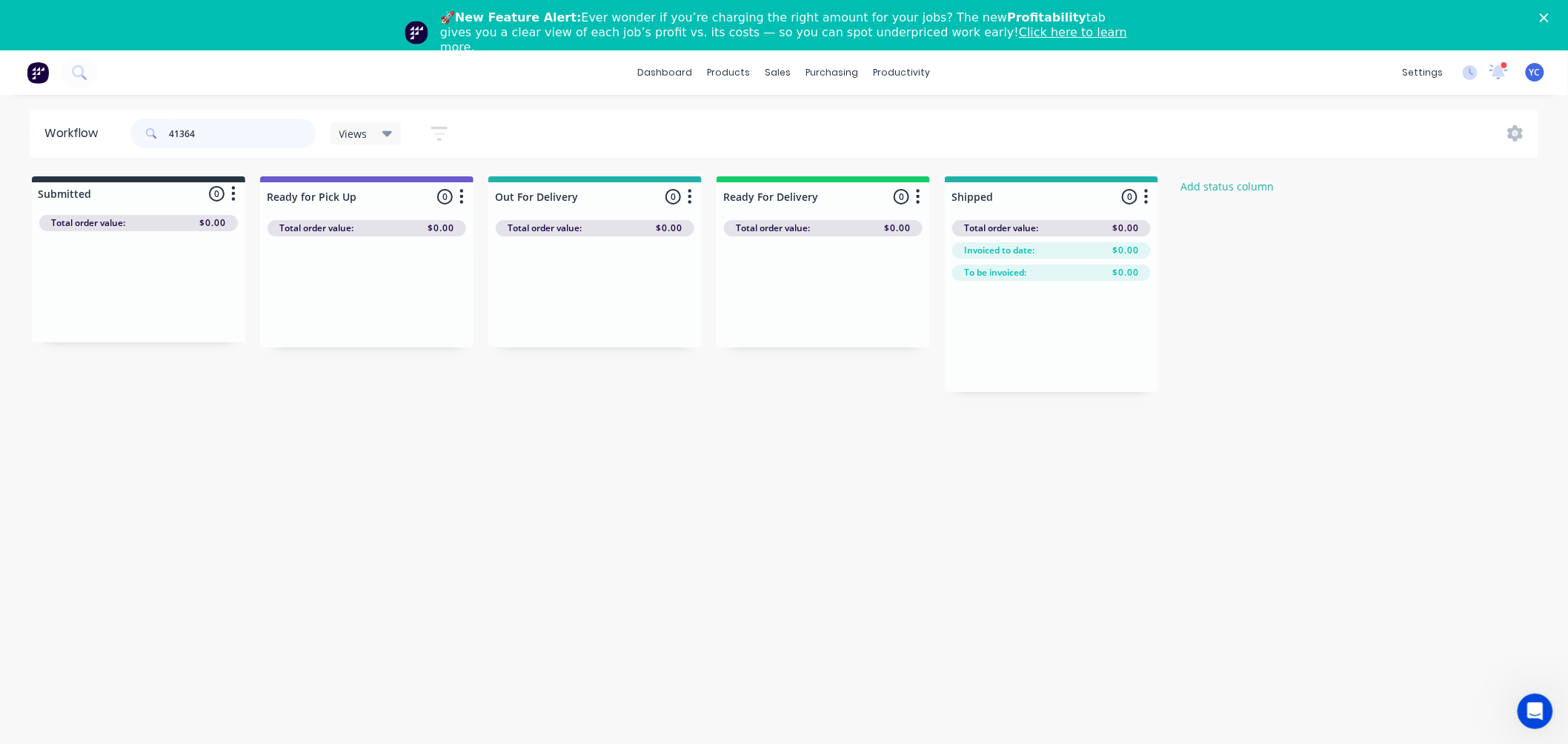
click at [225, 143] on input "41364" at bounding box center [242, 134] width 147 height 30
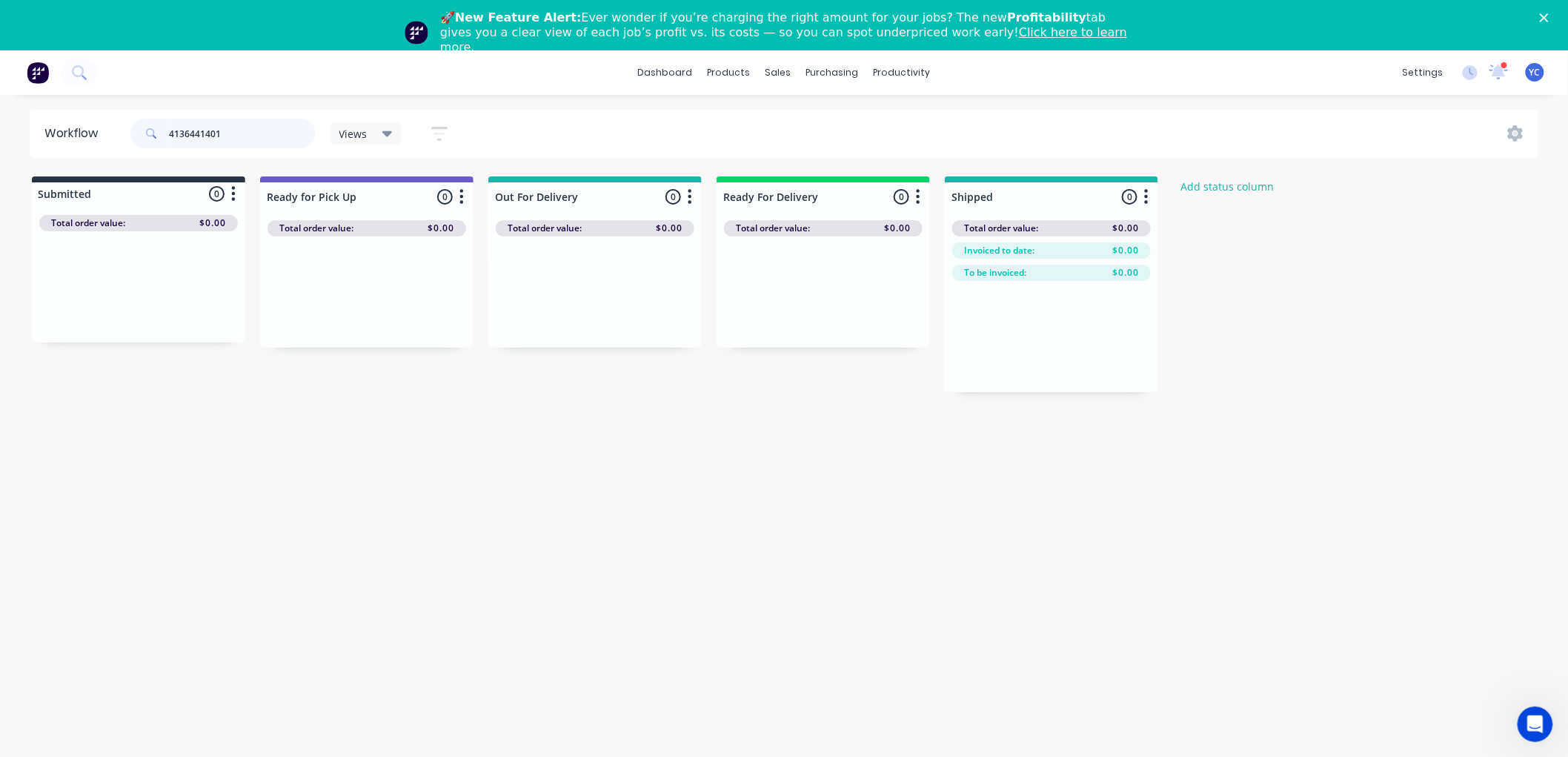
click at [290, 131] on input "4136441401" at bounding box center [242, 134] width 147 height 30
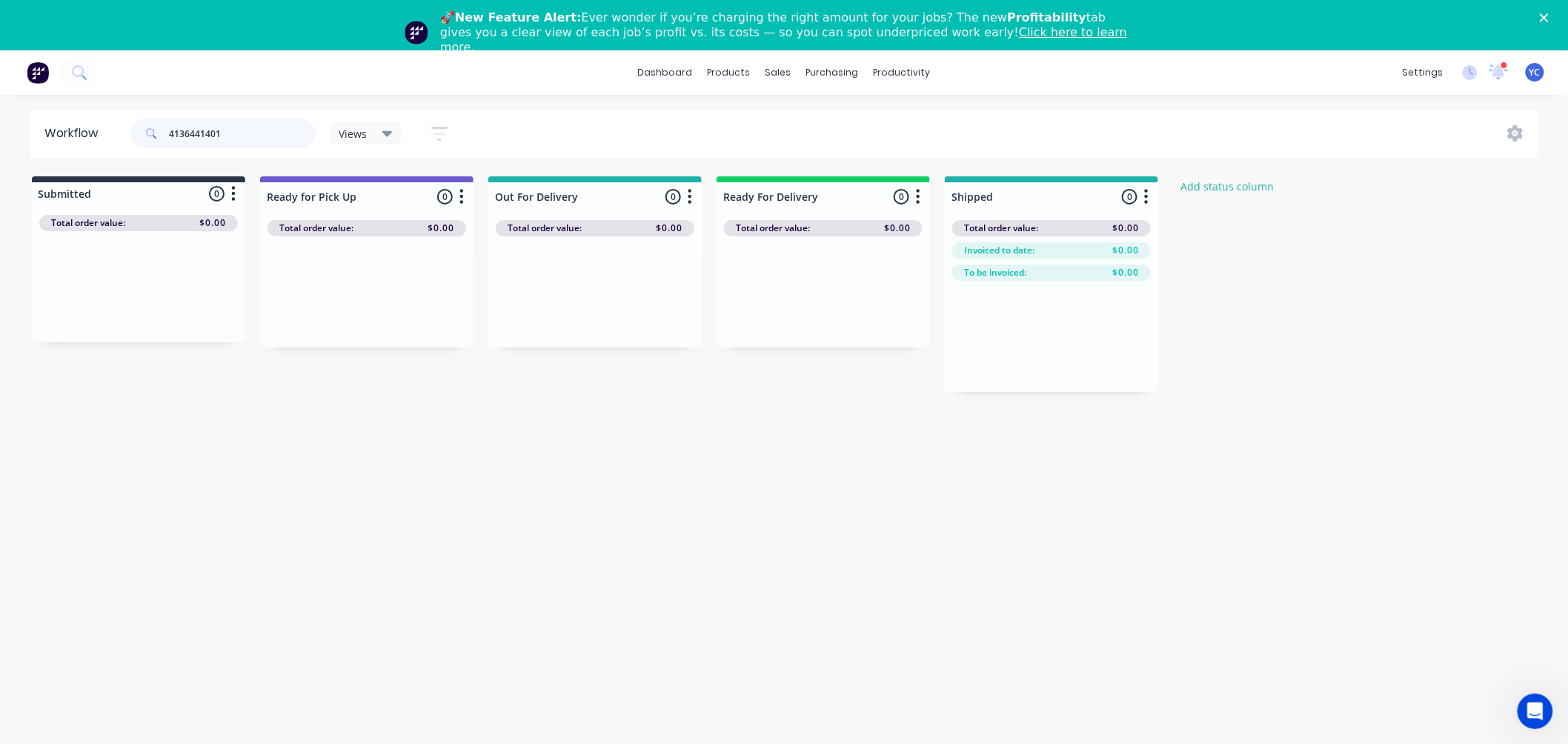
click at [290, 131] on input "4136441401" at bounding box center [242, 134] width 147 height 30
type input "41401"
drag, startPoint x: 158, startPoint y: 301, endPoint x: 857, endPoint y: 294, distance: 699.0
click at [860, 298] on div "Submitted 1 Status colour #273444 hex #273444 Save Cancel Summaries Total order…" at bounding box center [794, 284] width 1612 height 215
click at [265, 124] on input "41401" at bounding box center [242, 134] width 147 height 30
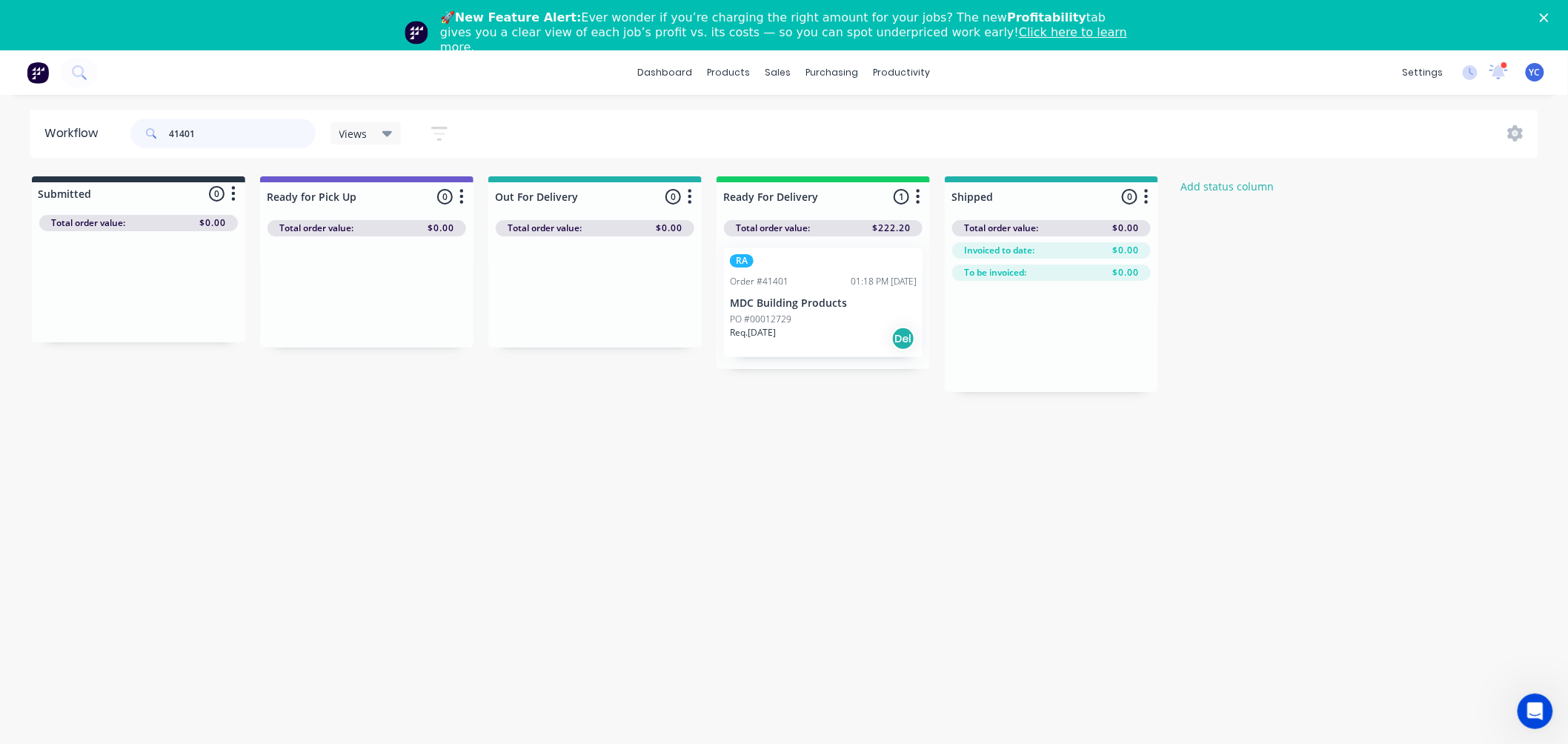
click at [265, 124] on input "41401" at bounding box center [242, 134] width 147 height 30
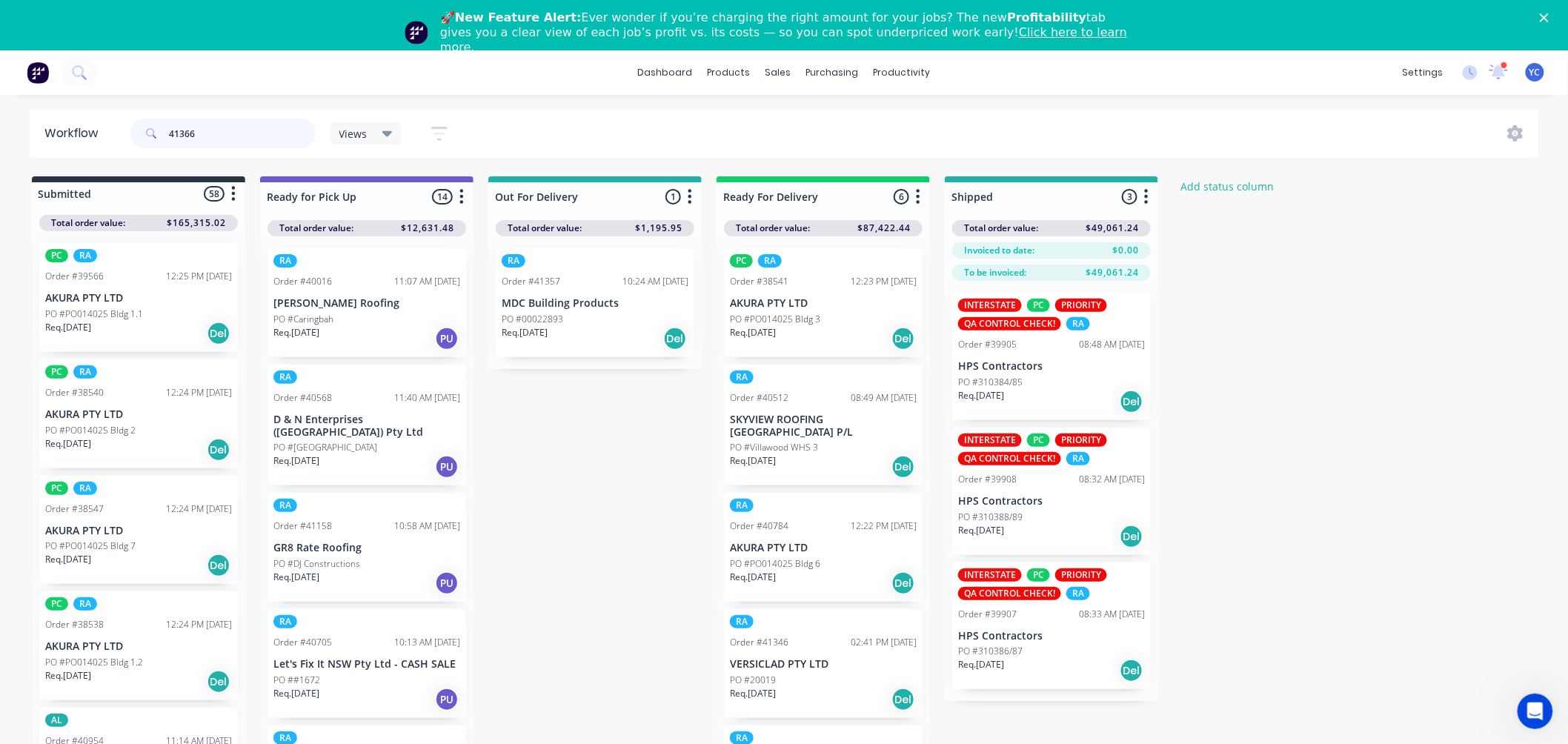
click at [215, 132] on input "41366" at bounding box center [242, 134] width 147 height 30
type input "l"
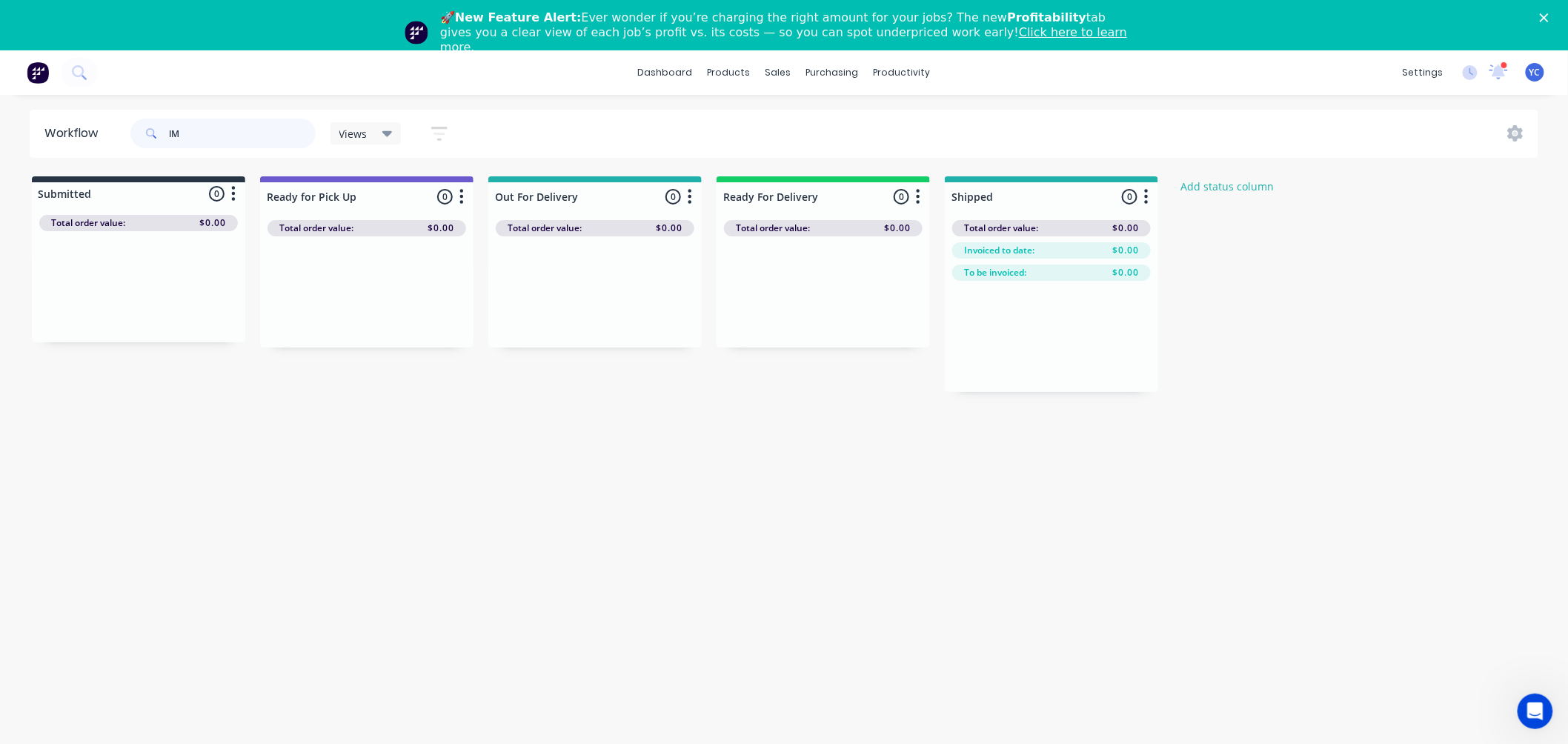
type input "l"
type input "k"
type input "lamont"
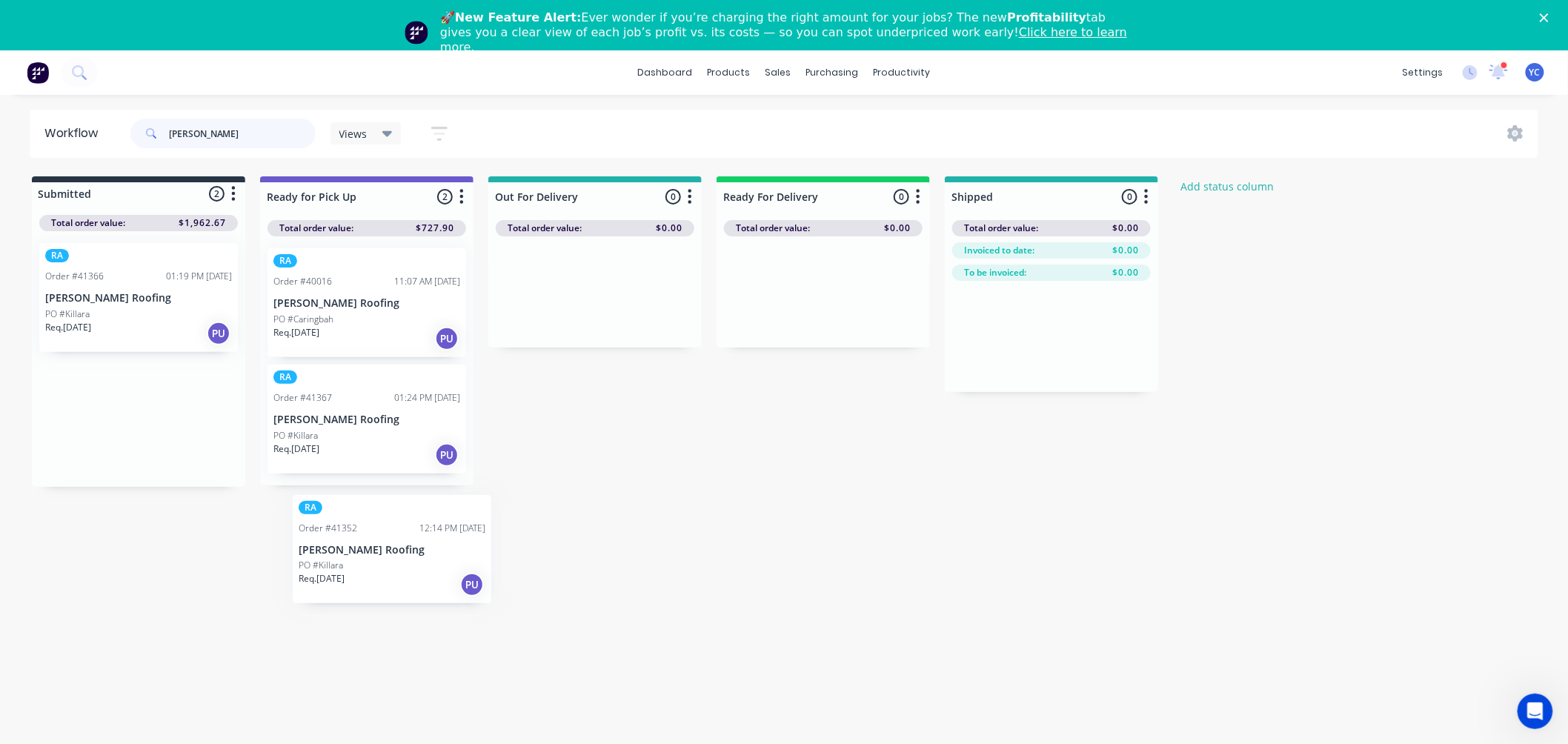
drag, startPoint x: 135, startPoint y: 309, endPoint x: 350, endPoint y: 565, distance: 334.3
click at [375, 573] on div "Workflow lamont Views Save new view None (Default) edit AL edit ALL edit BB & T…" at bounding box center [784, 437] width 1568 height 655
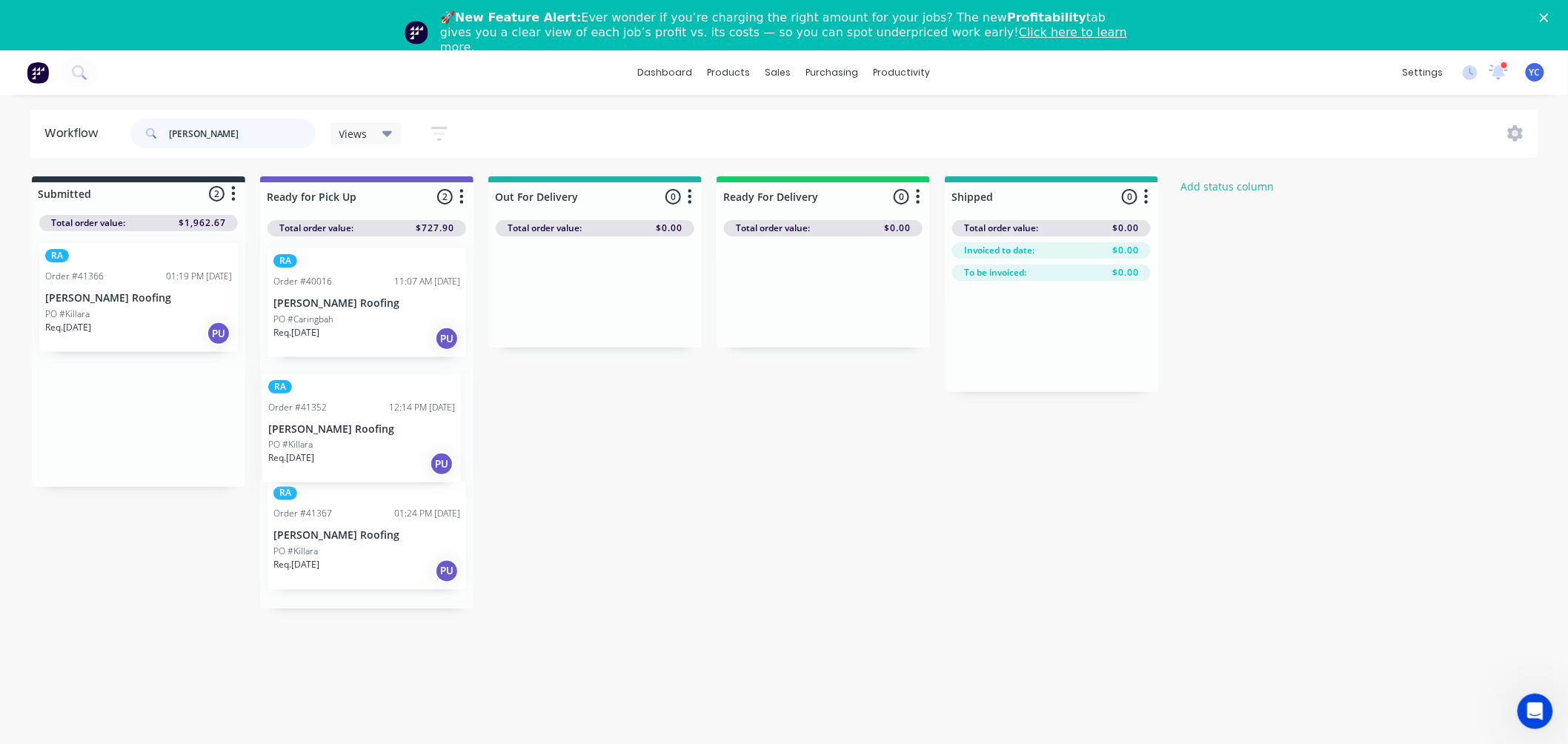
drag, startPoint x: 157, startPoint y: 308, endPoint x: 384, endPoint y: 444, distance: 264.6
click at [384, 444] on div "Submitted 2 Status colour #273444 hex #273444 Save Cancel Summaries Total order…" at bounding box center [794, 393] width 1612 height 432
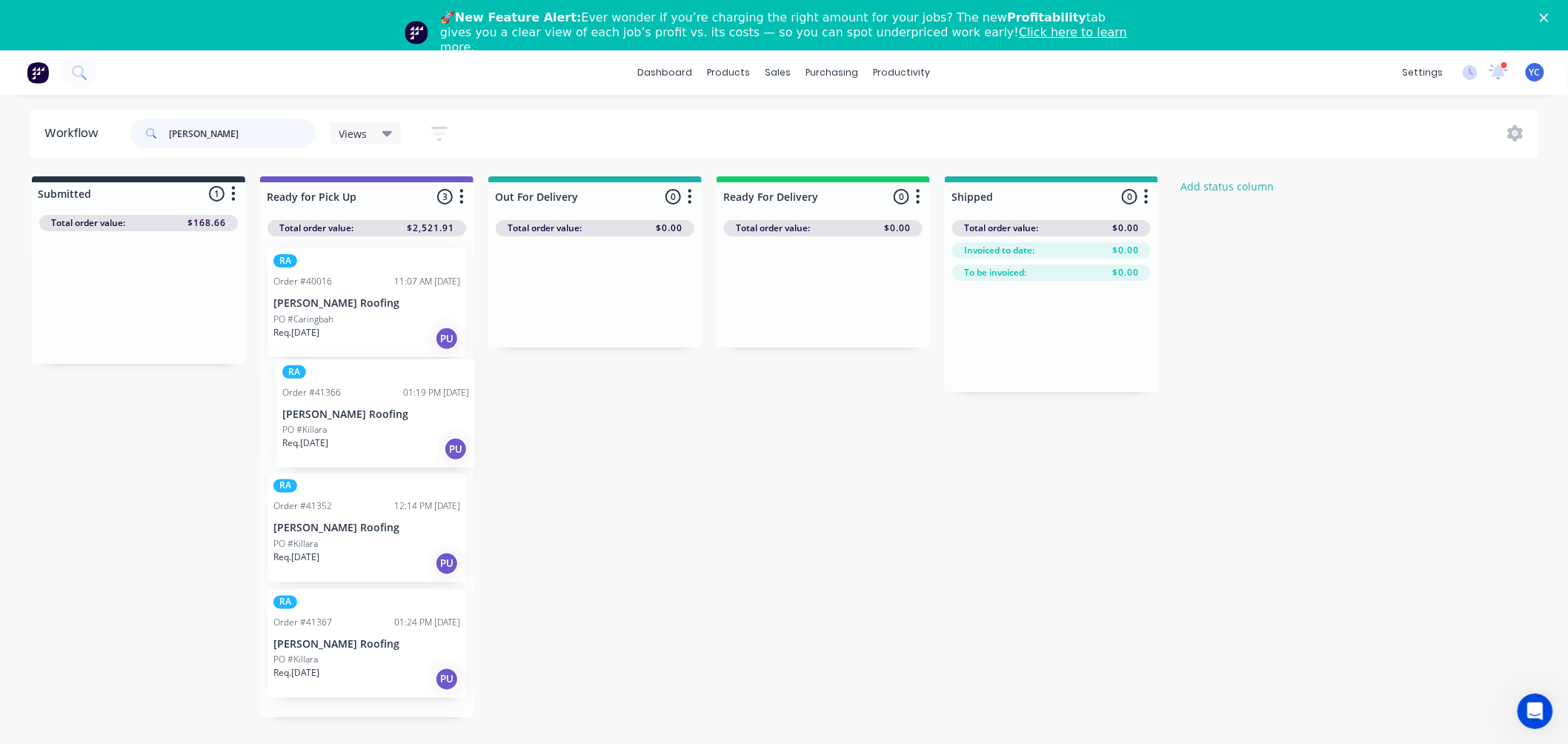
drag, startPoint x: 104, startPoint y: 301, endPoint x: 347, endPoint y: 421, distance: 271.0
click at [347, 421] on div "Submitted 1 Status colour #273444 hex #273444 Save Cancel Summaries Total order…" at bounding box center [794, 447] width 1612 height 541
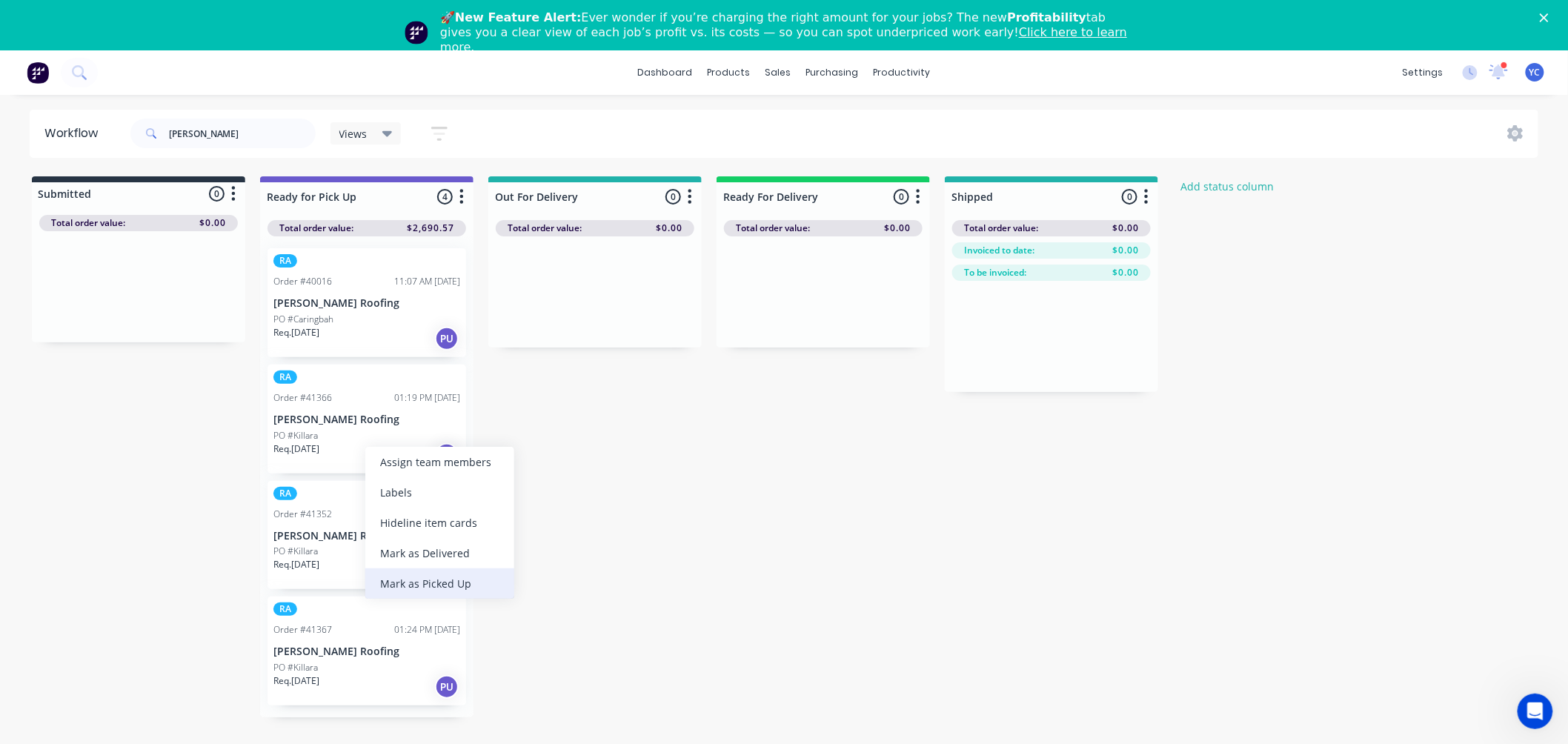
click at [422, 580] on div "Mark as Picked Up" at bounding box center [439, 584] width 149 height 30
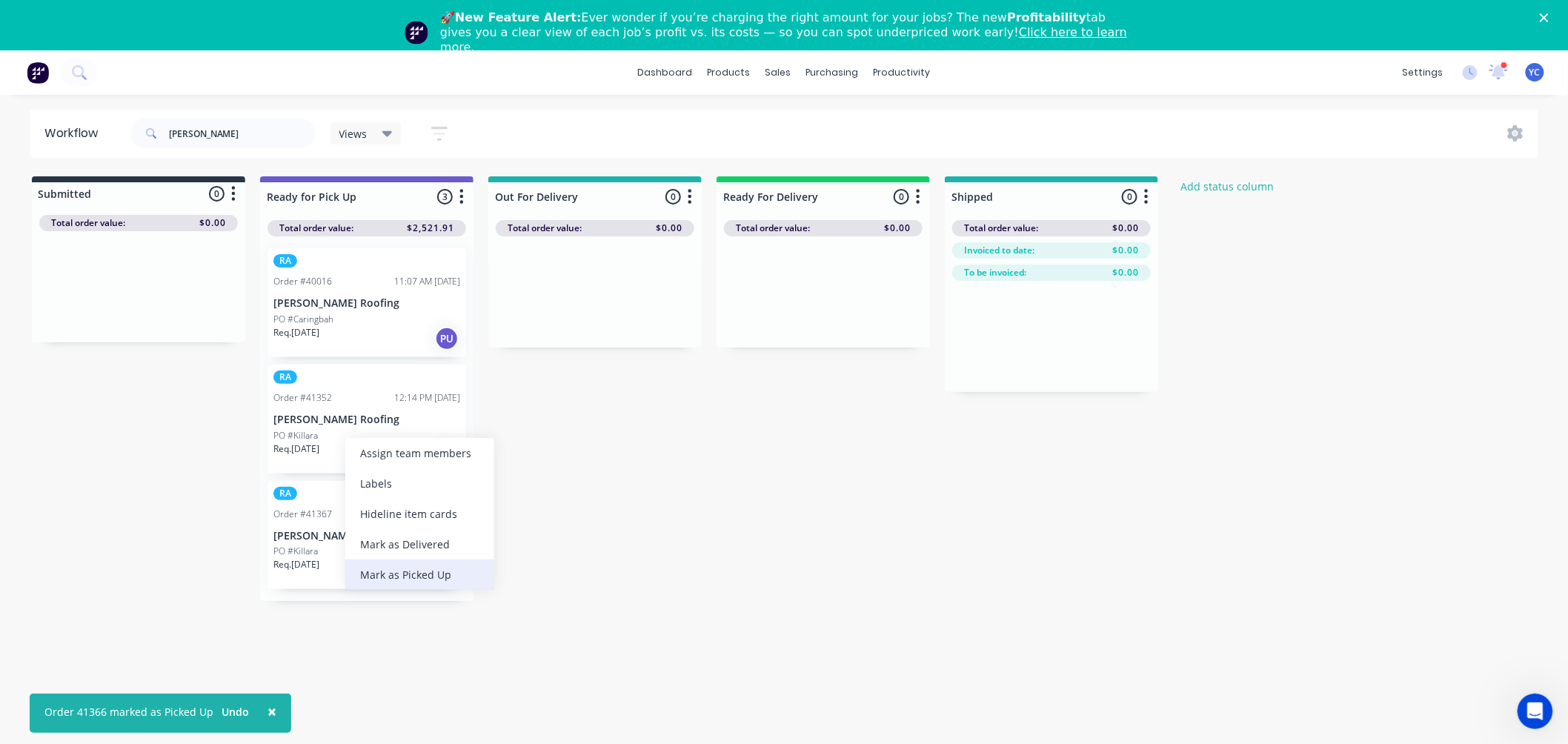
click at [406, 576] on div "Mark as Picked Up" at bounding box center [419, 575] width 149 height 30
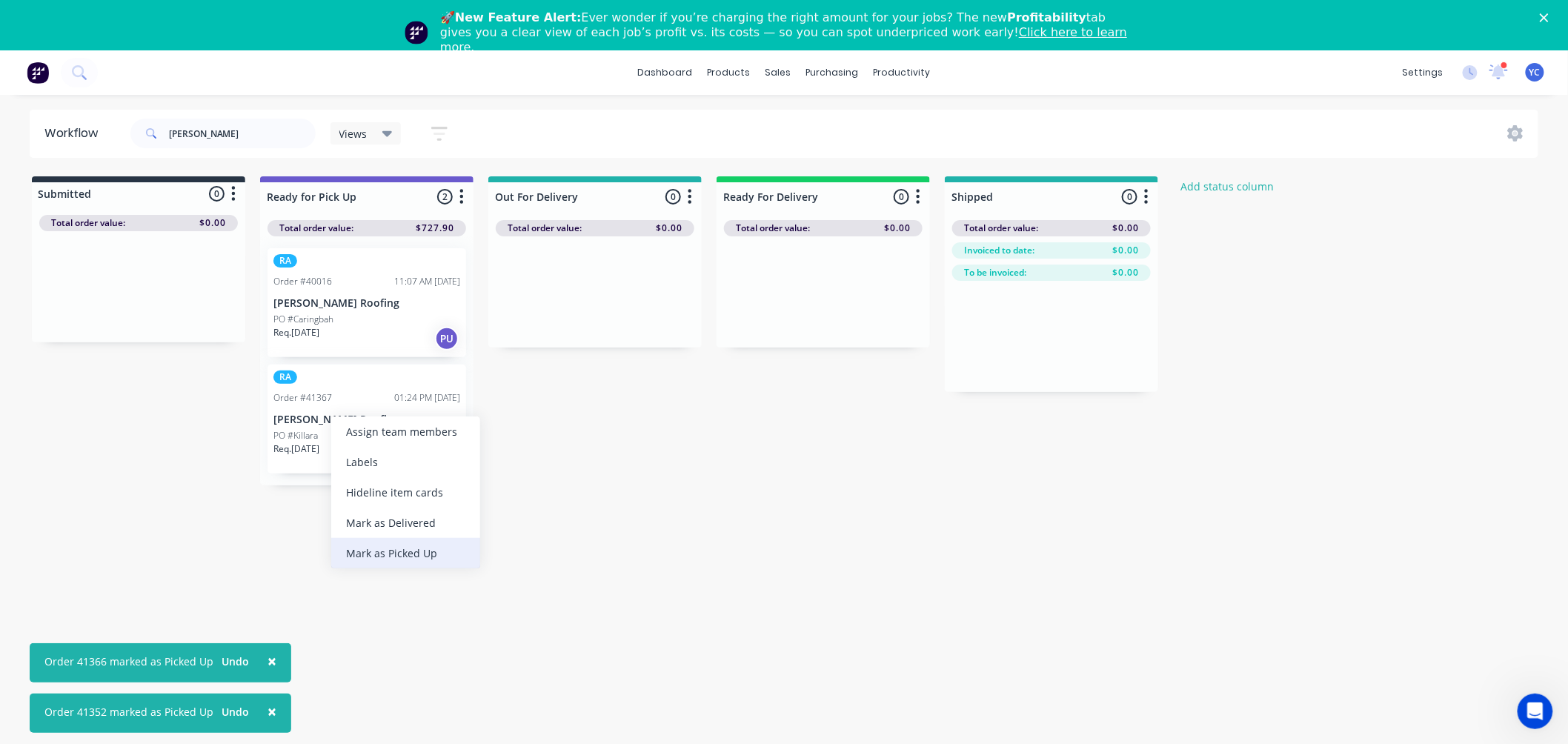
click at [396, 554] on div "Mark as Picked Up" at bounding box center [405, 553] width 149 height 30
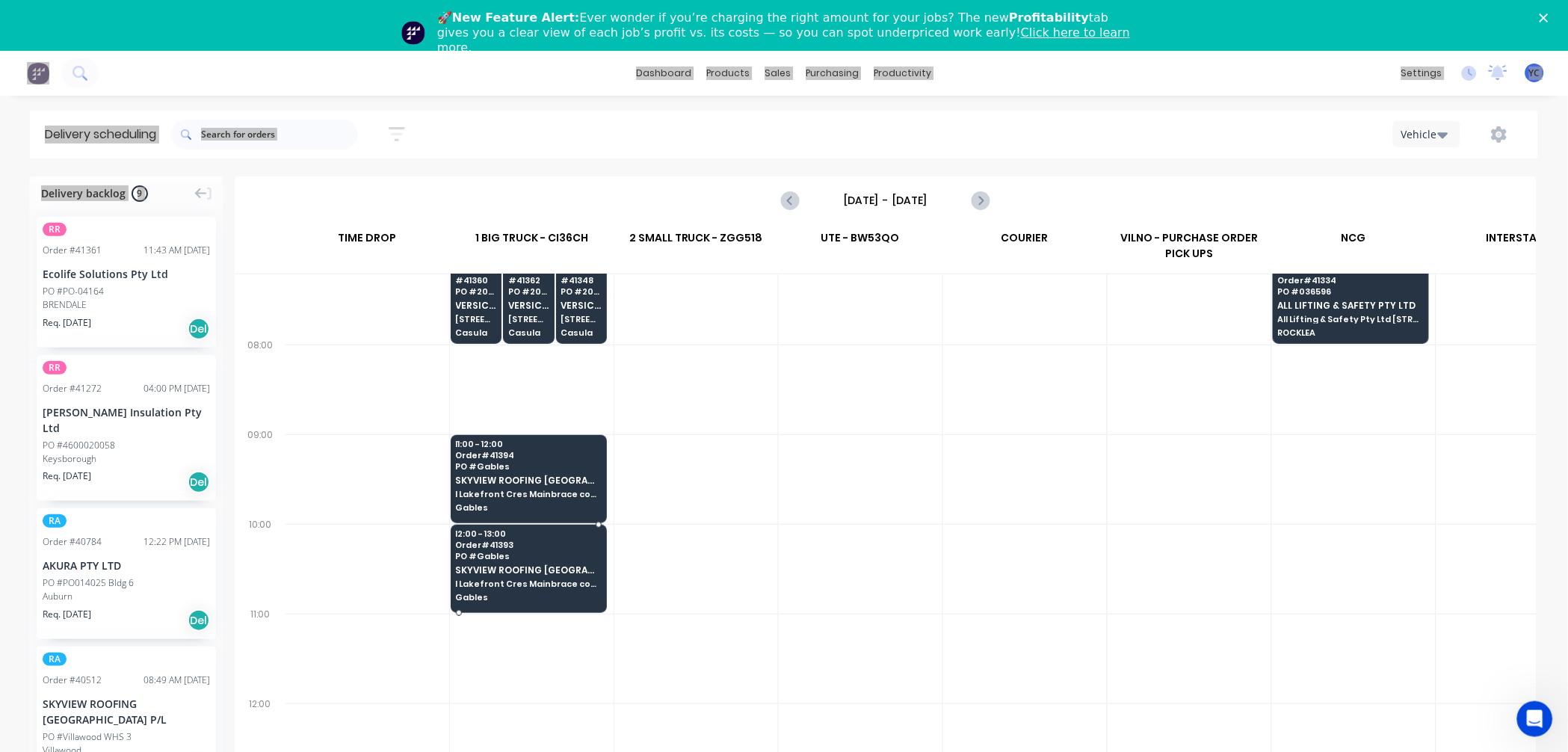
scroll to position [0, 1]
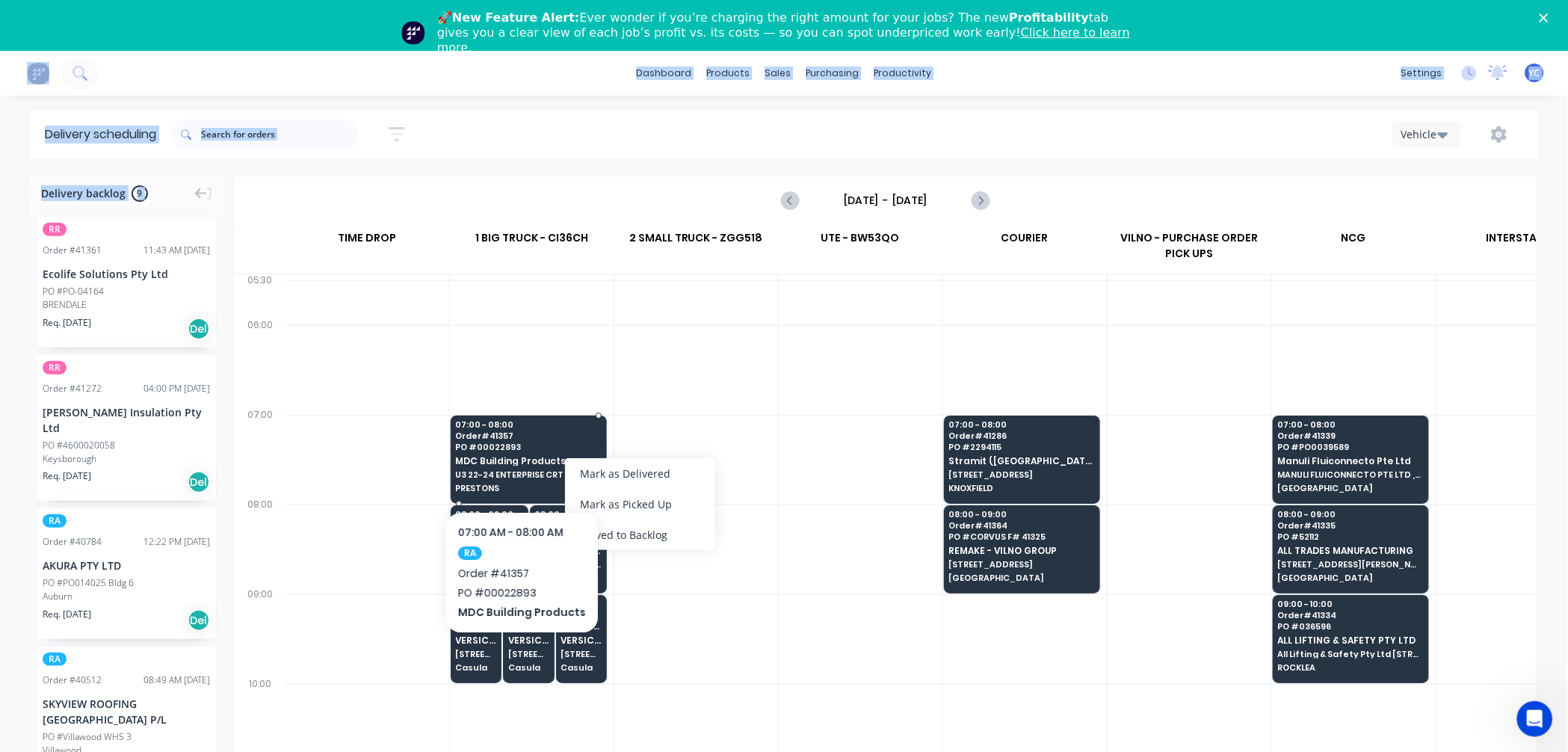
click at [518, 465] on div "07:00 - 08:00 Order # 41357 PO # 00022893 MDC Building Products U3 22-24 ENTERP…" at bounding box center [528, 457] width 155 height 84
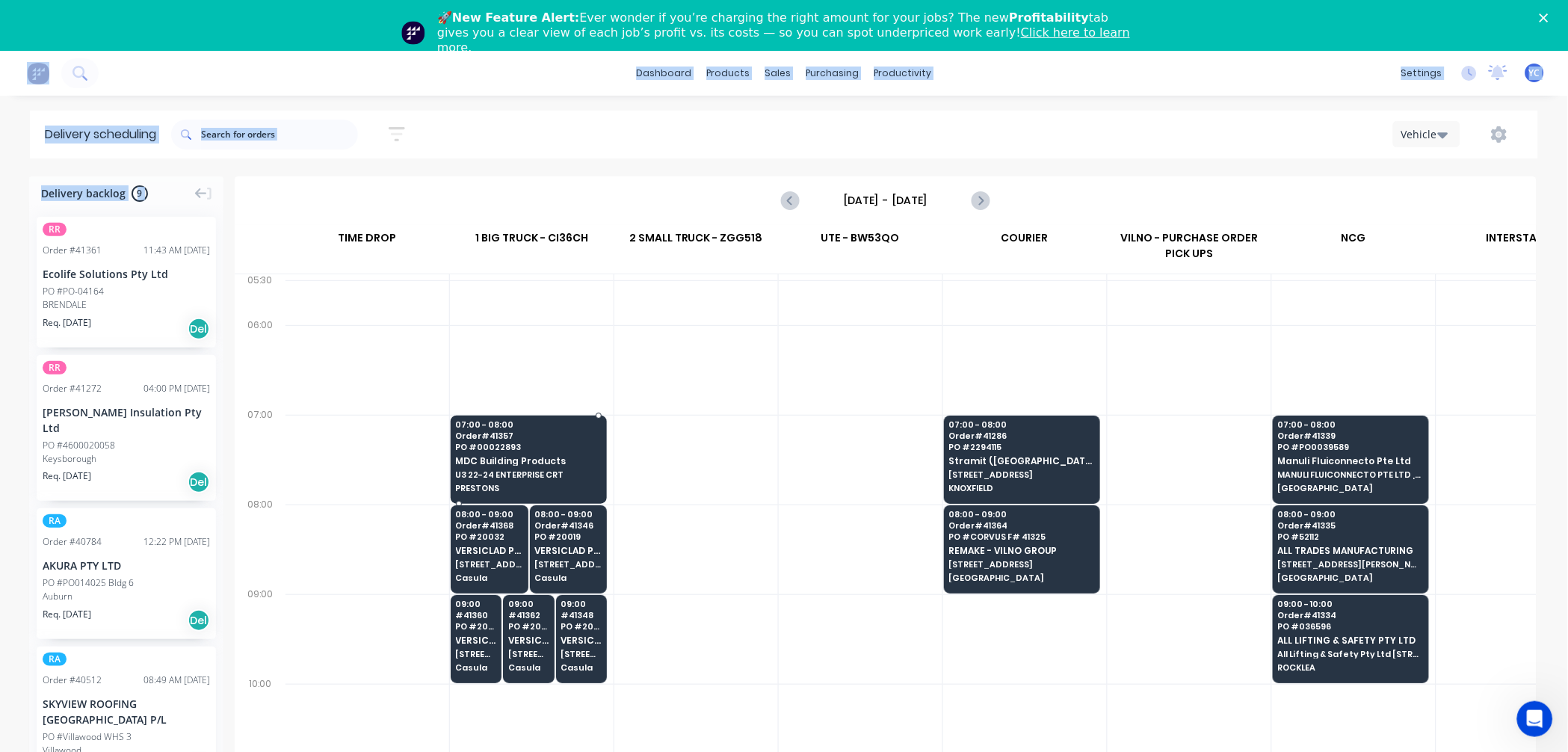
click at [518, 465] on body "dashboard products sales purchasing productivity dashboard products Product Cat…" at bounding box center [784, 426] width 1568 height 752
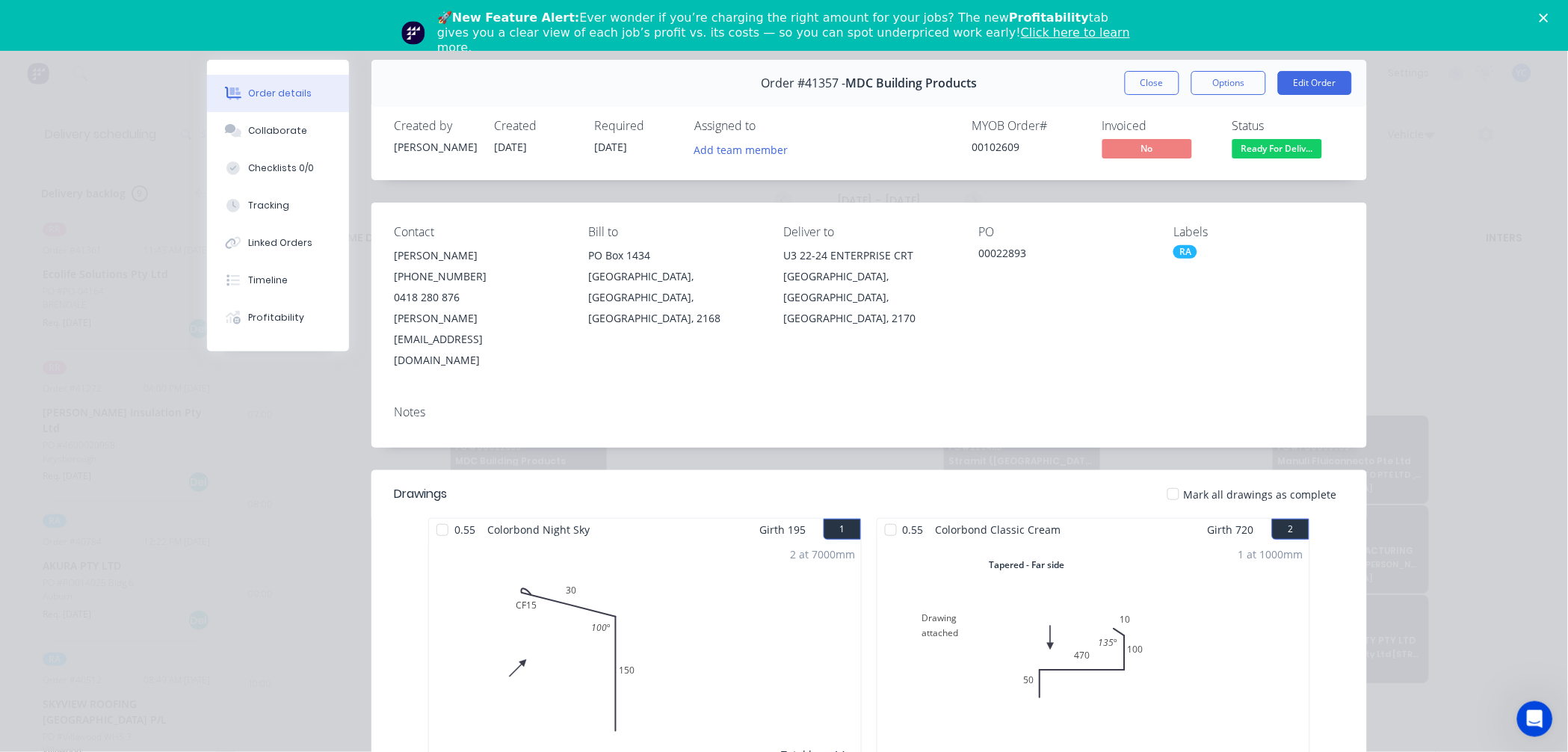
click at [1263, 137] on div "Status Ready For Deliv..." at bounding box center [1288, 141] width 112 height 43
click at [1265, 151] on span "Ready For Deliv..." at bounding box center [1276, 148] width 90 height 19
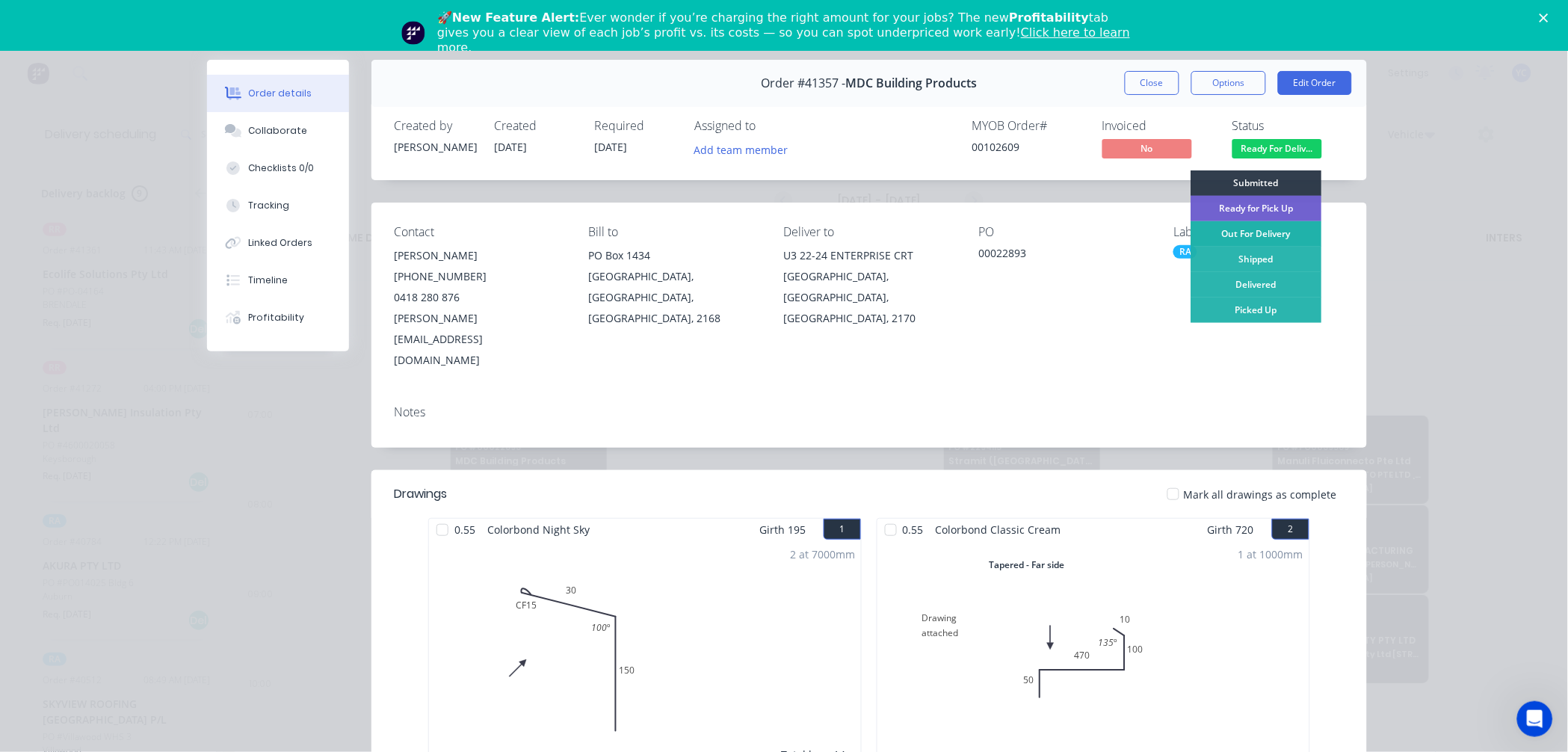
click at [1276, 228] on div "Out For Delivery" at bounding box center [1256, 233] width 131 height 25
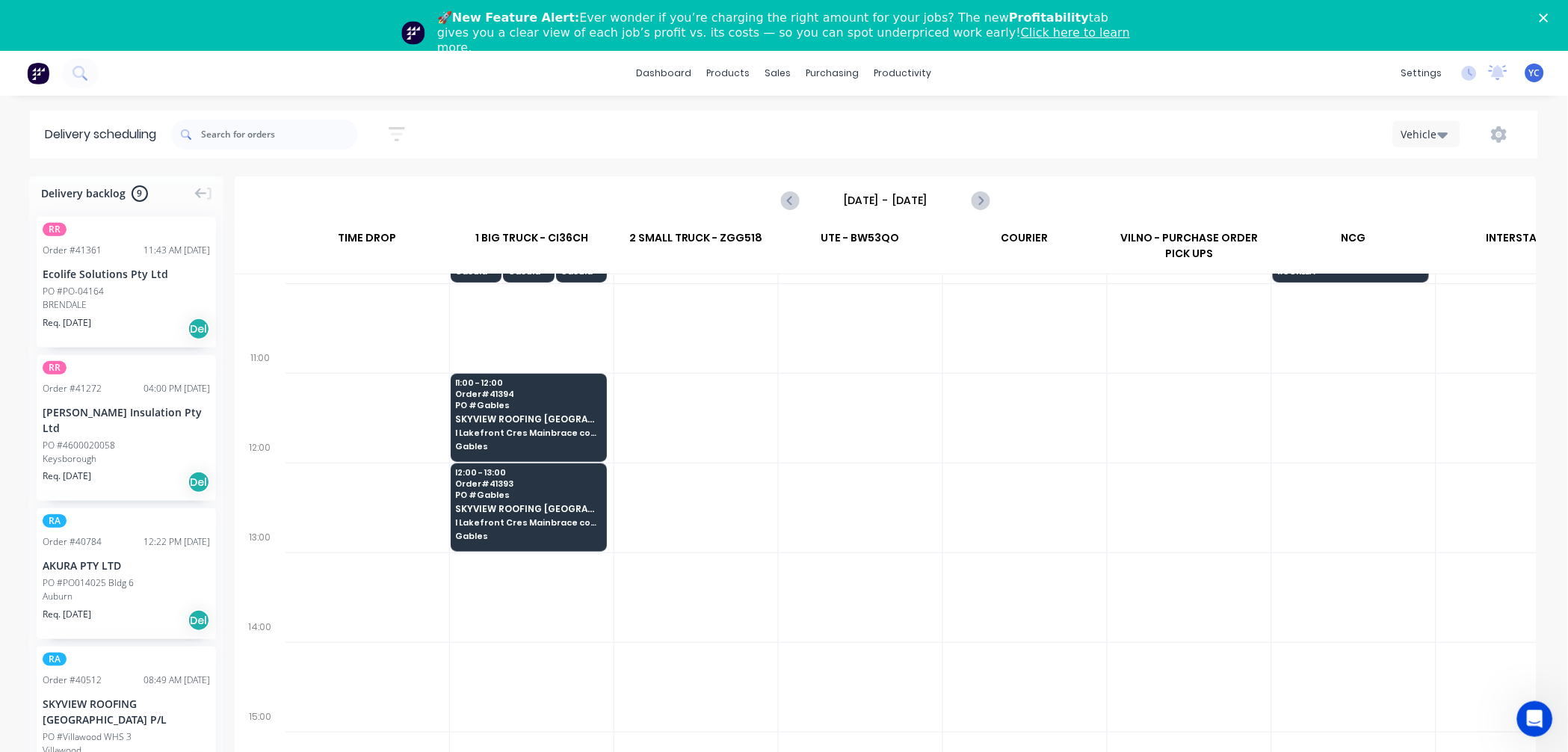
scroll to position [415, 1]
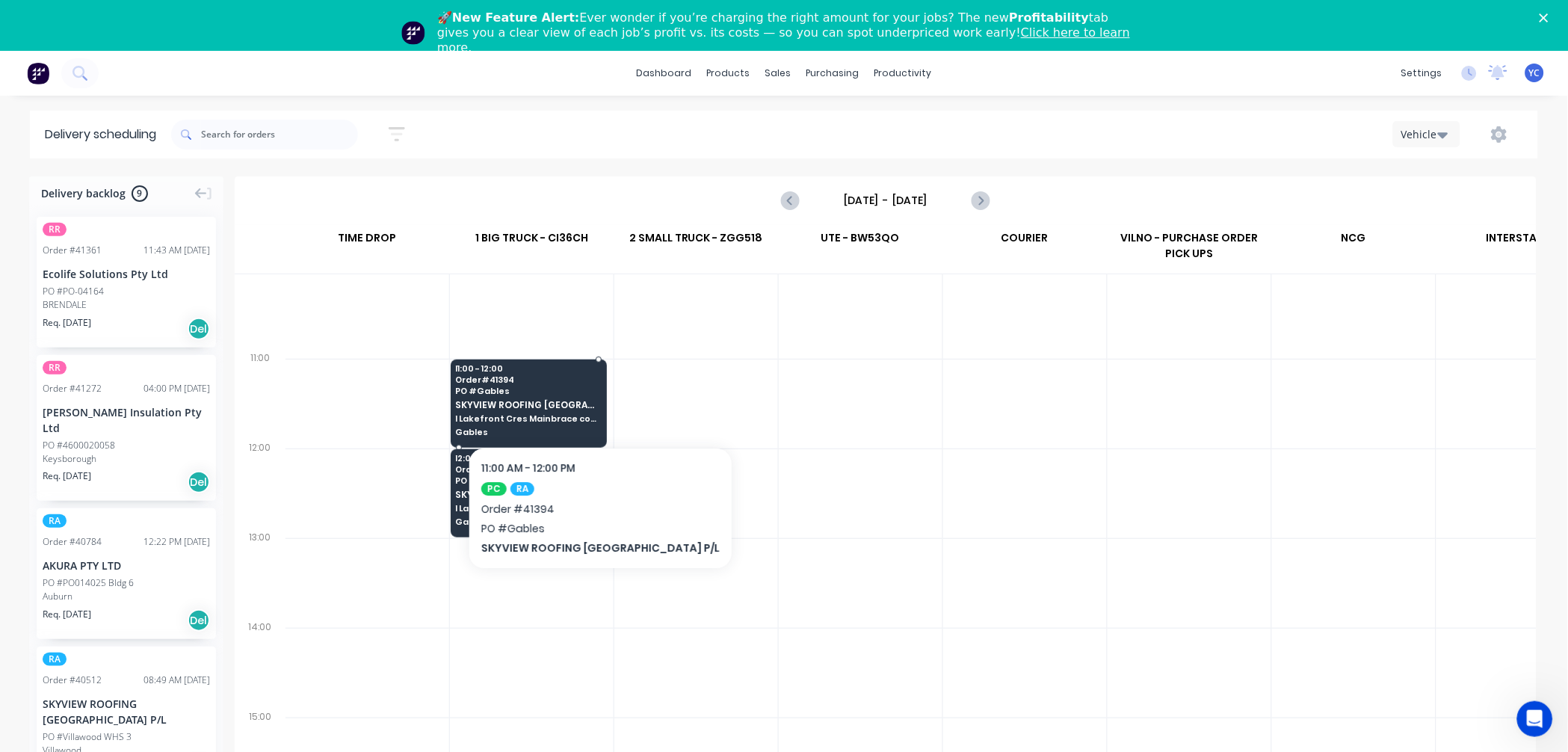
click at [566, 401] on span "SKYVIEW ROOFING [GEOGRAPHIC_DATA] P/L" at bounding box center [528, 405] width 145 height 9
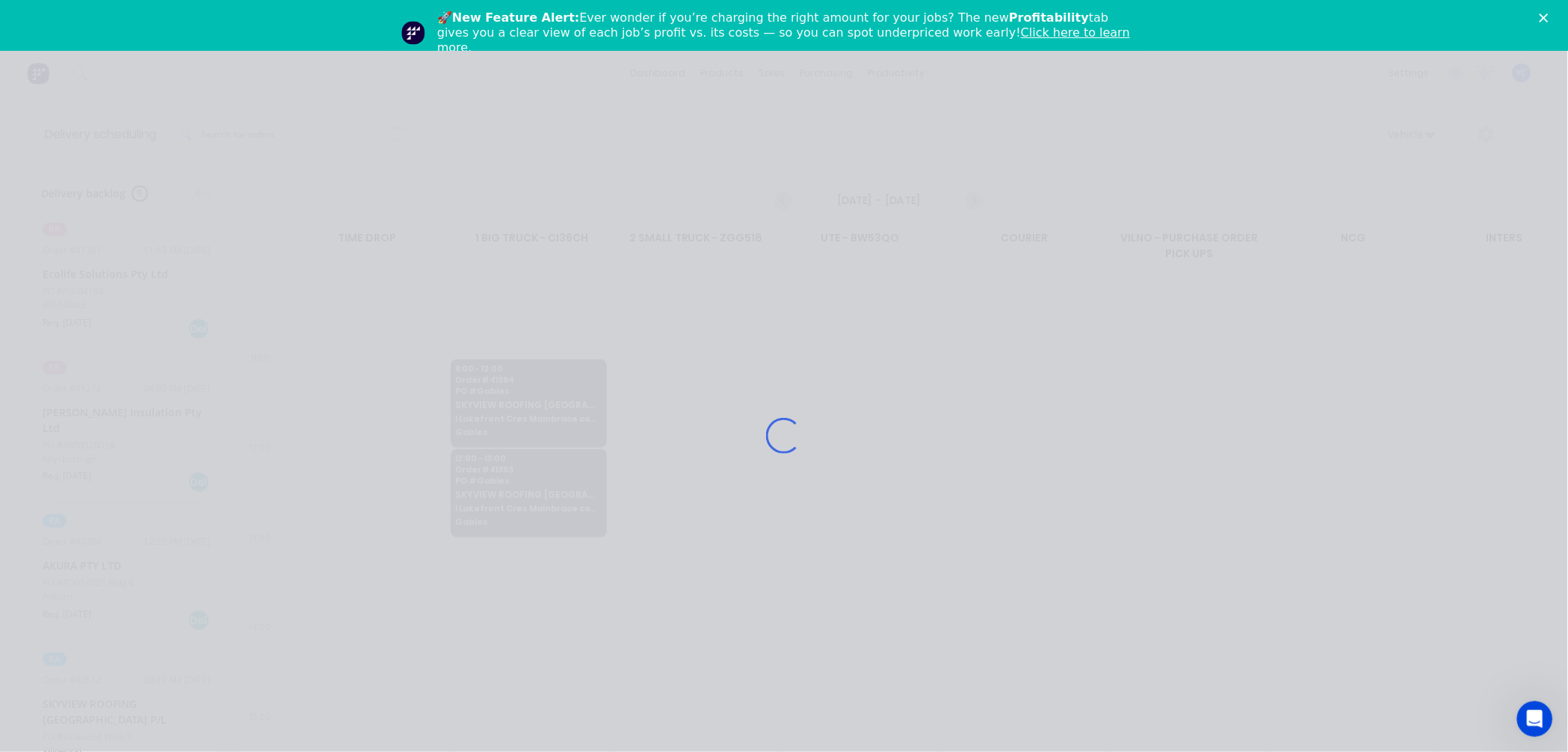
click at [566, 401] on div "Loading..." at bounding box center [783, 435] width 1195 height 752
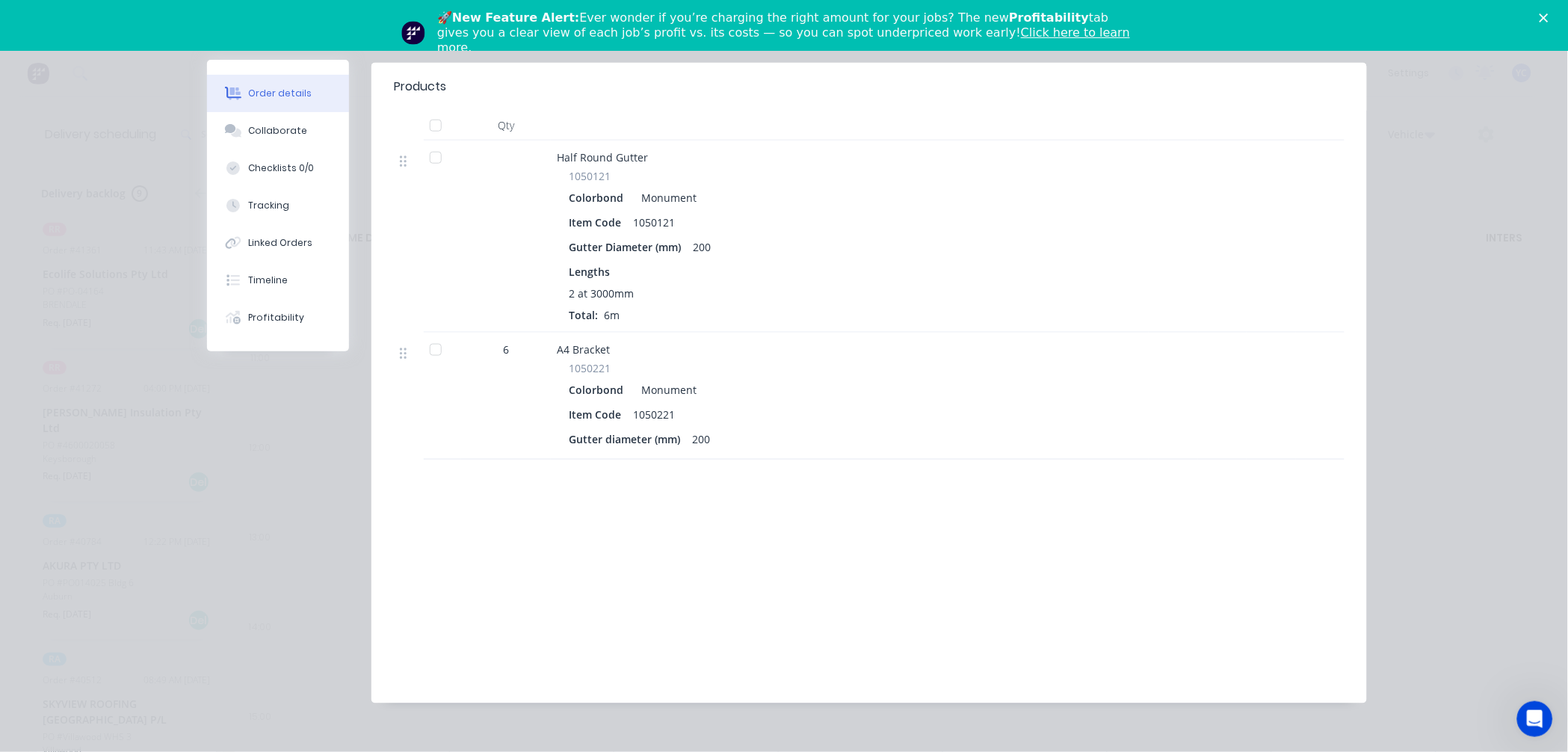
scroll to position [0, 0]
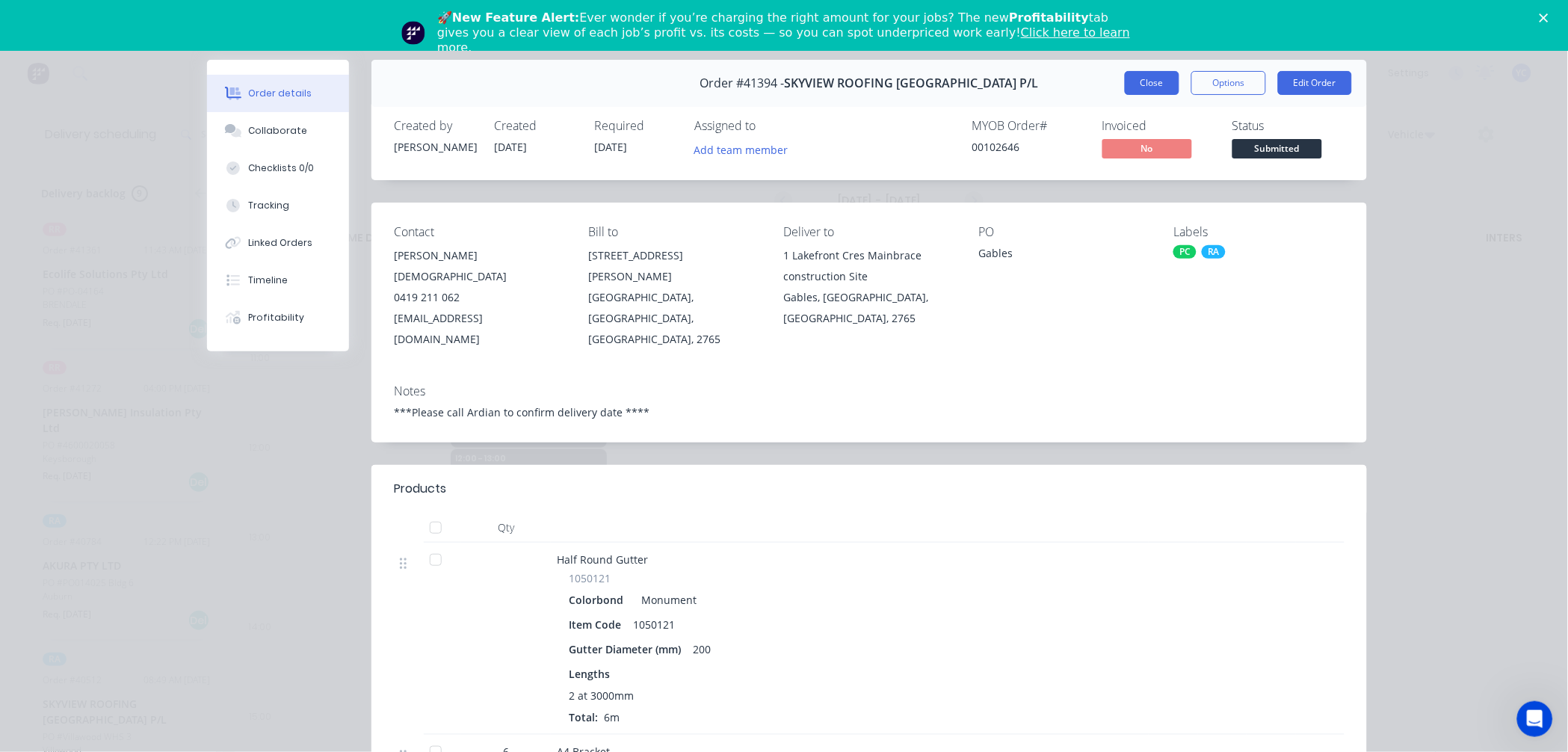
click at [1146, 88] on button "Close" at bounding box center [1152, 82] width 55 height 24
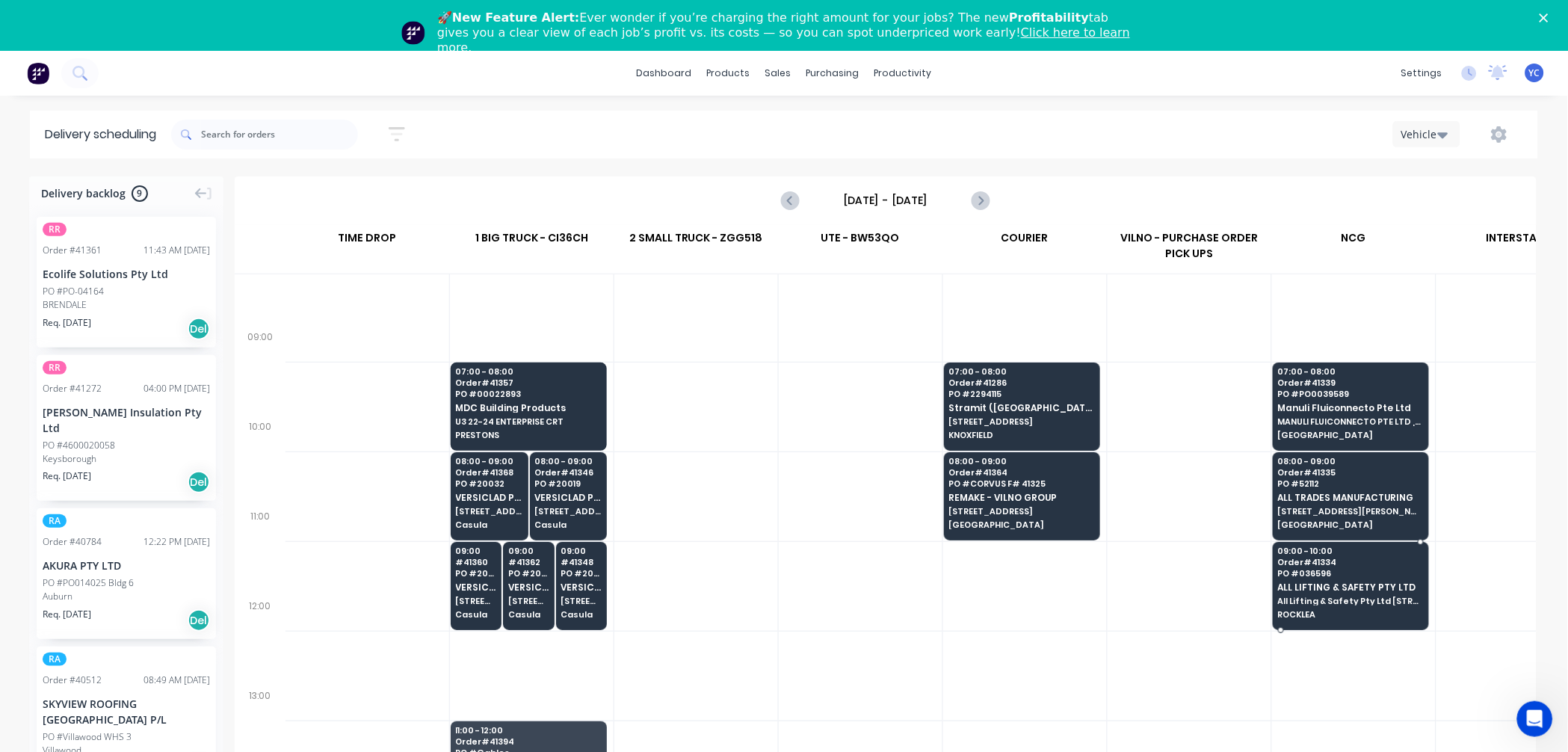
scroll to position [0, 1]
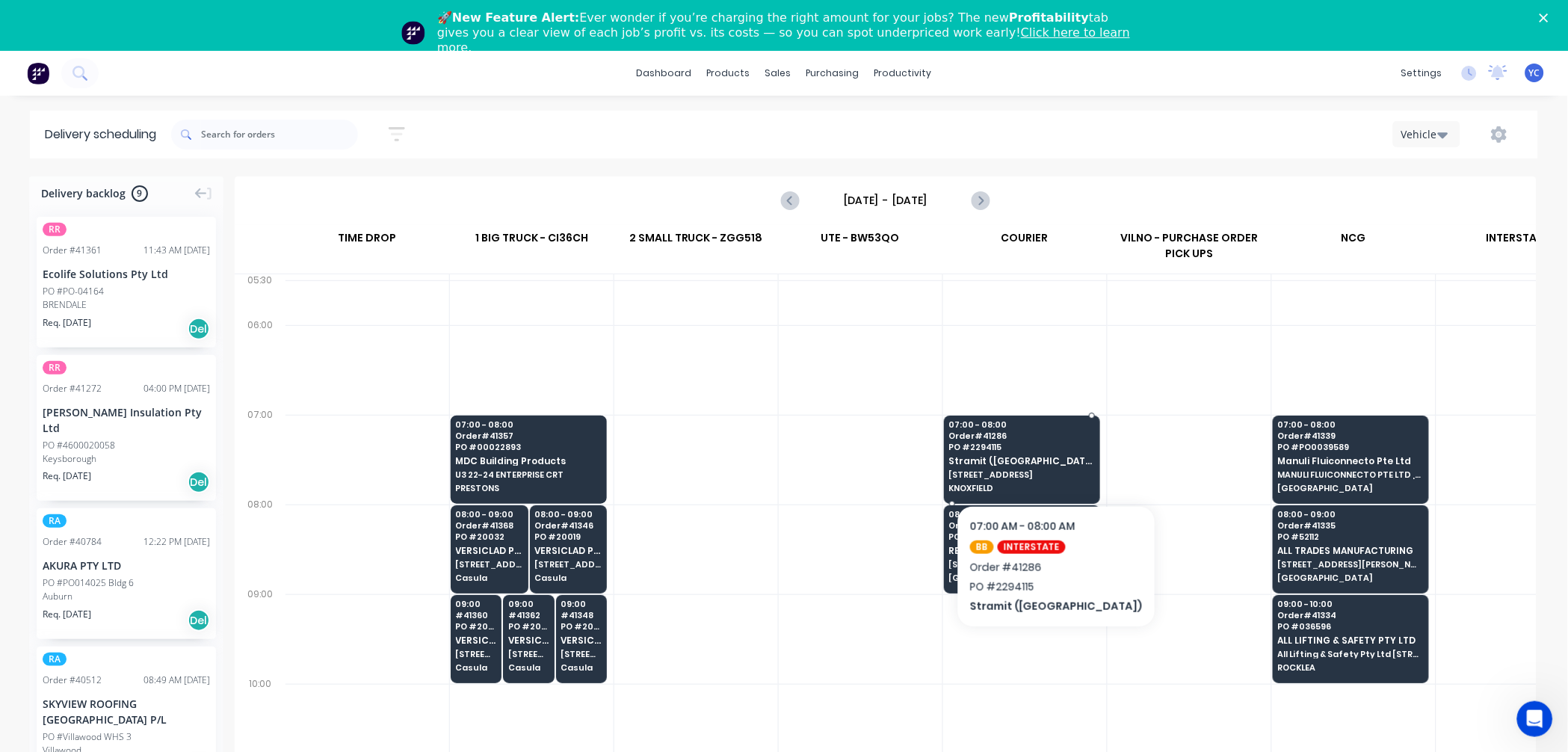
click at [1018, 473] on span "[STREET_ADDRESS]" at bounding box center [1022, 475] width 145 height 9
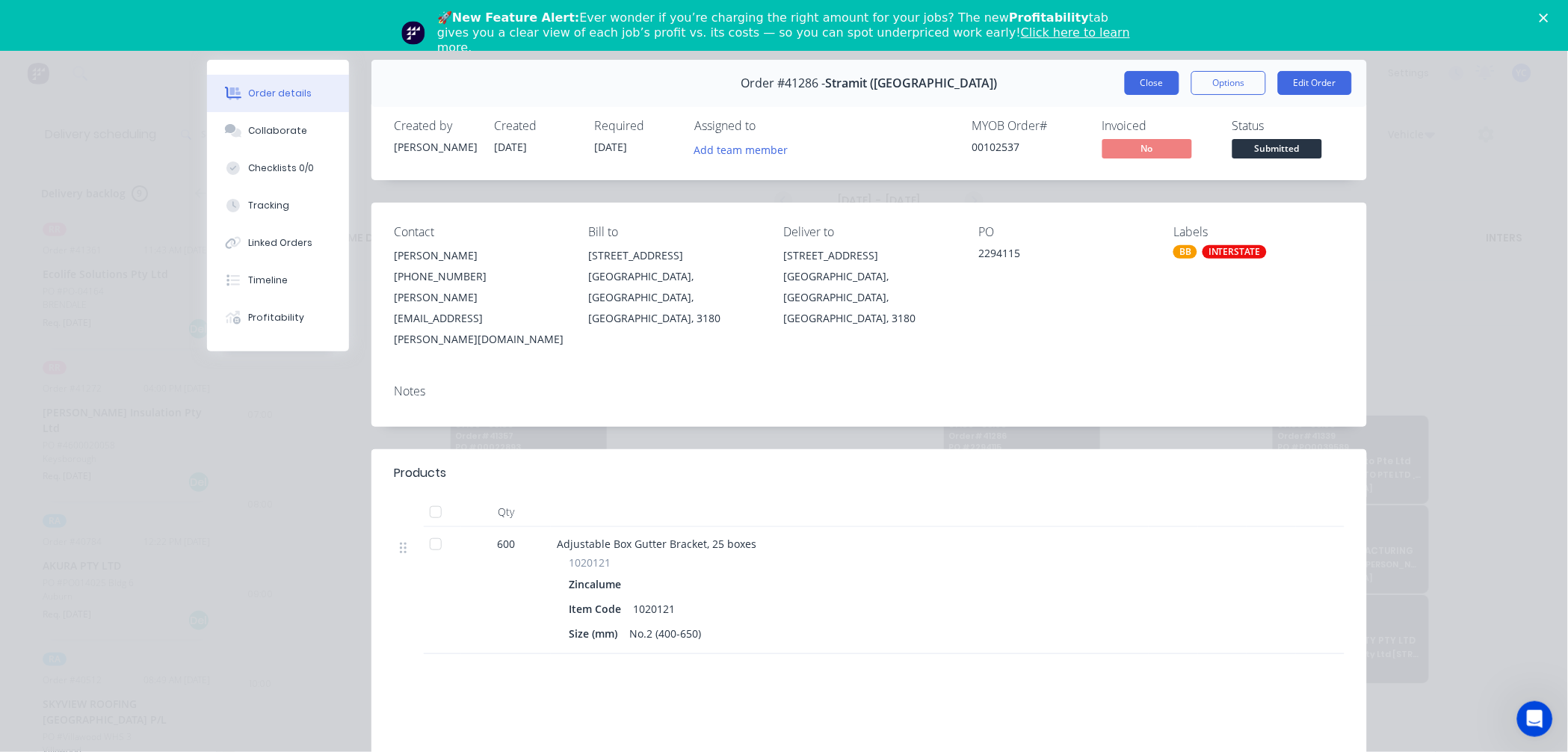
click at [1152, 85] on button "Close" at bounding box center [1152, 82] width 55 height 24
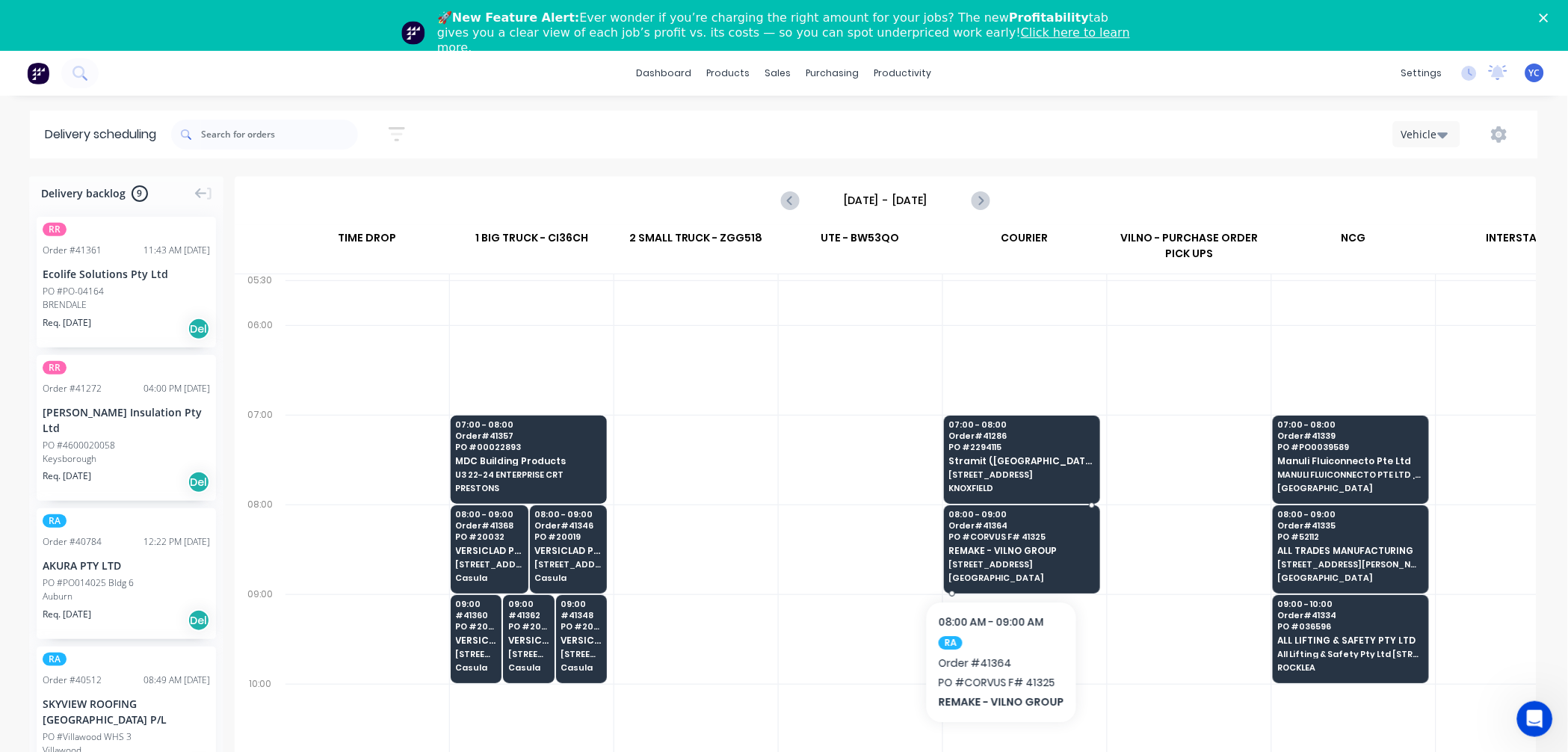
click at [999, 556] on div "08:00 - 09:00 Order # 41364 PO # CORVUS F# 41325 REMAKE - VILNO GROUP [STREET_A…" at bounding box center [1022, 546] width 155 height 84
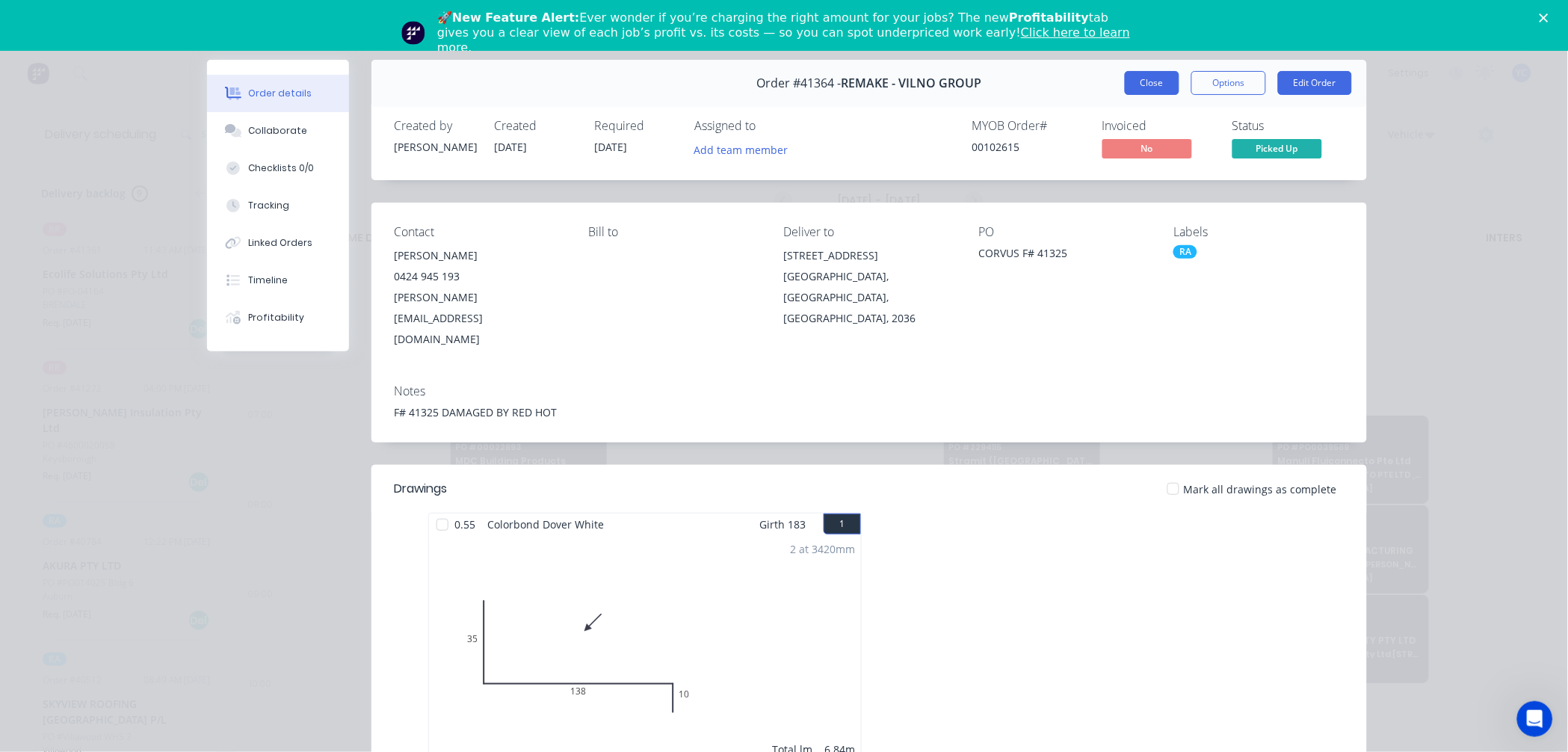
click at [1147, 85] on button "Close" at bounding box center [1152, 82] width 55 height 24
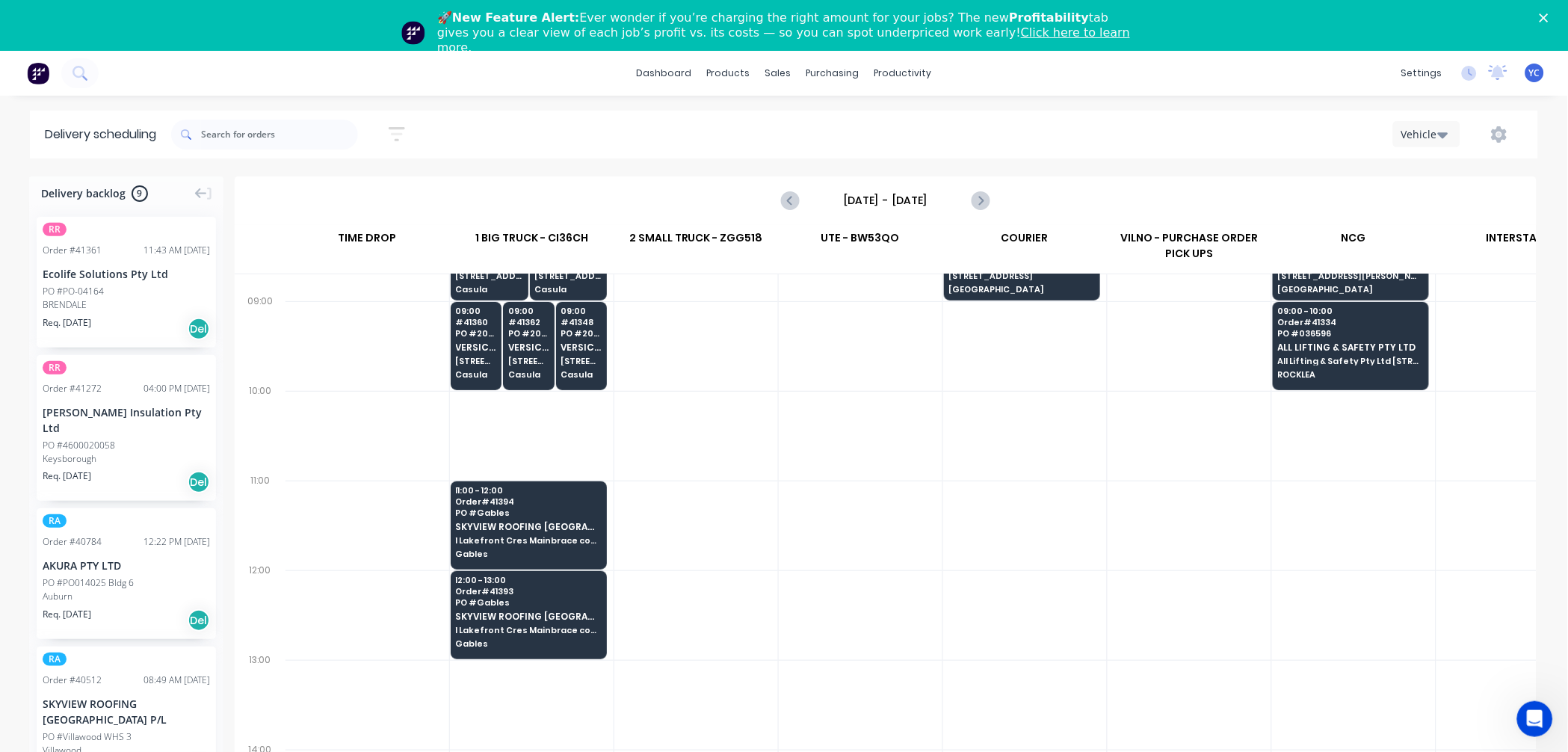
scroll to position [332, 1]
